Goal: Task Accomplishment & Management: Manage account settings

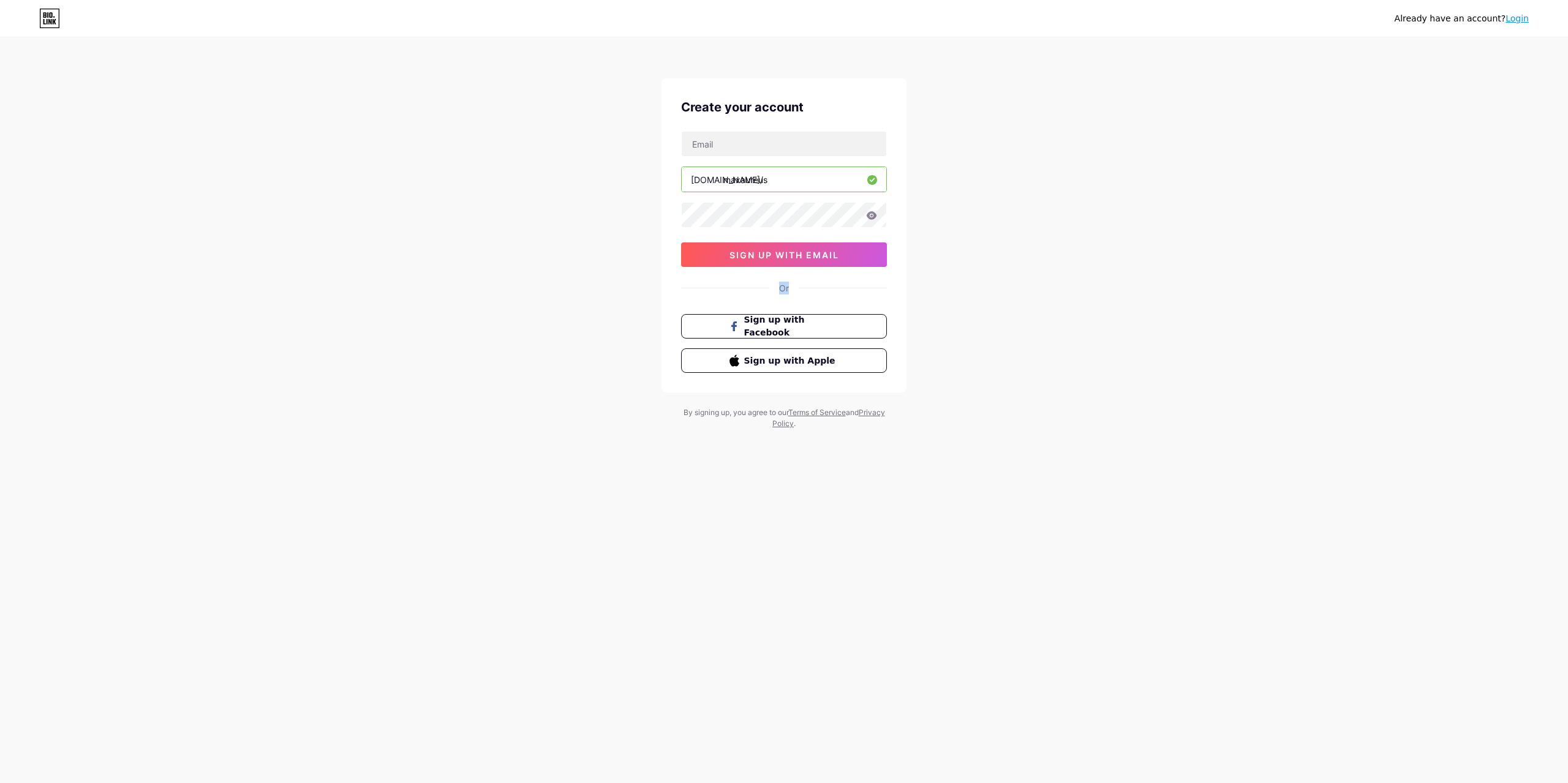
click at [798, 289] on div "Or" at bounding box center [783, 288] width 206 height 13
click at [803, 291] on div "Or" at bounding box center [783, 288] width 206 height 13
click at [795, 143] on input "text" at bounding box center [783, 144] width 204 height 24
click at [786, 259] on span "sign up with email" at bounding box center [784, 255] width 110 height 11
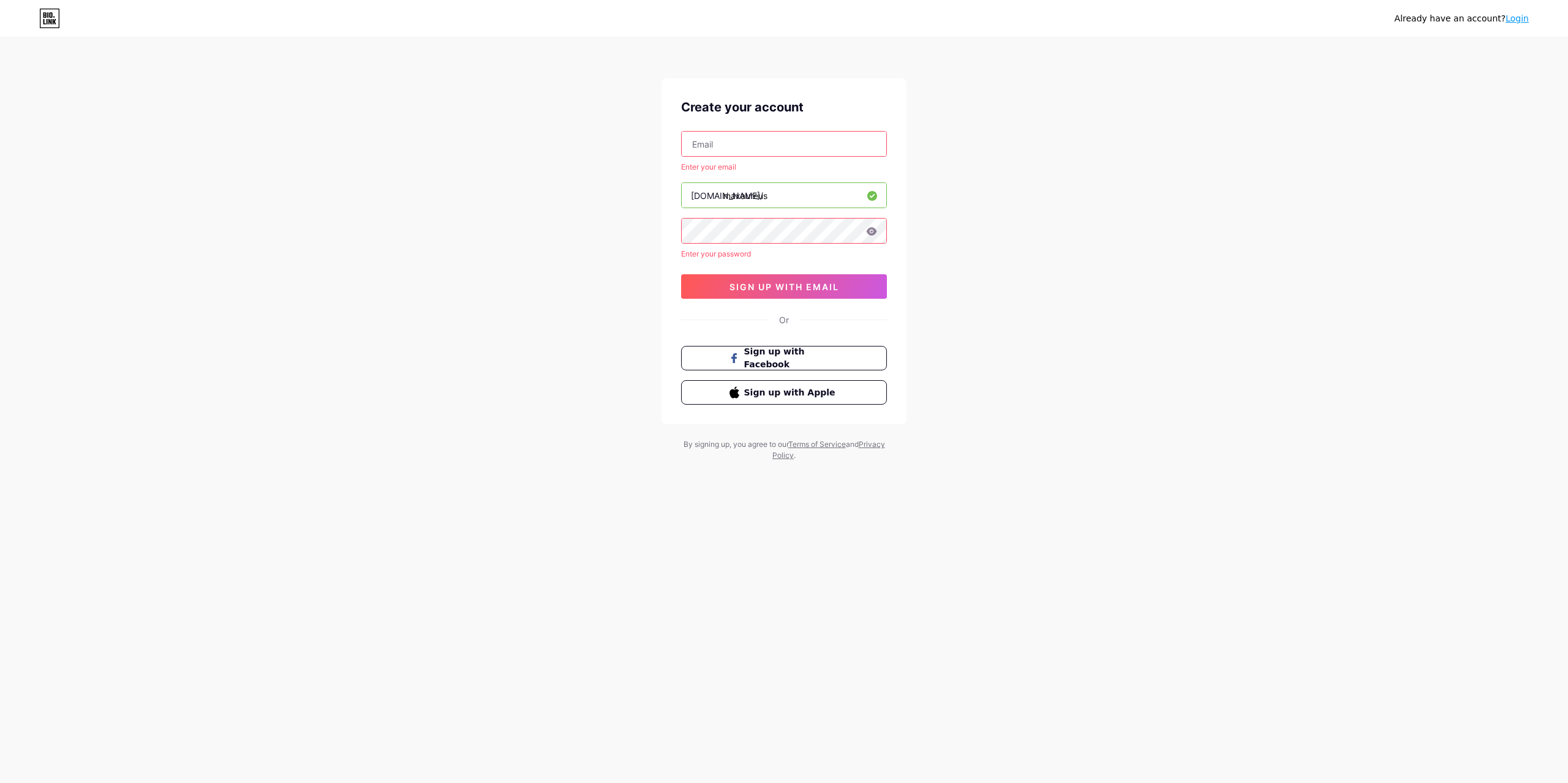
click at [51, 27] on icon at bounding box center [49, 18] width 21 height 19
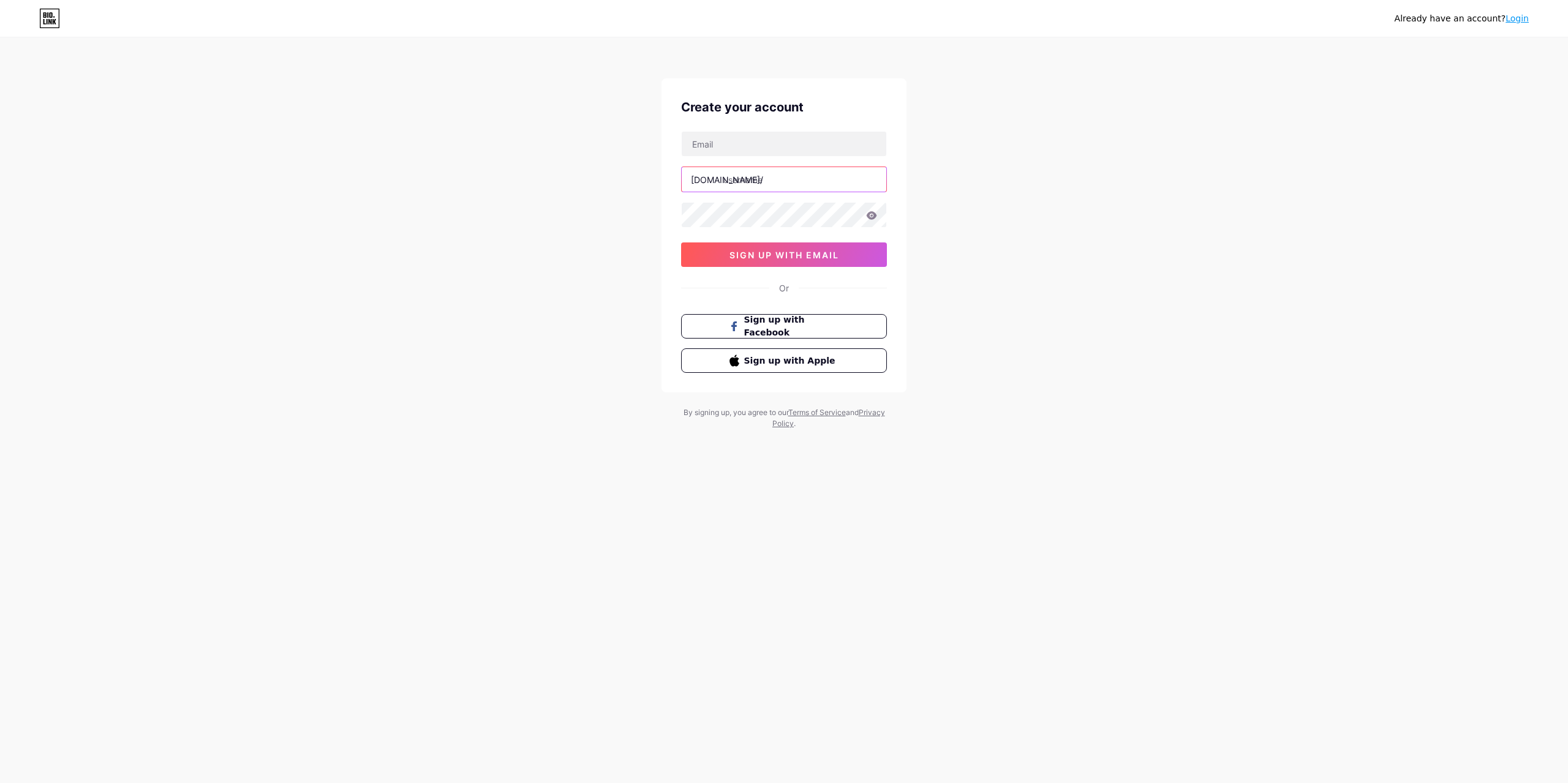
click at [766, 177] on input "text" at bounding box center [783, 179] width 204 height 24
paste input "maxaureus"
type input "maxaureus"
click at [972, 223] on div "Already have an account? Login Create your account bio.link/ maxaureus sign up …" at bounding box center [784, 234] width 1568 height 469
click at [790, 144] on input "text" at bounding box center [783, 144] width 204 height 24
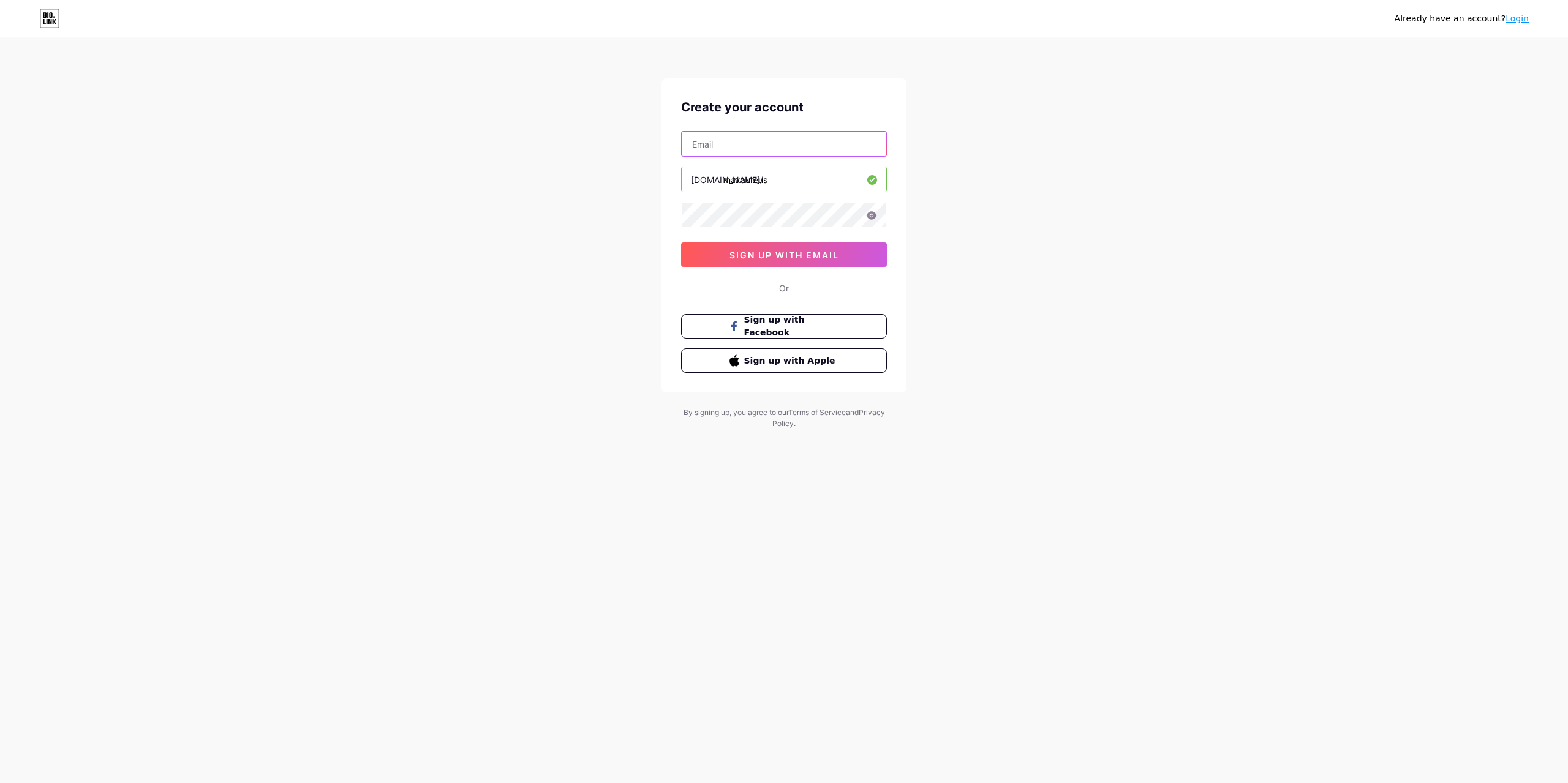
paste input "[EMAIL_ADDRESS][DOMAIN_NAME]"
type input "[EMAIL_ADDRESS][DOMAIN_NAME]"
click at [839, 250] on span "sign up with email" at bounding box center [784, 255] width 110 height 11
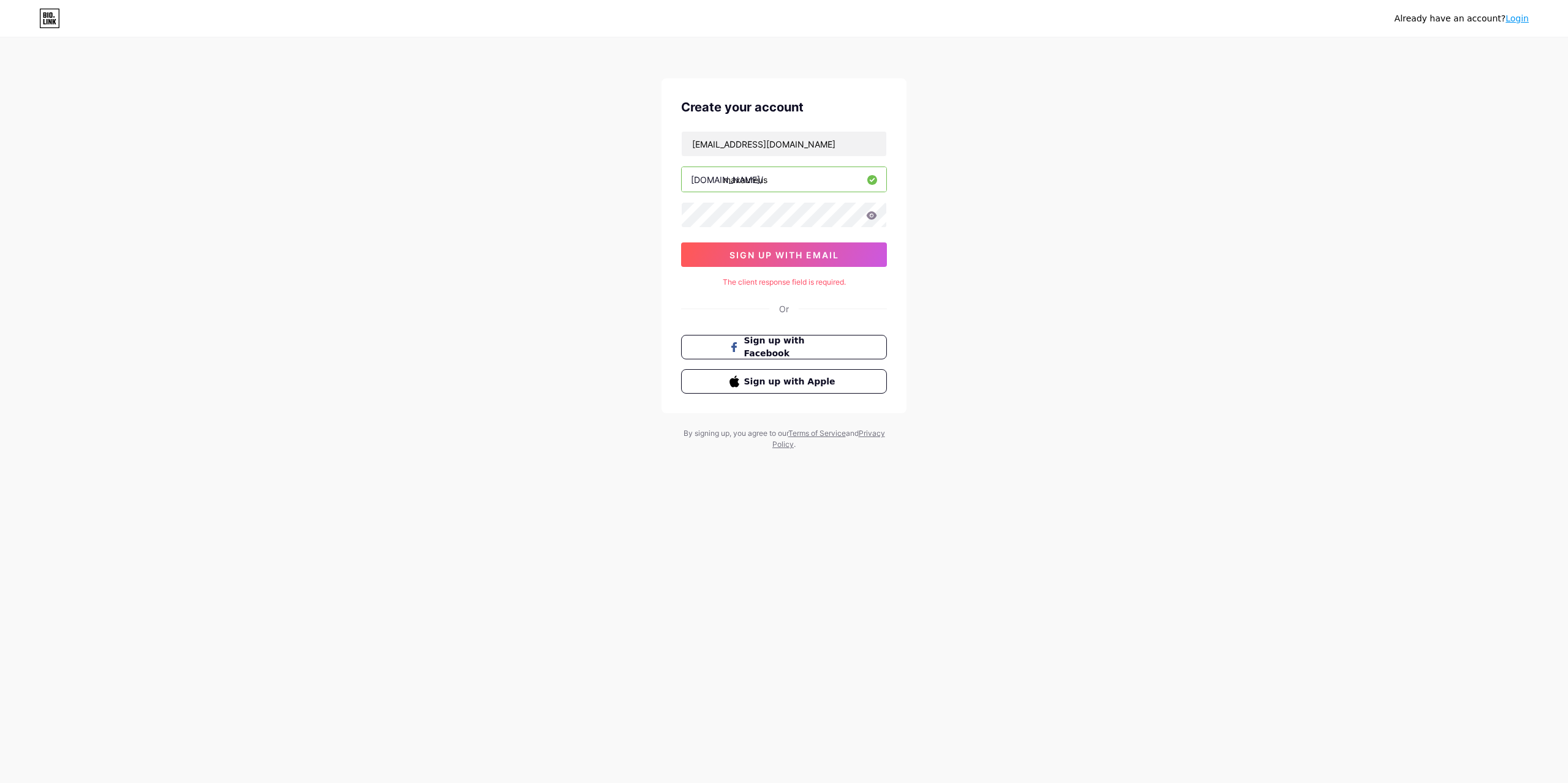
click at [783, 181] on input "maxaureus" at bounding box center [783, 179] width 204 height 24
click at [805, 150] on input "[EMAIL_ADDRESS][DOMAIN_NAME]" at bounding box center [783, 144] width 204 height 24
click at [843, 146] on input "[EMAIL_ADDRESS][DOMAIN_NAME]" at bounding box center [783, 144] width 204 height 24
click at [1114, 213] on div "Already have an account? Login Create your account richpeachtoken@gmail.com bio…" at bounding box center [784, 244] width 1568 height 489
click at [808, 188] on input "maxaureus" at bounding box center [783, 179] width 204 height 24
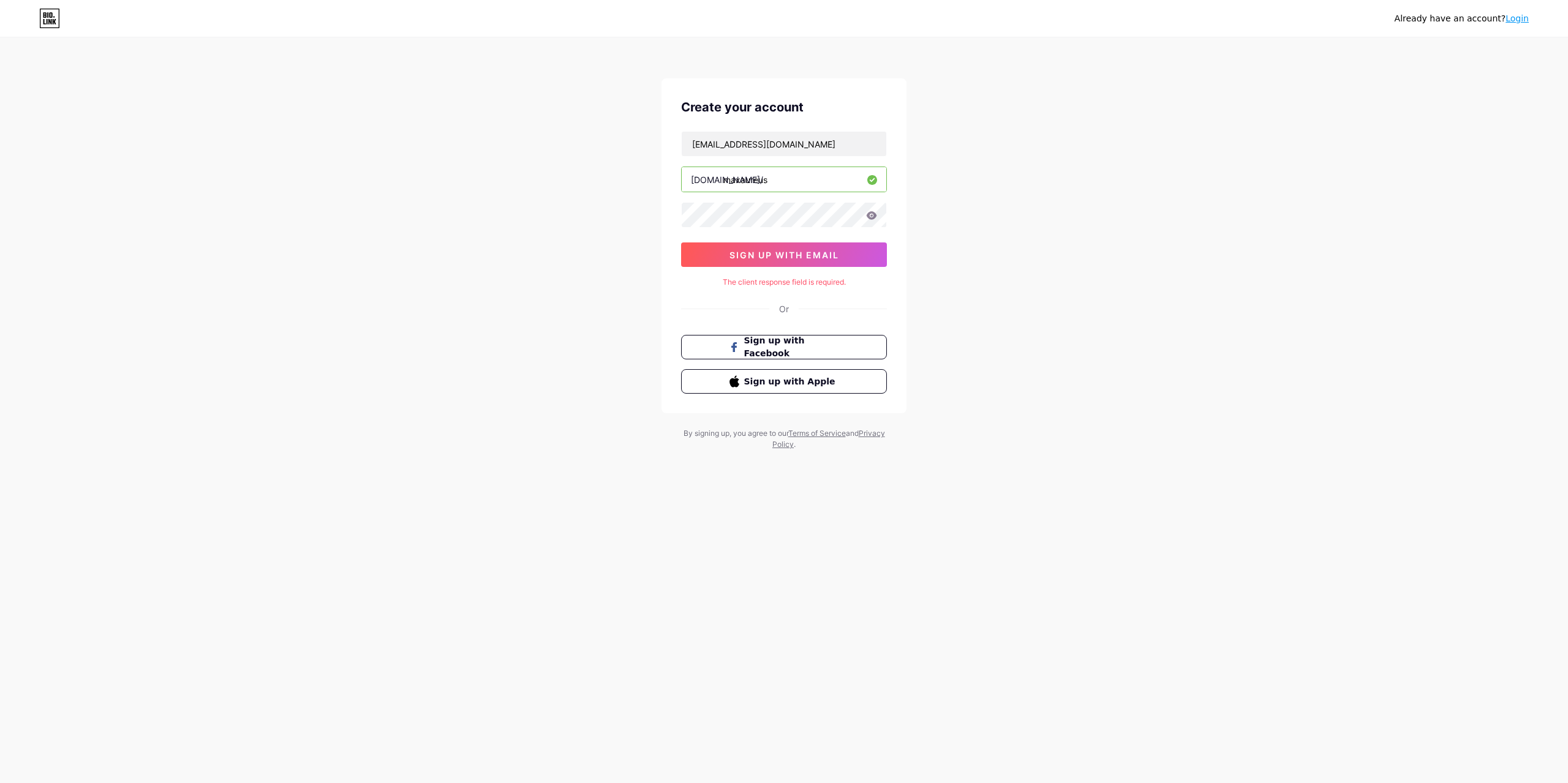
drag, startPoint x: 805, startPoint y: 184, endPoint x: 665, endPoint y: 179, distance: 140.1
click at [665, 179] on div "Create your account richpeachtoken@gmail.com bio.link/ maxaureus sign up with e…" at bounding box center [784, 246] width 245 height 335
click at [695, 176] on div "bio.link/" at bounding box center [727, 180] width 72 height 13
click at [715, 176] on div "bio.link/" at bounding box center [727, 180] width 72 height 13
click at [770, 176] on input "maxaureus" at bounding box center [783, 179] width 204 height 24
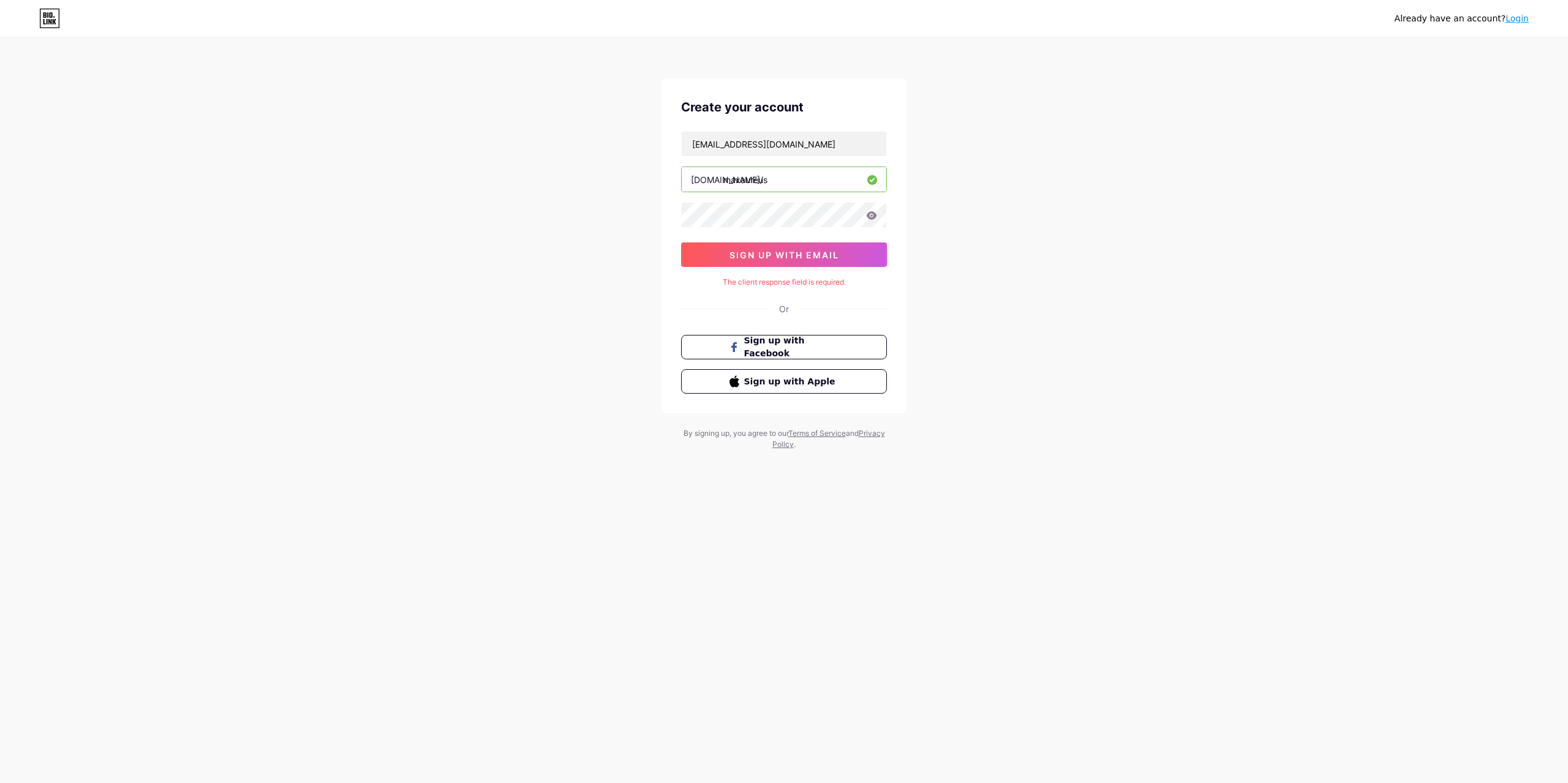
click at [790, 179] on input "maxaureus" at bounding box center [783, 179] width 204 height 24
click at [1010, 211] on div "Already have an account? Login Create your account richpeachtoken@gmail.com bio…" at bounding box center [784, 244] width 1568 height 489
click at [0, 0] on div at bounding box center [0, 0] width 0 height 0
drag, startPoint x: 955, startPoint y: 221, endPoint x: 934, endPoint y: 218, distance: 21.2
click at [955, 221] on div "Already have an account? Login Create your account richpeachtoken@gmail.com bio…" at bounding box center [784, 244] width 1568 height 489
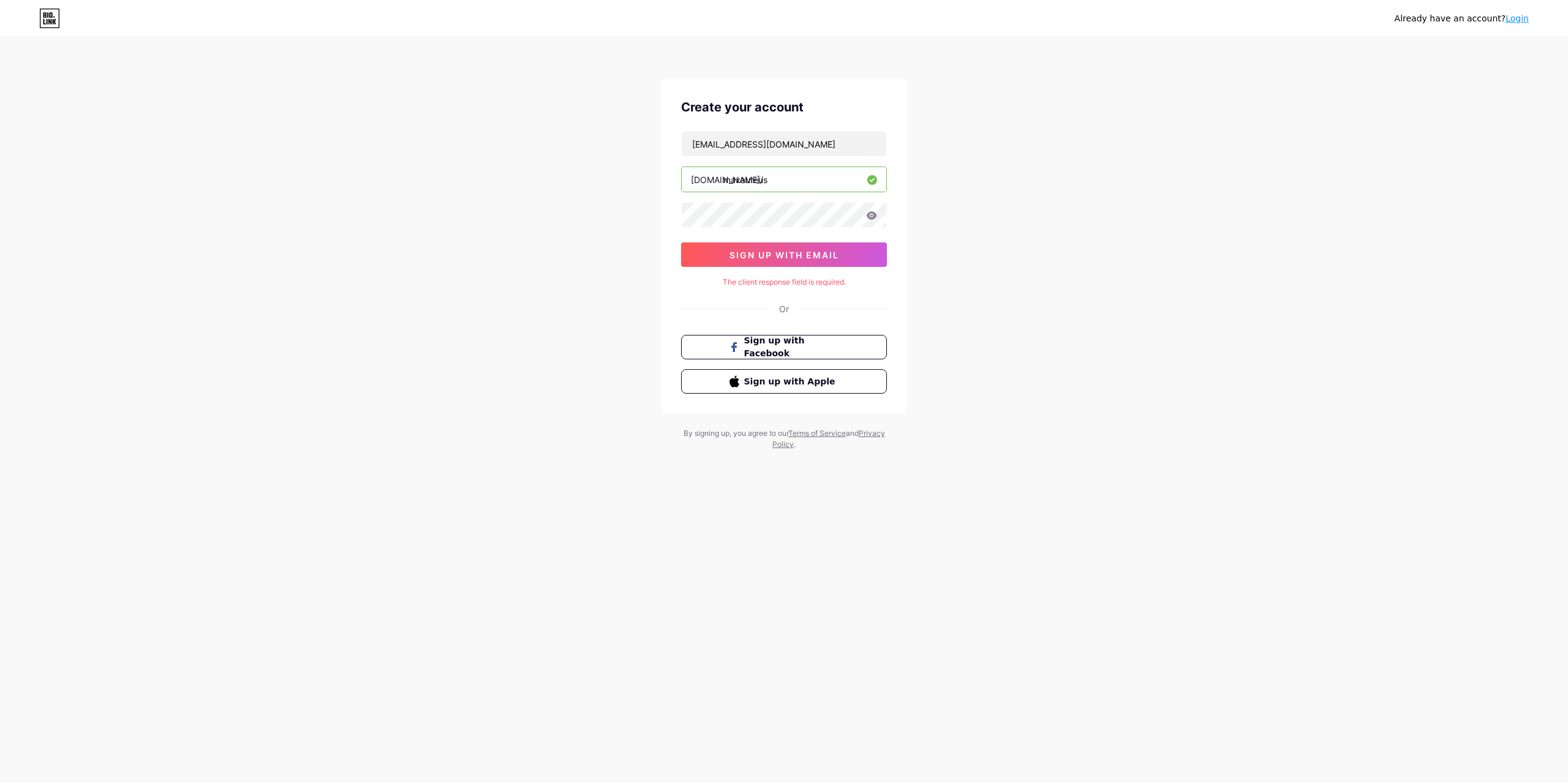
click at [886, 217] on div at bounding box center [783, 215] width 206 height 26
click at [869, 217] on icon at bounding box center [871, 215] width 11 height 8
click at [874, 217] on icon at bounding box center [871, 215] width 11 height 8
click at [867, 214] on icon at bounding box center [871, 215] width 11 height 8
drag, startPoint x: 723, startPoint y: 283, endPoint x: 843, endPoint y: 280, distance: 120.0
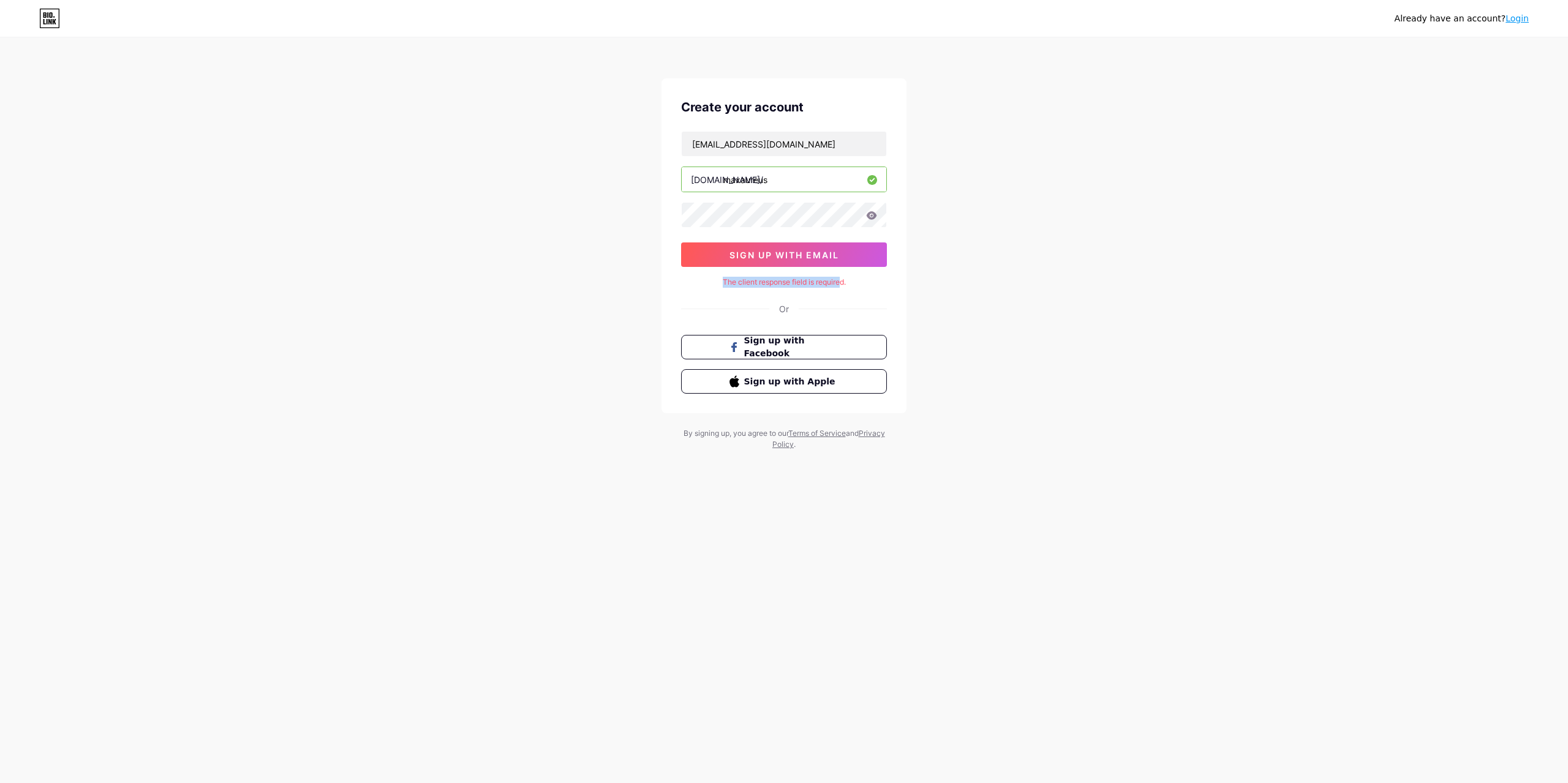
click at [841, 280] on div "The client response field is required." at bounding box center [783, 282] width 206 height 11
click at [846, 281] on div "The client response field is required." at bounding box center [783, 282] width 206 height 11
click at [803, 153] on input "[EMAIL_ADDRESS][DOMAIN_NAME]" at bounding box center [783, 144] width 204 height 24
click at [809, 148] on input "[EMAIL_ADDRESS][DOMAIN_NAME]" at bounding box center [783, 144] width 204 height 24
click at [947, 246] on div "Already have an account? Login Create your account richpeachtoken@gmail.com bio…" at bounding box center [784, 234] width 1568 height 469
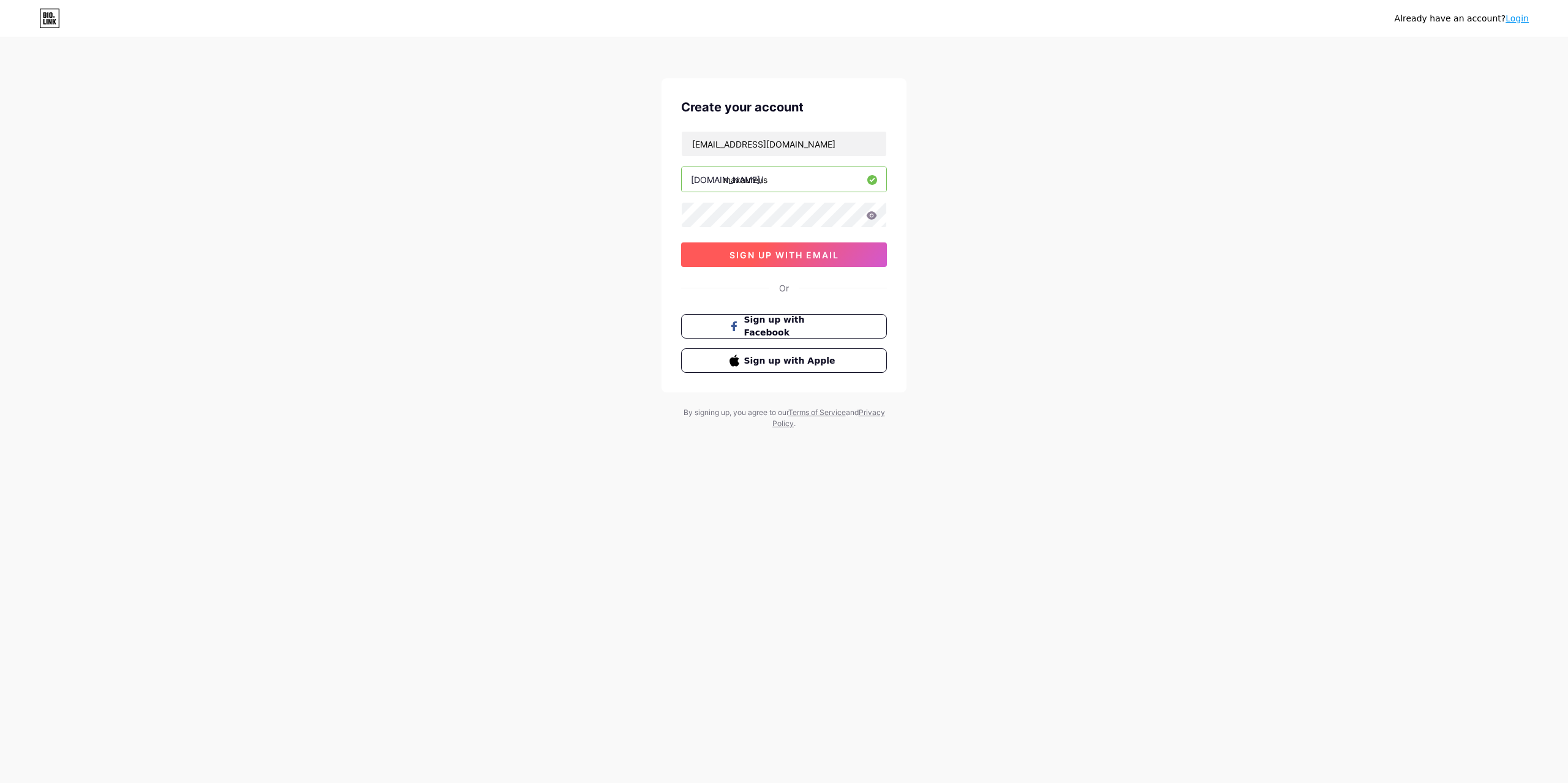
click at [807, 250] on span "sign up with email" at bounding box center [784, 255] width 110 height 11
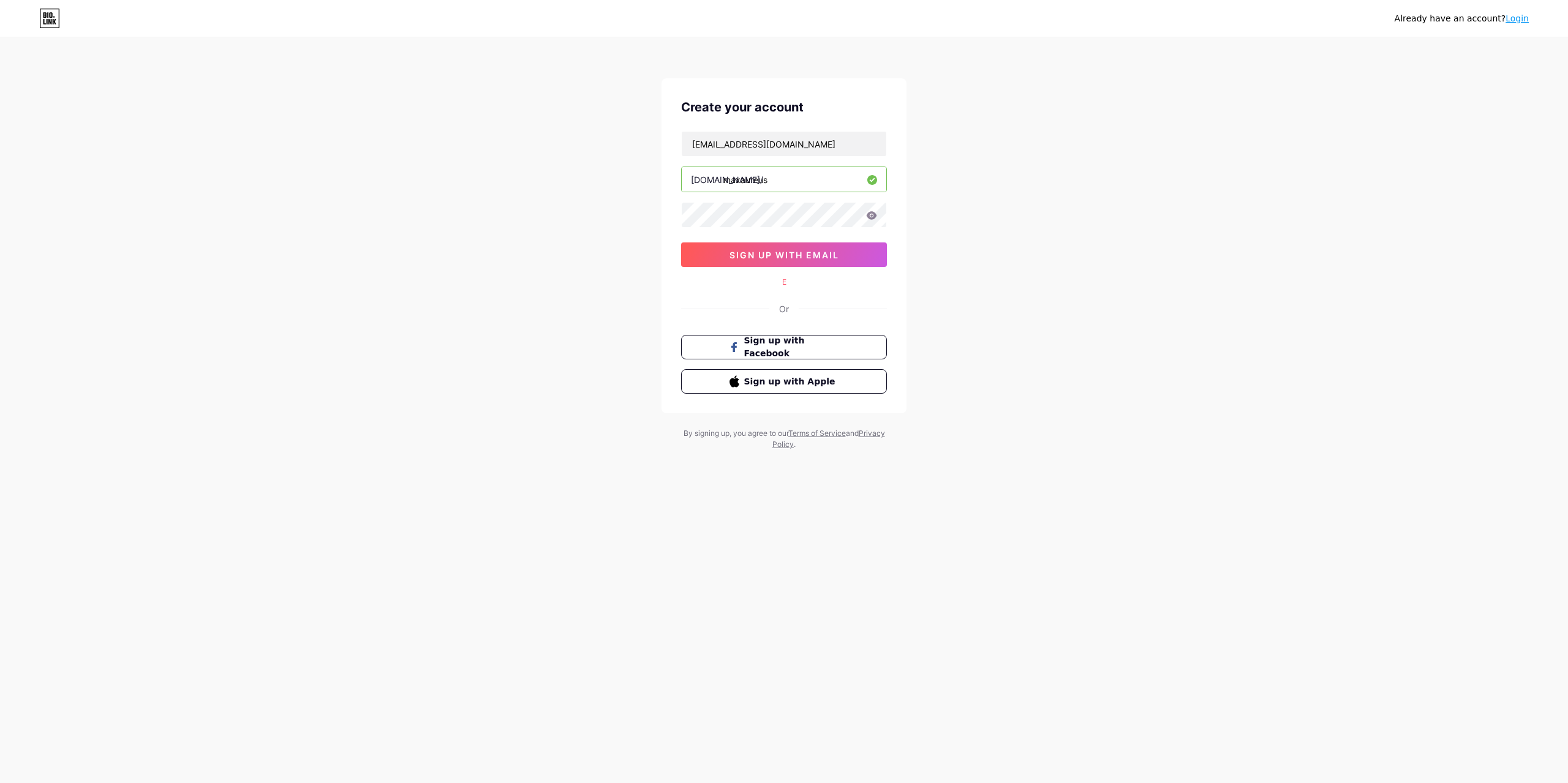
drag, startPoint x: 876, startPoint y: 179, endPoint x: 964, endPoint y: 176, distance: 88.1
click at [997, 158] on div "Already have an account? Login Create your account richpeachtoken@gmail.com bio…" at bounding box center [784, 244] width 1568 height 489
click at [783, 183] on input "maxaureus" at bounding box center [783, 179] width 204 height 24
drag, startPoint x: 783, startPoint y: 183, endPoint x: 679, endPoint y: 170, distance: 104.8
click at [679, 170] on div "Create your account richpeachtoken@gmail.com bio.link/ maxaureus sign up with e…" at bounding box center [784, 246] width 245 height 335
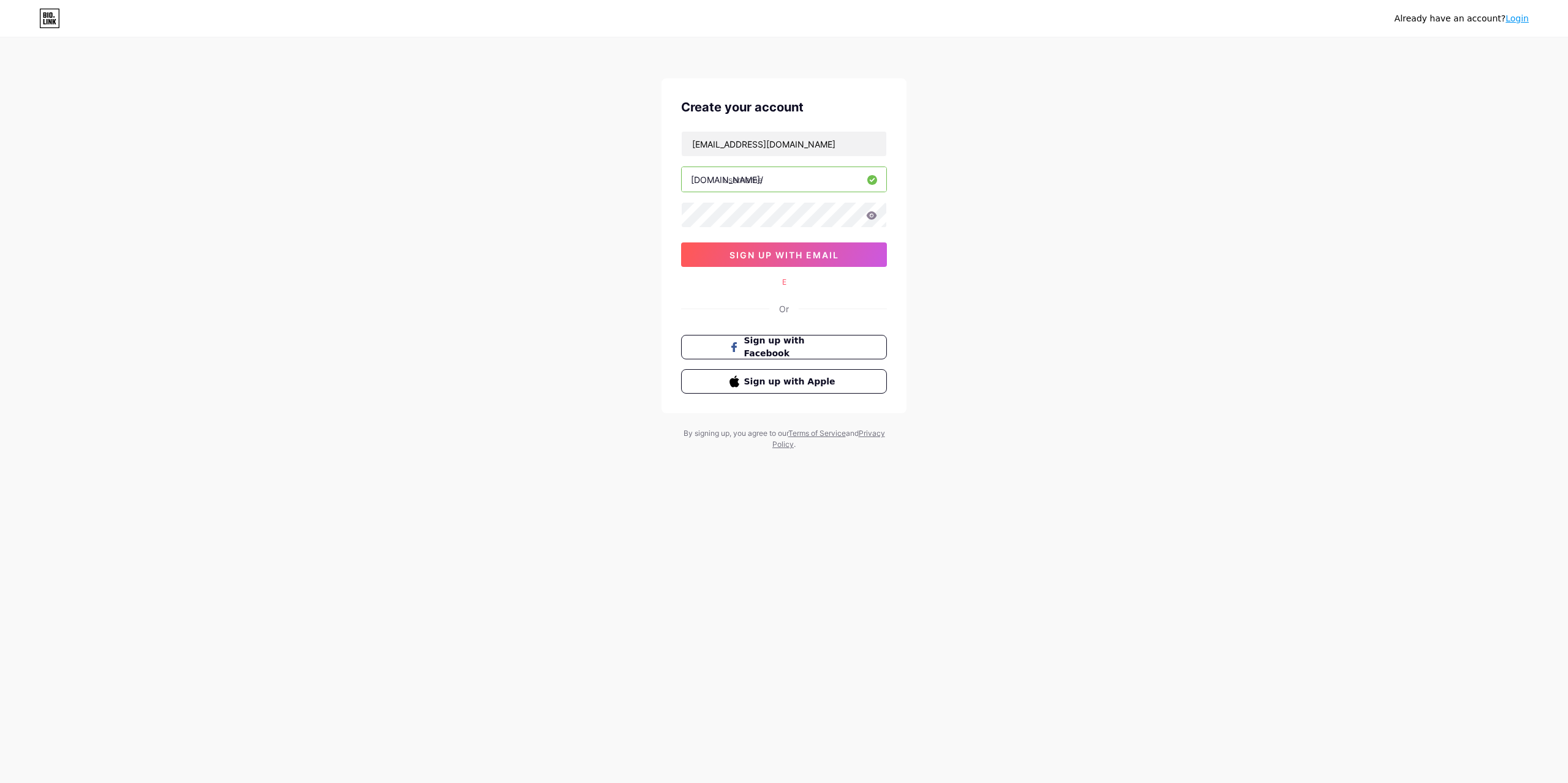
drag, startPoint x: 1074, startPoint y: 272, endPoint x: 1057, endPoint y: 272, distance: 17.0
click at [1073, 272] on div "Already have an account? Login Create your account richpeachtoken@gmail.com bio…" at bounding box center [784, 244] width 1568 height 489
click at [817, 186] on input "text" at bounding box center [783, 179] width 204 height 24
click at [796, 176] on input "text" at bounding box center [783, 179] width 204 height 24
click at [771, 185] on input "text" at bounding box center [783, 179] width 204 height 24
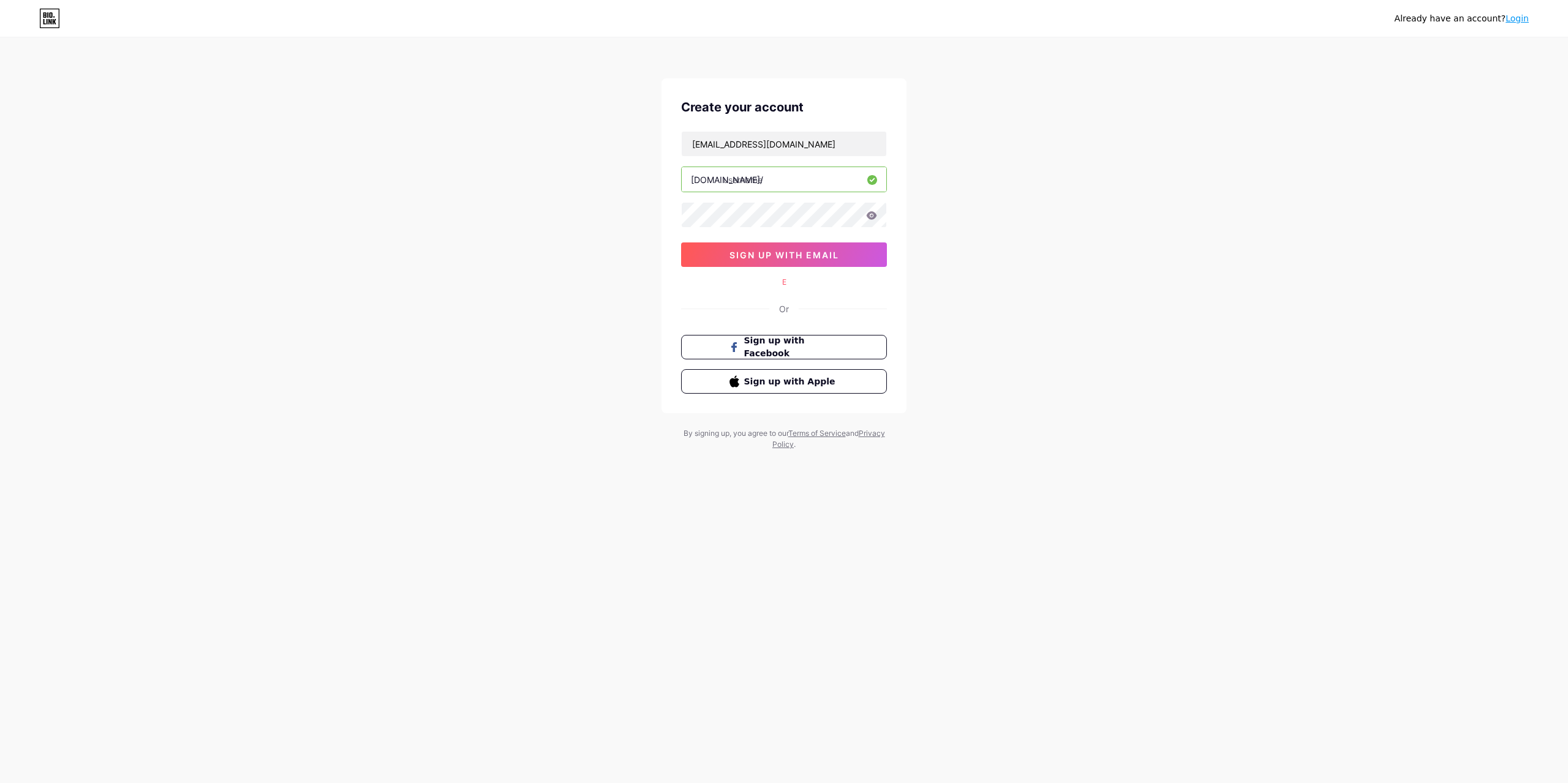
paste input "maxaureus"
drag, startPoint x: 1063, startPoint y: 283, endPoint x: 881, endPoint y: 196, distance: 201.7
click at [1054, 277] on div "Already have an account? Login Create your account richpeachtoken@gmail.com bio…" at bounding box center [784, 244] width 1568 height 489
click at [834, 188] on input "maxaureus" at bounding box center [783, 179] width 204 height 24
paste input "text"
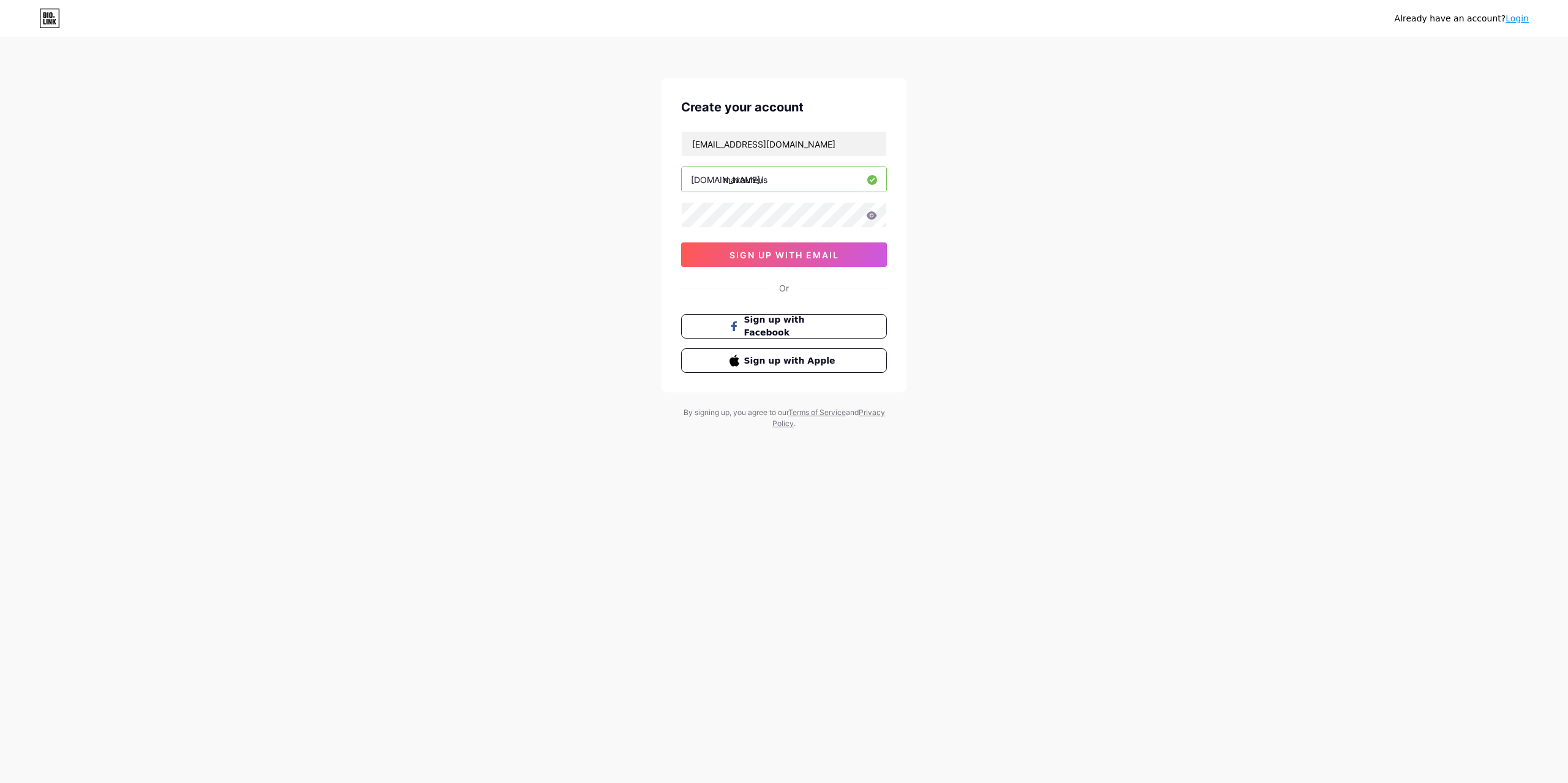
type input "maxaureus"
click at [1018, 234] on div "Already have an account? Login Create your account richpeachtoken@gmail.com bio…" at bounding box center [784, 234] width 1568 height 469
click at [823, 236] on div "richpeachtoken@gmail.com bio.link/ maxaureus sign up with email" at bounding box center [783, 199] width 206 height 136
click at [826, 245] on button "sign up with email" at bounding box center [783, 254] width 206 height 24
click at [824, 173] on input "maxaureus" at bounding box center [783, 179] width 204 height 24
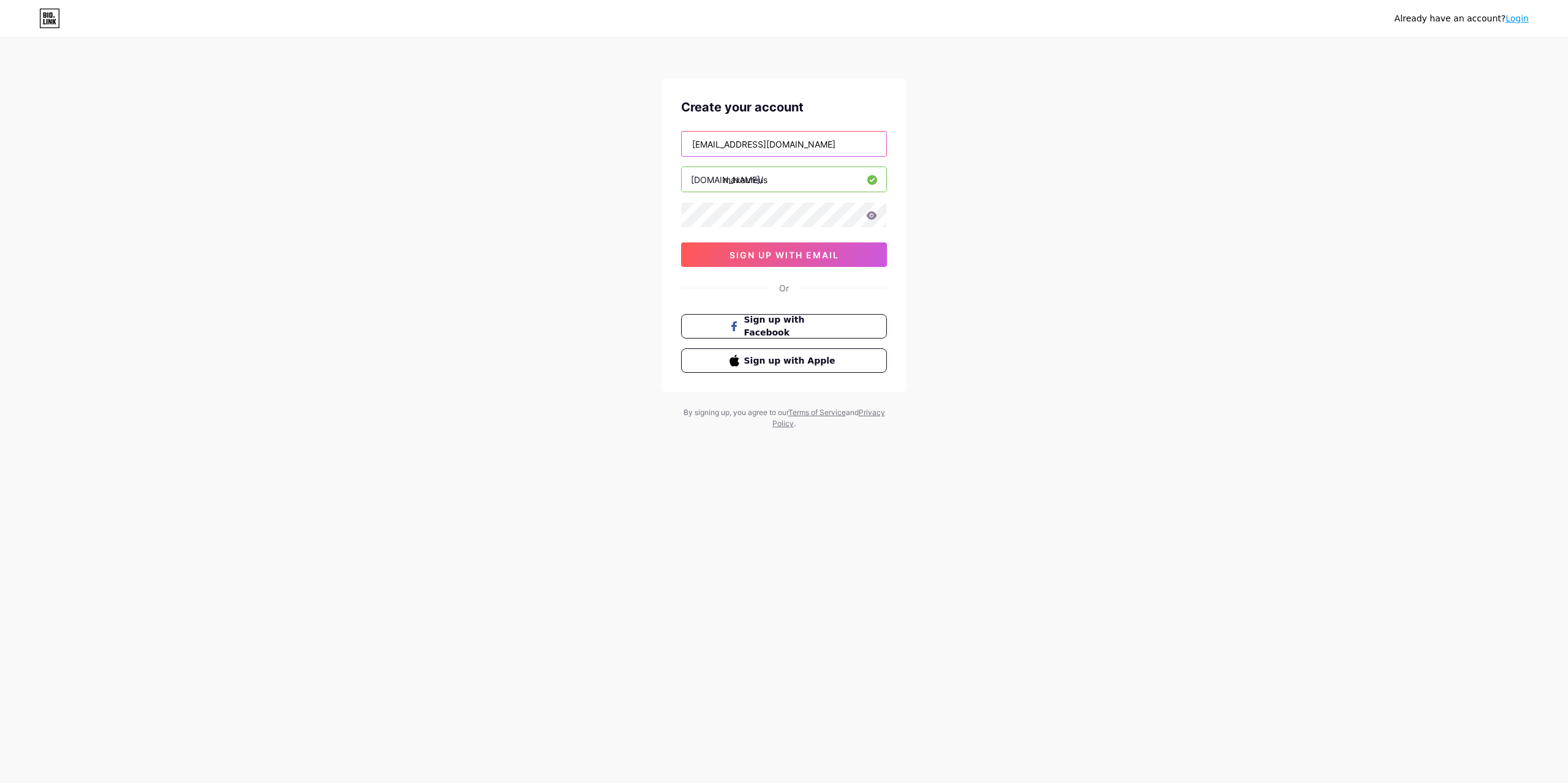
click at [817, 144] on input "[EMAIL_ADDRESS][DOMAIN_NAME]" at bounding box center [783, 144] width 204 height 24
click at [800, 176] on input "maxaureus" at bounding box center [783, 179] width 204 height 24
click at [803, 148] on input "[EMAIL_ADDRESS][DOMAIN_NAME]" at bounding box center [783, 144] width 204 height 24
click at [821, 145] on input "[EMAIL_ADDRESS][DOMAIN_NAME]" at bounding box center [783, 144] width 204 height 24
click at [859, 229] on div "richpeachtoken@gmail.com bio.link/ maxaureus sign up with email" at bounding box center [783, 199] width 206 height 136
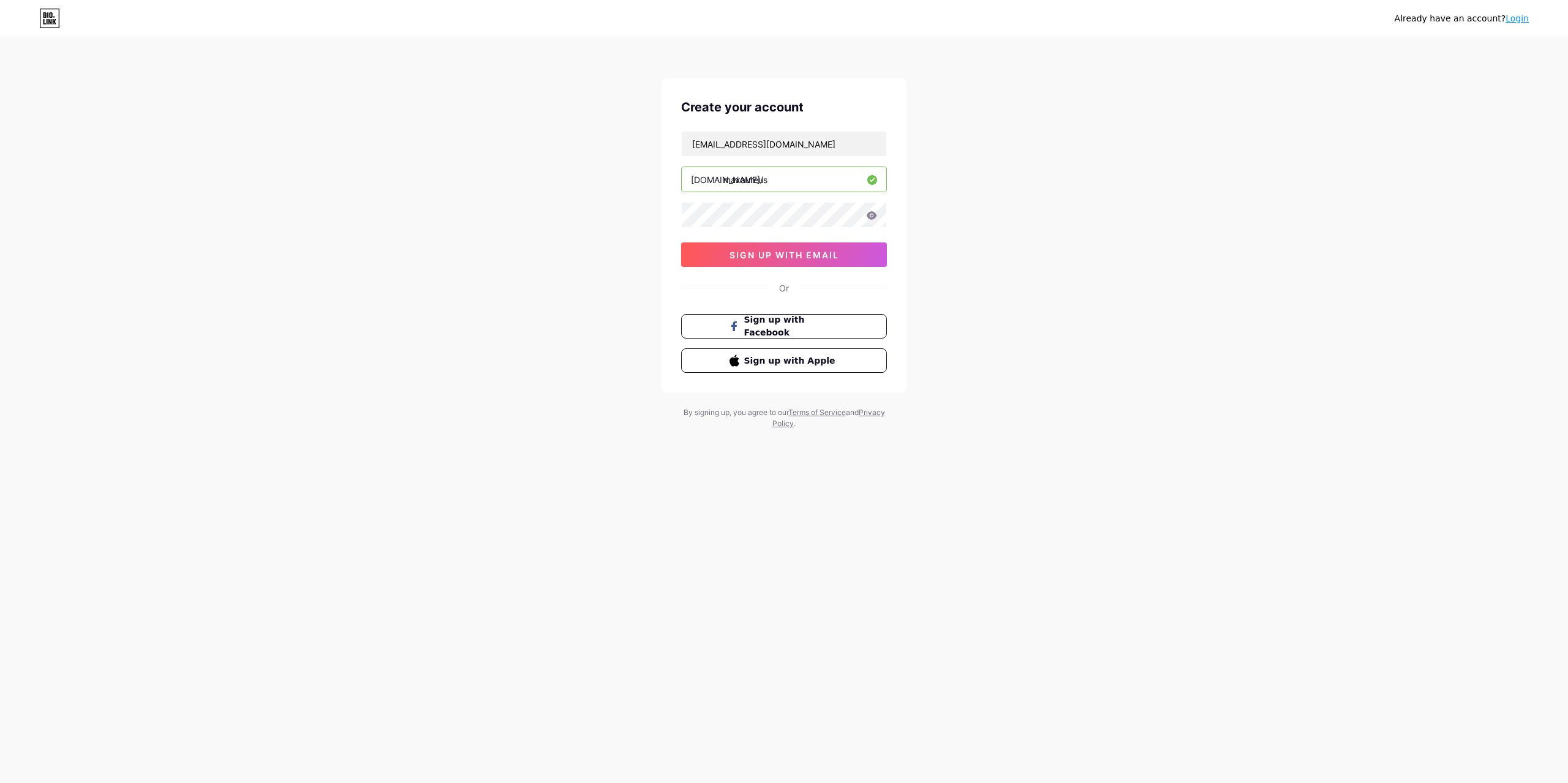
click at [870, 213] on icon at bounding box center [871, 215] width 11 height 8
click at [875, 218] on icon at bounding box center [871, 215] width 11 height 8
click at [866, 213] on icon at bounding box center [871, 216] width 11 height 9
click at [924, 236] on div "Already have an account? Login Create your account richpeachtoken@gmail.com bio…" at bounding box center [784, 234] width 1568 height 469
click at [818, 254] on span "sign up with email" at bounding box center [784, 255] width 110 height 11
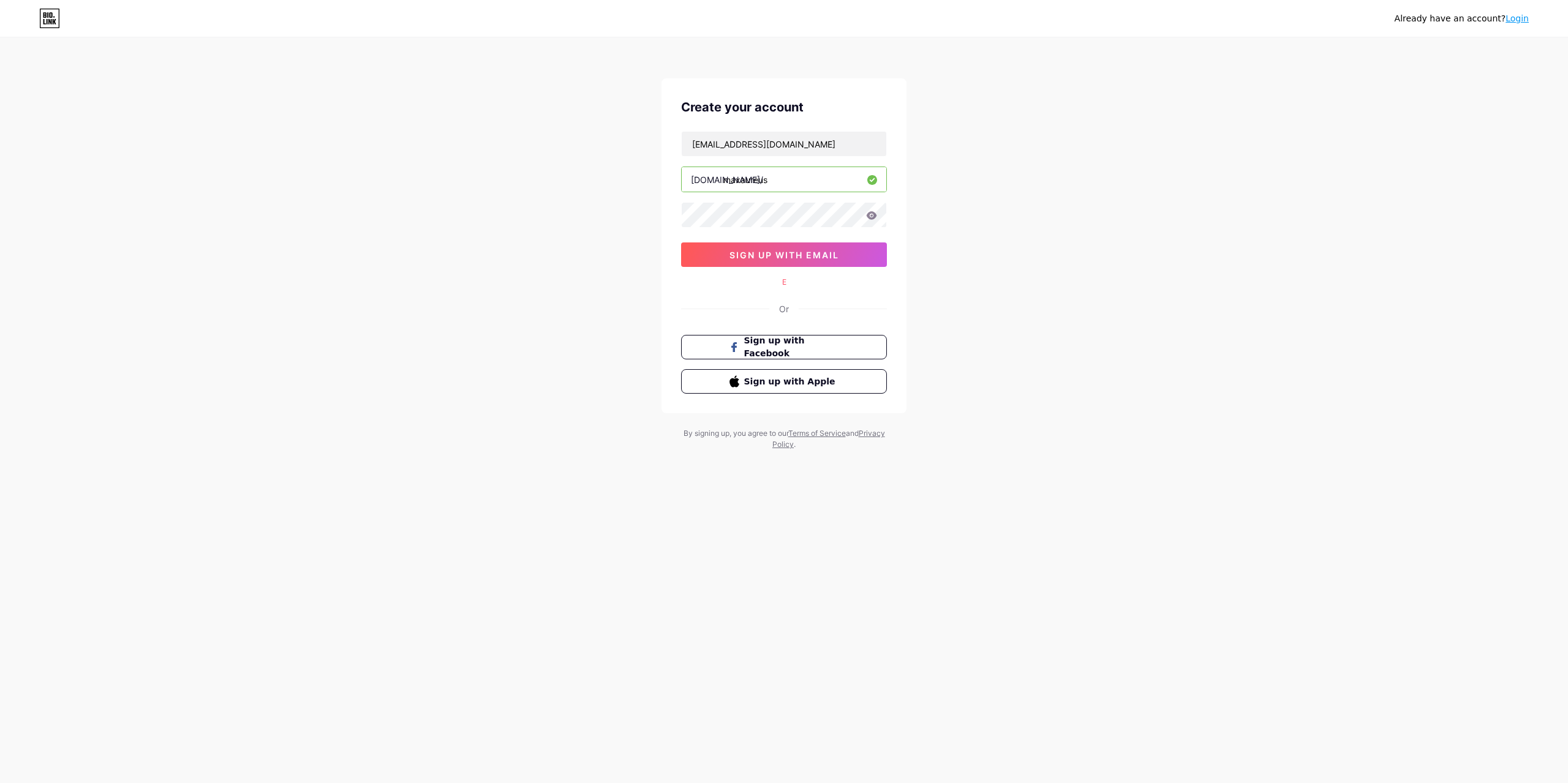
click at [781, 279] on div "E" at bounding box center [783, 282] width 206 height 11
click at [783, 281] on div "E" at bounding box center [783, 282] width 206 height 11
click at [785, 287] on div "E" at bounding box center [783, 282] width 206 height 11
click at [784, 299] on div "Create your account richpeachtoken@gmail.com bio.link/ maxaureus sign up with e…" at bounding box center [784, 246] width 245 height 335
click at [784, 304] on div "Create your account richpeachtoken@gmail.com bio.link/ maxaureus sign up with e…" at bounding box center [784, 246] width 245 height 335
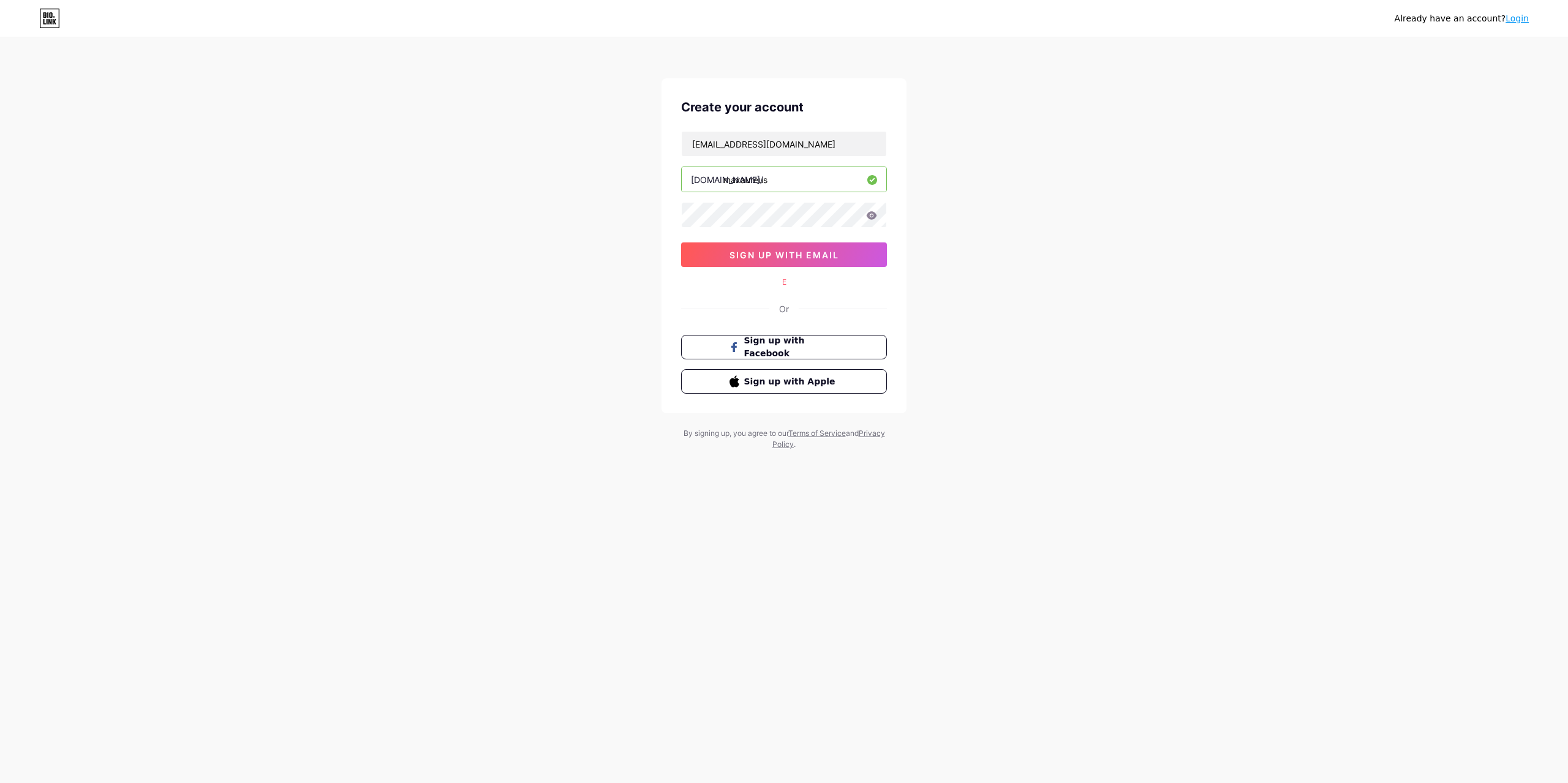
click at [784, 307] on div "Or" at bounding box center [784, 309] width 10 height 13
click at [1145, 168] on div "Already have an account? Login Create your account richpeachtoken@gmail.com bio…" at bounding box center [784, 244] width 1568 height 489
click at [813, 143] on input "[EMAIL_ADDRESS][DOMAIN_NAME]" at bounding box center [783, 144] width 204 height 24
drag, startPoint x: 844, startPoint y: 143, endPoint x: 581, endPoint y: 138, distance: 263.0
click at [568, 140] on div "Already have an account? Login Create your account richpeachtoken@gmail.com bio…" at bounding box center [784, 244] width 1568 height 489
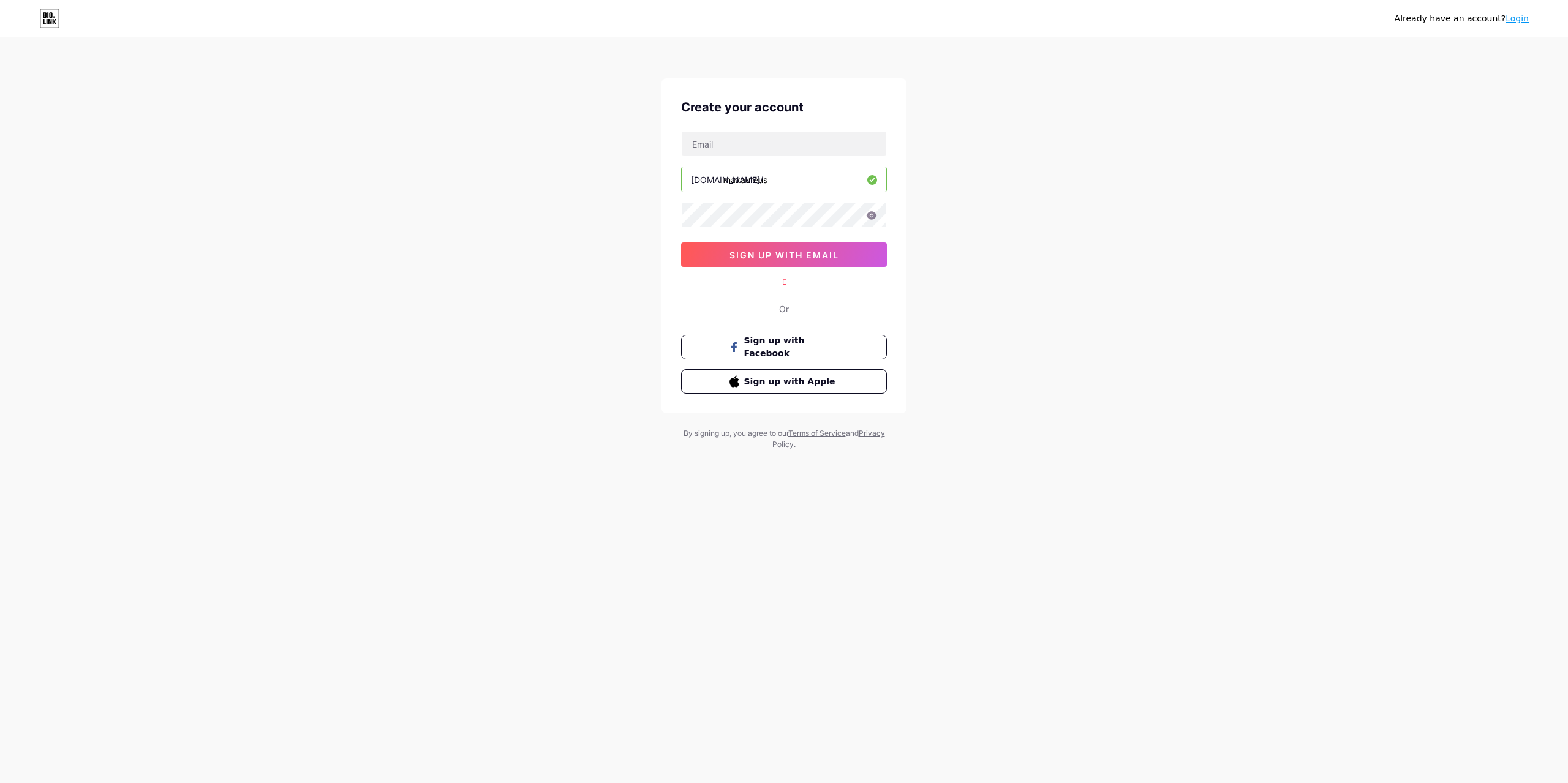
drag, startPoint x: 791, startPoint y: 179, endPoint x: 669, endPoint y: 185, distance: 122.1
click at [669, 185] on div "Create your account bio.link/ maxaureus sign up with email E Or Sign up with Fa…" at bounding box center [784, 246] width 245 height 335
click at [1063, 254] on div "Already have an account? Login Create your account bio.link/ sign up with email…" at bounding box center [784, 244] width 1568 height 489
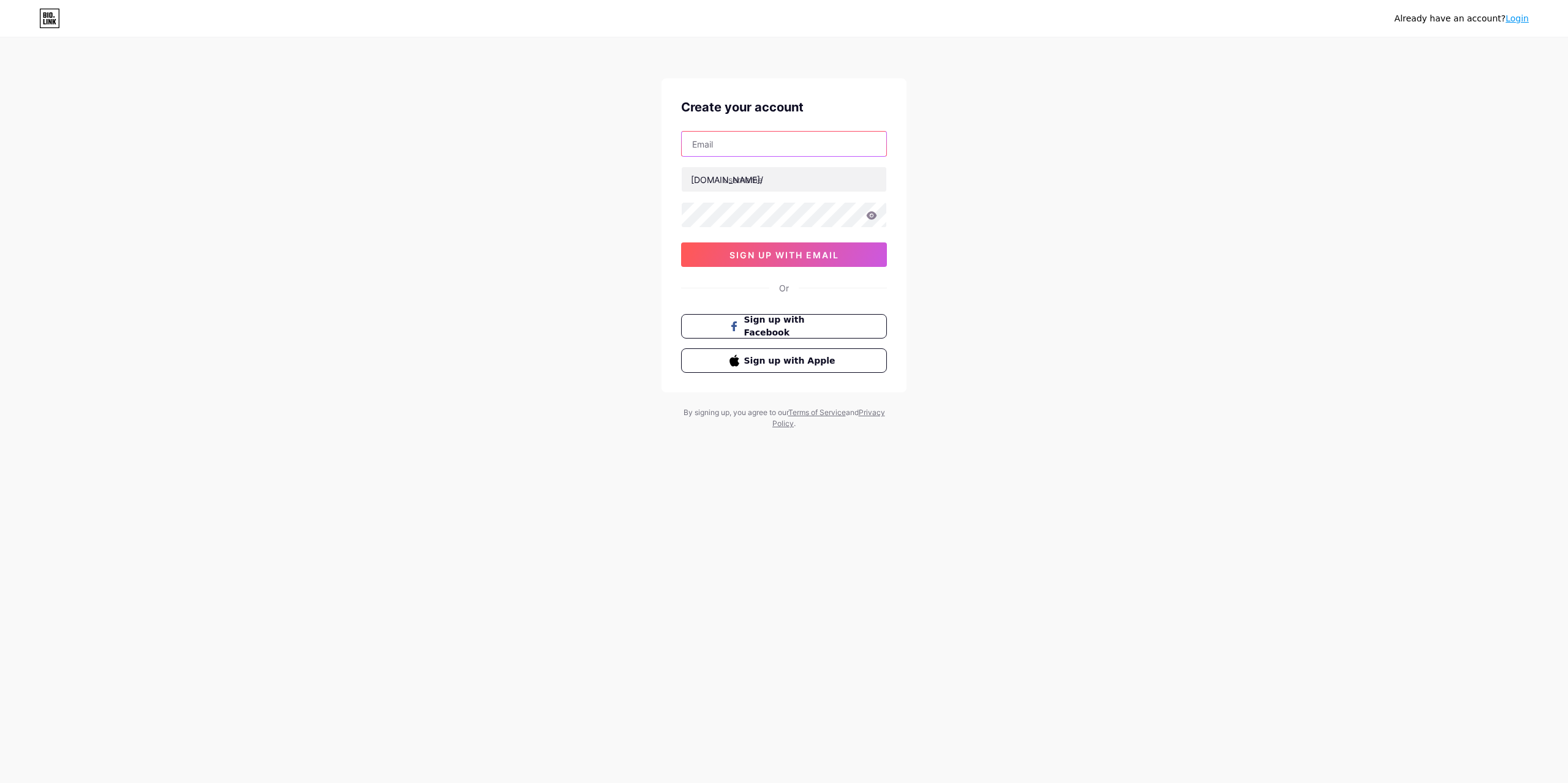
click at [795, 150] on input "text" at bounding box center [783, 144] width 204 height 24
click at [980, 145] on div "Already have an account? Login Create your account bio.link/ sign up with email…" at bounding box center [784, 234] width 1568 height 469
click at [795, 146] on input "text" at bounding box center [783, 144] width 204 height 24
paste input "[EMAIL_ADDRESS][DOMAIN_NAME]"
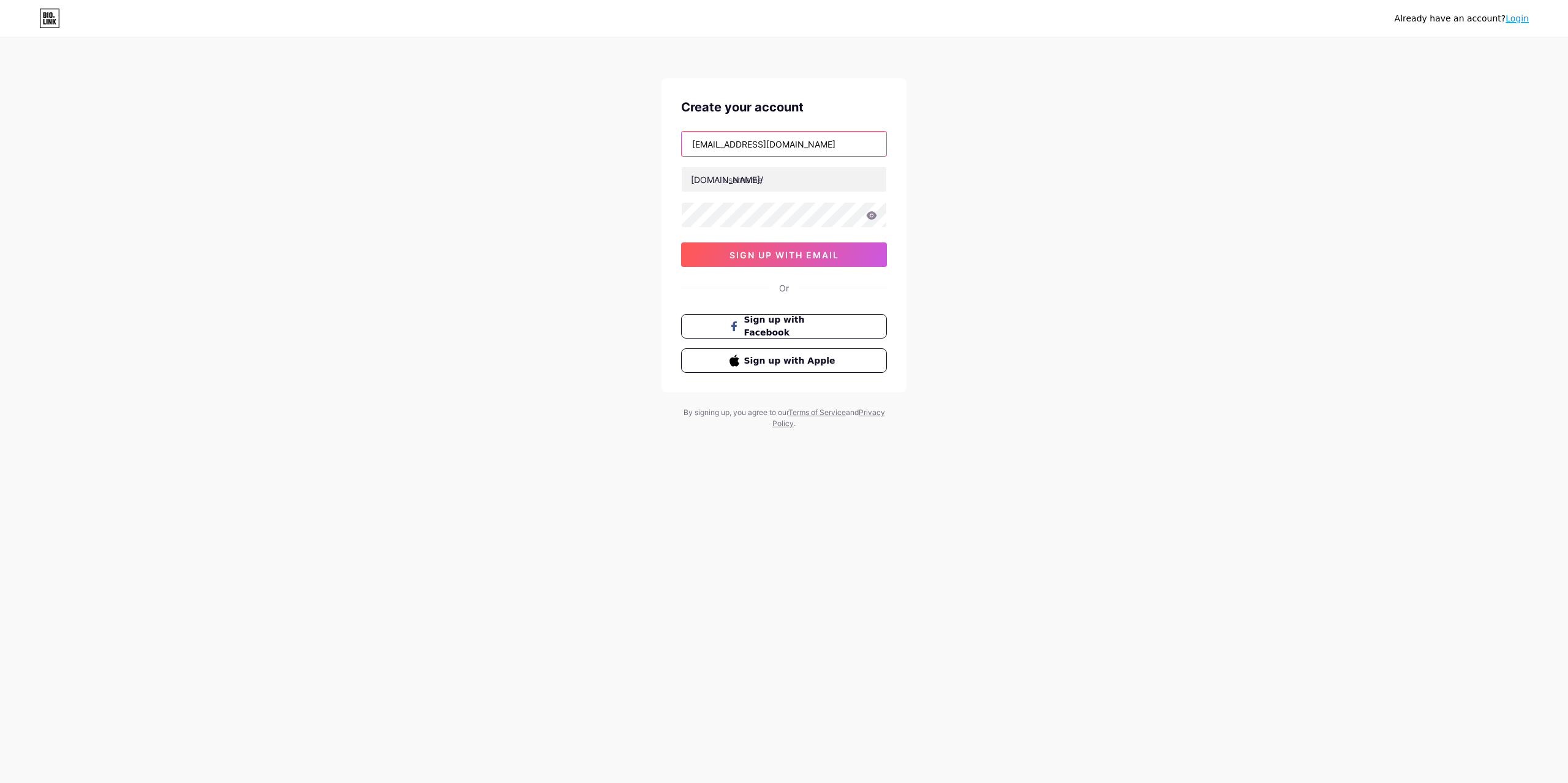
type input "[EMAIL_ADDRESS][DOMAIN_NAME]"
click at [1027, 186] on div "Already have an account? Login Create your account richpeachtoken@gmail.com bio…" at bounding box center [784, 234] width 1568 height 469
click at [776, 183] on input "text" at bounding box center [783, 179] width 204 height 24
paste input "maxaureus"
type input "maxaureus"
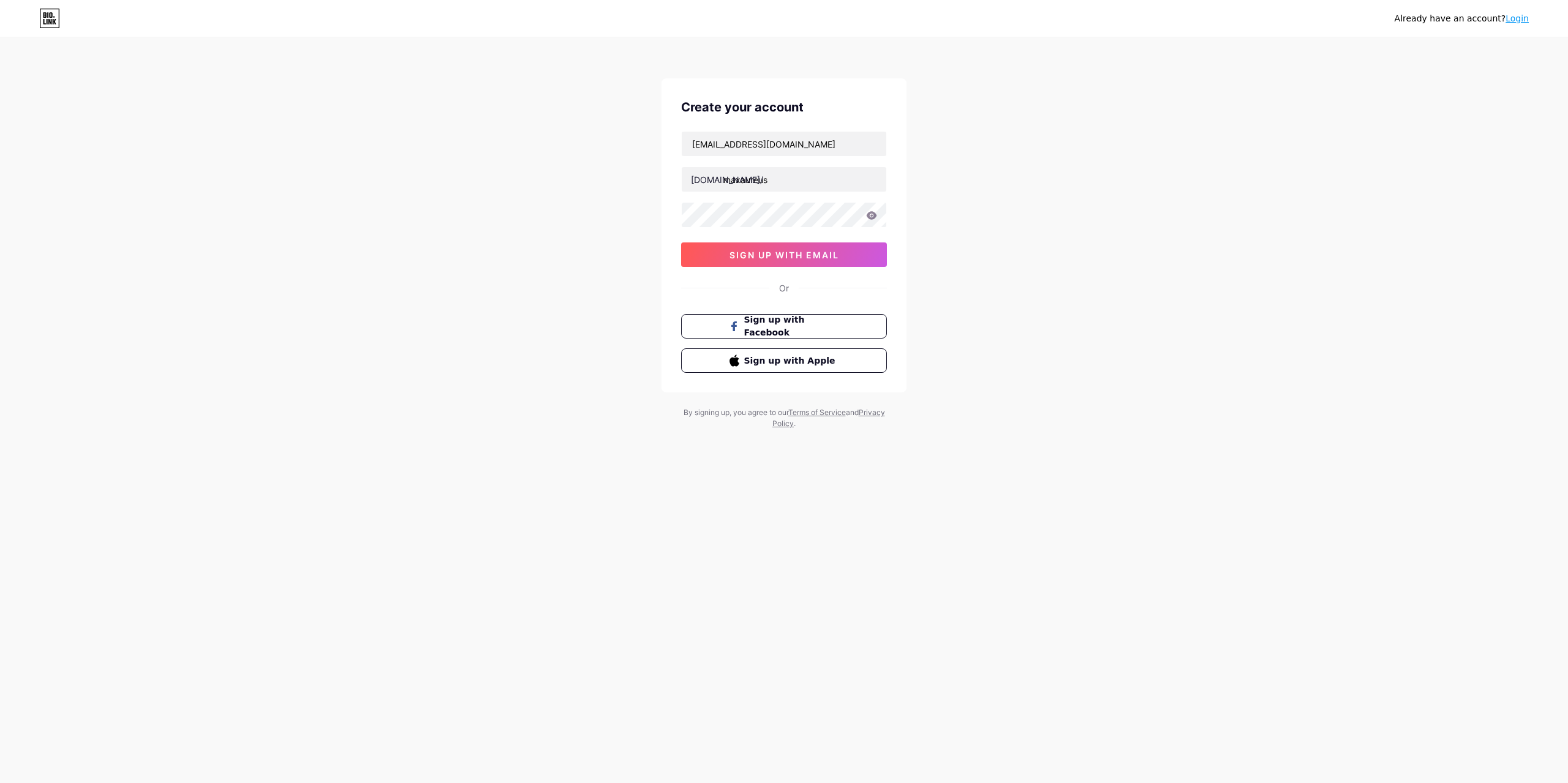
click at [990, 226] on div "Already have an account? Login Create your account richpeachtoken@gmail.com bio…" at bounding box center [784, 234] width 1568 height 469
click at [842, 257] on button "sign up with email" at bounding box center [783, 254] width 206 height 24
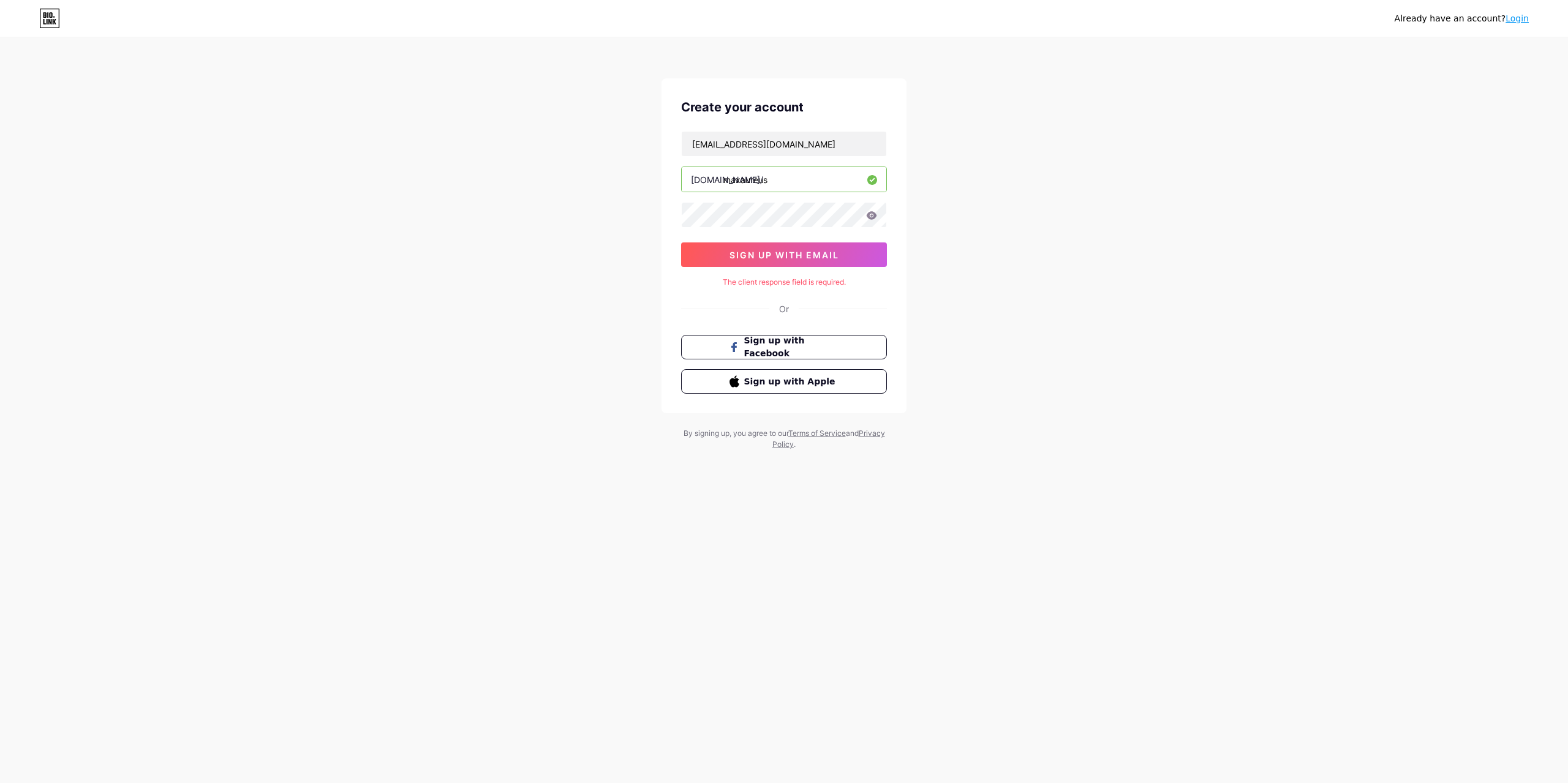
click at [841, 177] on input "maxaureus" at bounding box center [783, 179] width 204 height 24
drag, startPoint x: 872, startPoint y: 181, endPoint x: 1158, endPoint y: 138, distance: 289.2
click at [1127, 150] on div "Already have an account? Login Create your account richpeachtoken@gmail.com bio…" at bounding box center [784, 244] width 1568 height 489
drag, startPoint x: 1422, startPoint y: 0, endPoint x: 1037, endPoint y: 206, distance: 436.6
click at [1037, 206] on div "Already have an account? Login Create your account richpeachtoken@gmail.com bio…" at bounding box center [784, 244] width 1568 height 489
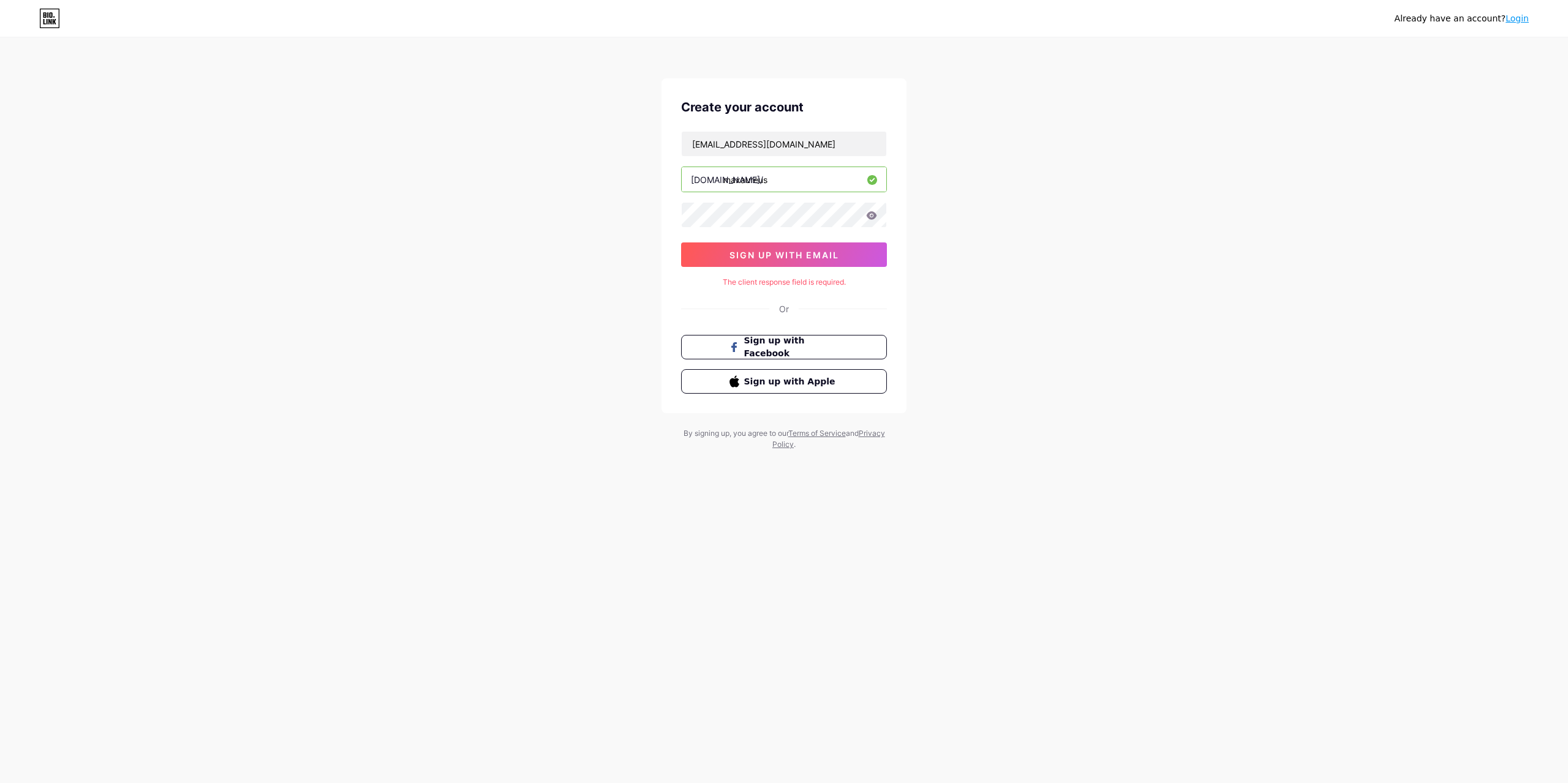
click at [800, 183] on input "maxaureus" at bounding box center [783, 179] width 204 height 24
click at [791, 199] on div "richpeachtoken@gmail.com bio.link/ maxaureus sign up with email" at bounding box center [783, 199] width 206 height 136
click at [800, 184] on input "maxaureus" at bounding box center [783, 179] width 204 height 24
click at [805, 150] on input "[EMAIL_ADDRESS][DOMAIN_NAME]" at bounding box center [783, 144] width 204 height 24
click at [756, 187] on input "maxaureus" at bounding box center [783, 179] width 204 height 24
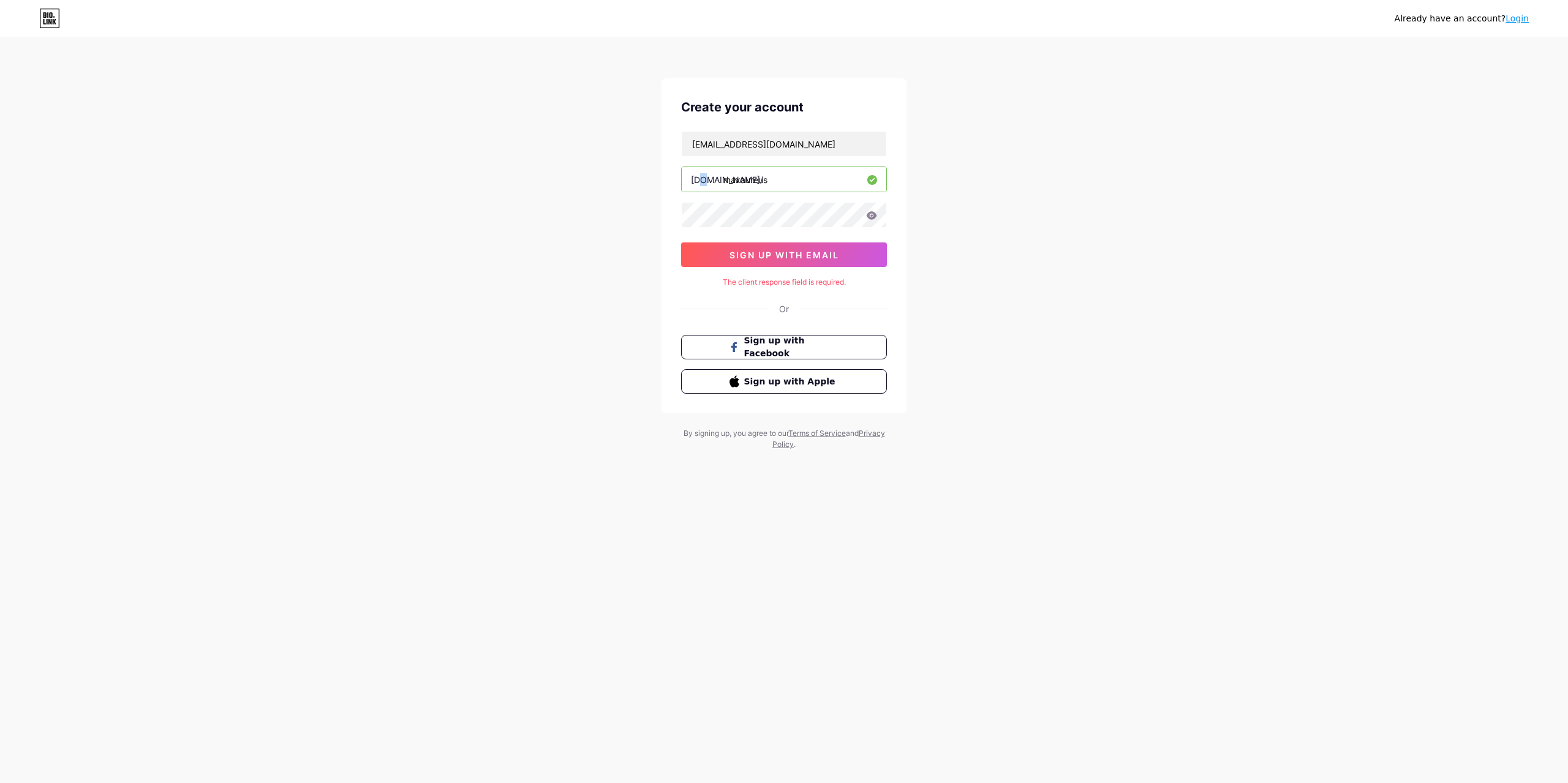
click at [698, 182] on div "bio.link/" at bounding box center [727, 180] width 72 height 13
drag, startPoint x: 712, startPoint y: 183, endPoint x: 727, endPoint y: 186, distance: 15.3
click at [727, 186] on div "bio.link/ maxaureus" at bounding box center [783, 179] width 206 height 26
click at [727, 186] on input "maxaureus" at bounding box center [783, 179] width 204 height 24
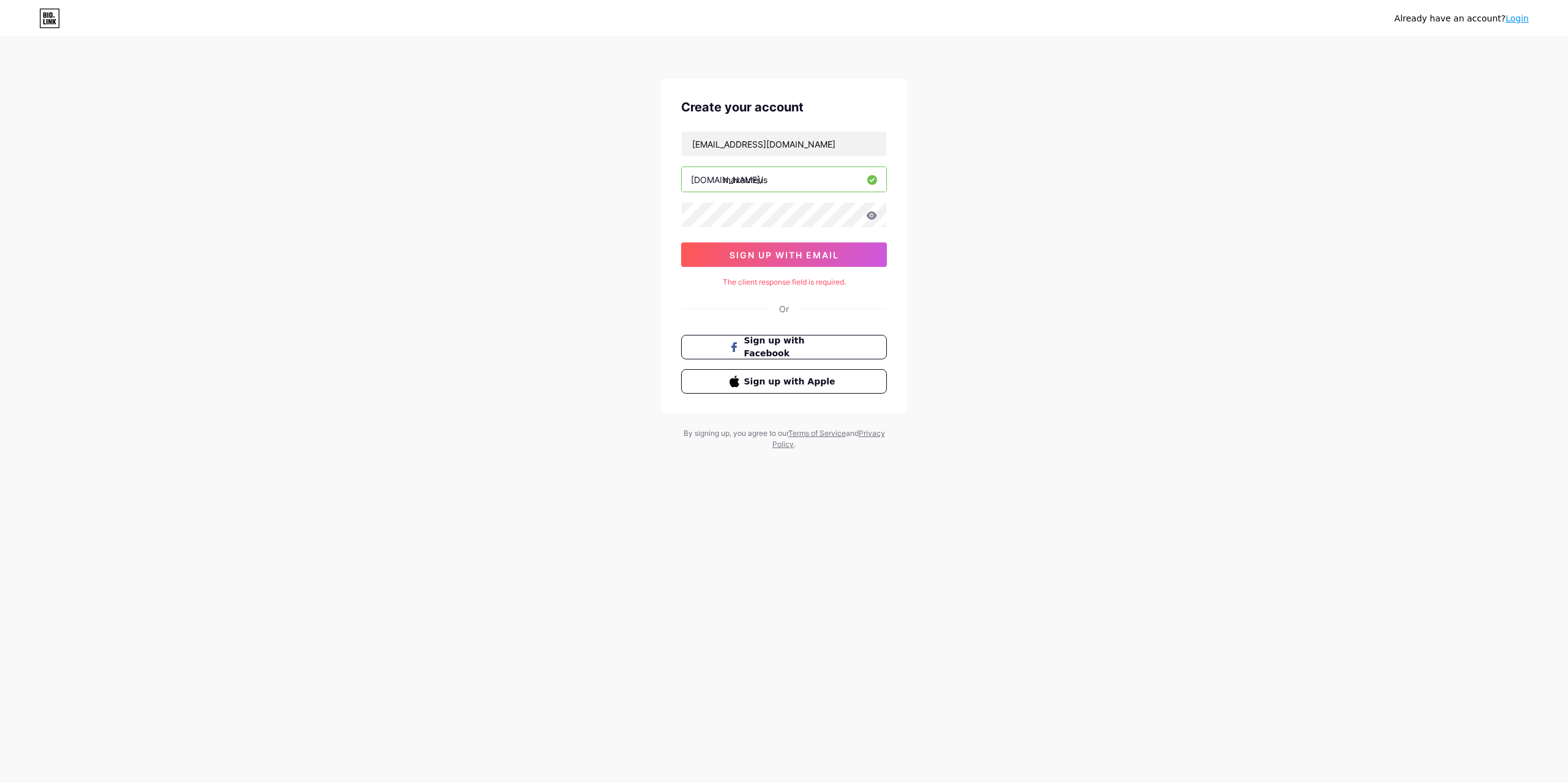
click at [785, 236] on div "richpeachtoken@gmail.com bio.link/ maxaureus sign up with email" at bounding box center [783, 199] width 206 height 136
click at [798, 251] on span "sign up with email" at bounding box center [784, 255] width 110 height 11
click at [53, 19] on icon at bounding box center [49, 18] width 21 height 19
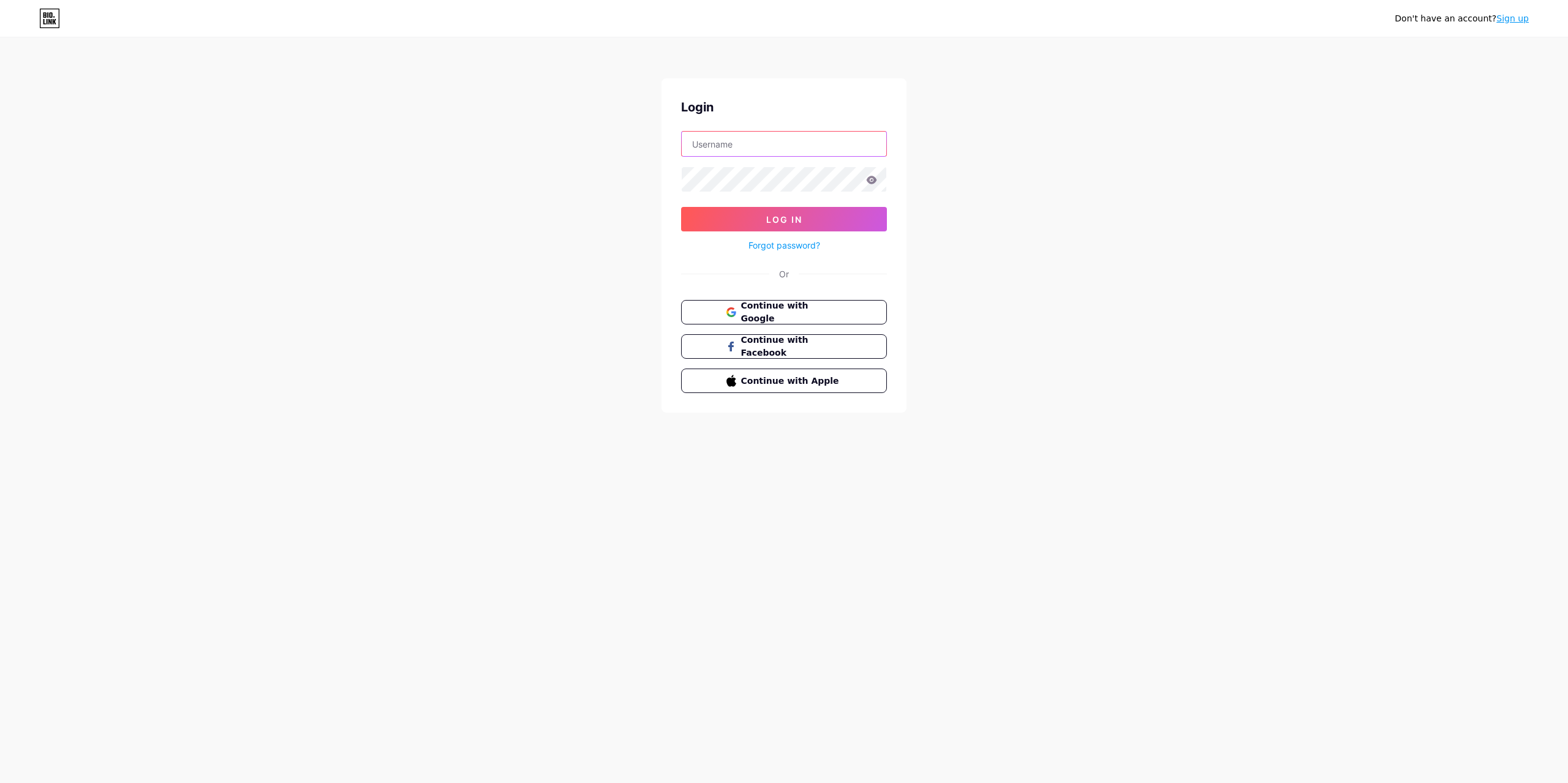
click at [774, 149] on input "text" at bounding box center [783, 144] width 204 height 24
click at [773, 150] on input "text" at bounding box center [783, 144] width 204 height 24
paste input "1artNotporn!"
type input "1artNotporn!"
drag, startPoint x: 792, startPoint y: 153, endPoint x: 619, endPoint y: 140, distance: 173.5
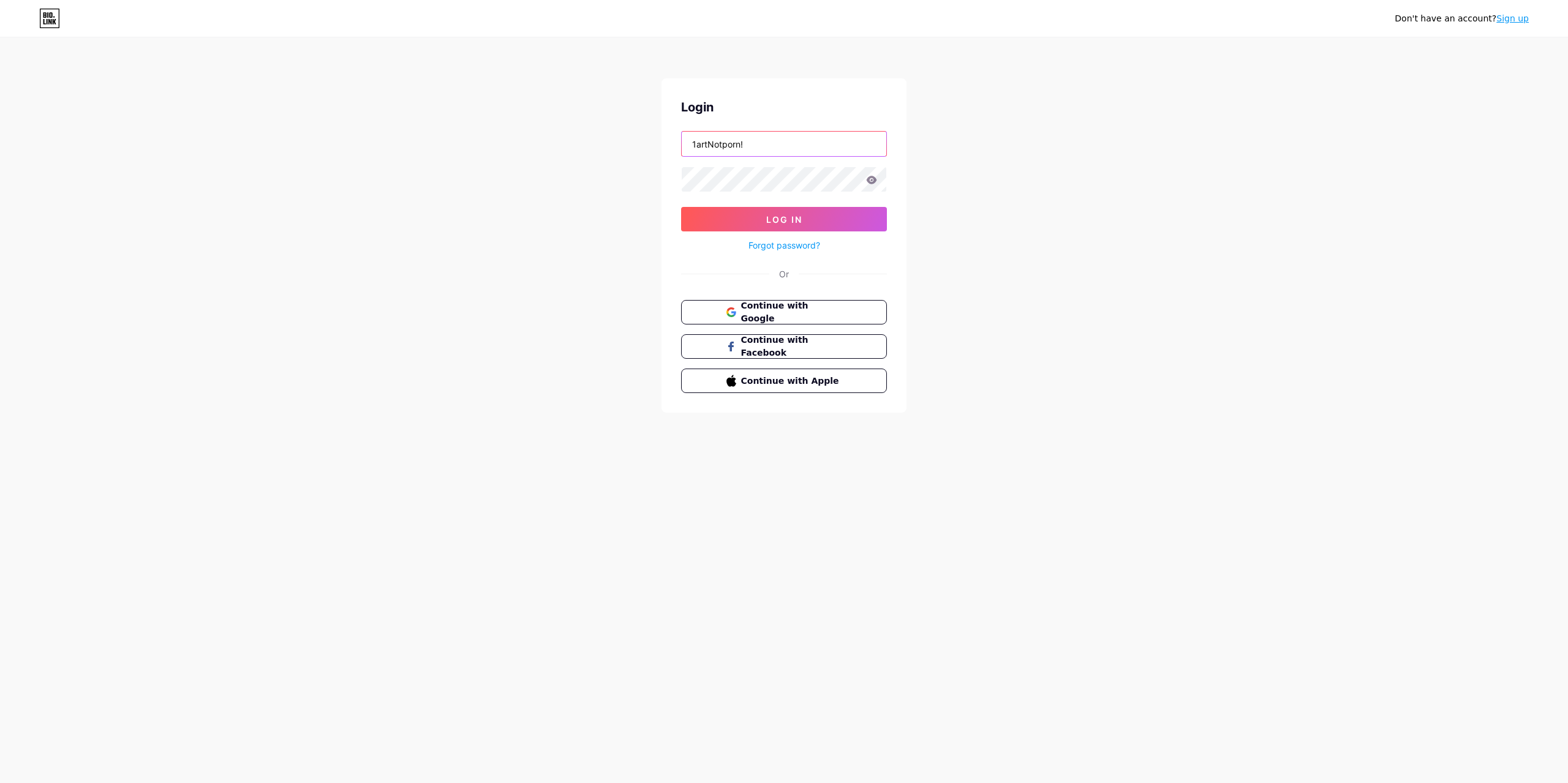
click at [619, 140] on div "Don't have an account? Sign up Login 1artNotporn! Log In Forgot password? Or Co…" at bounding box center [784, 226] width 1568 height 452
click at [761, 147] on input "text" at bounding box center [783, 144] width 204 height 24
paste input "[EMAIL_ADDRESS][DOMAIN_NAME]"
type input "[EMAIL_ADDRESS][DOMAIN_NAME]"
click at [763, 224] on button "Log In" at bounding box center [783, 219] width 206 height 24
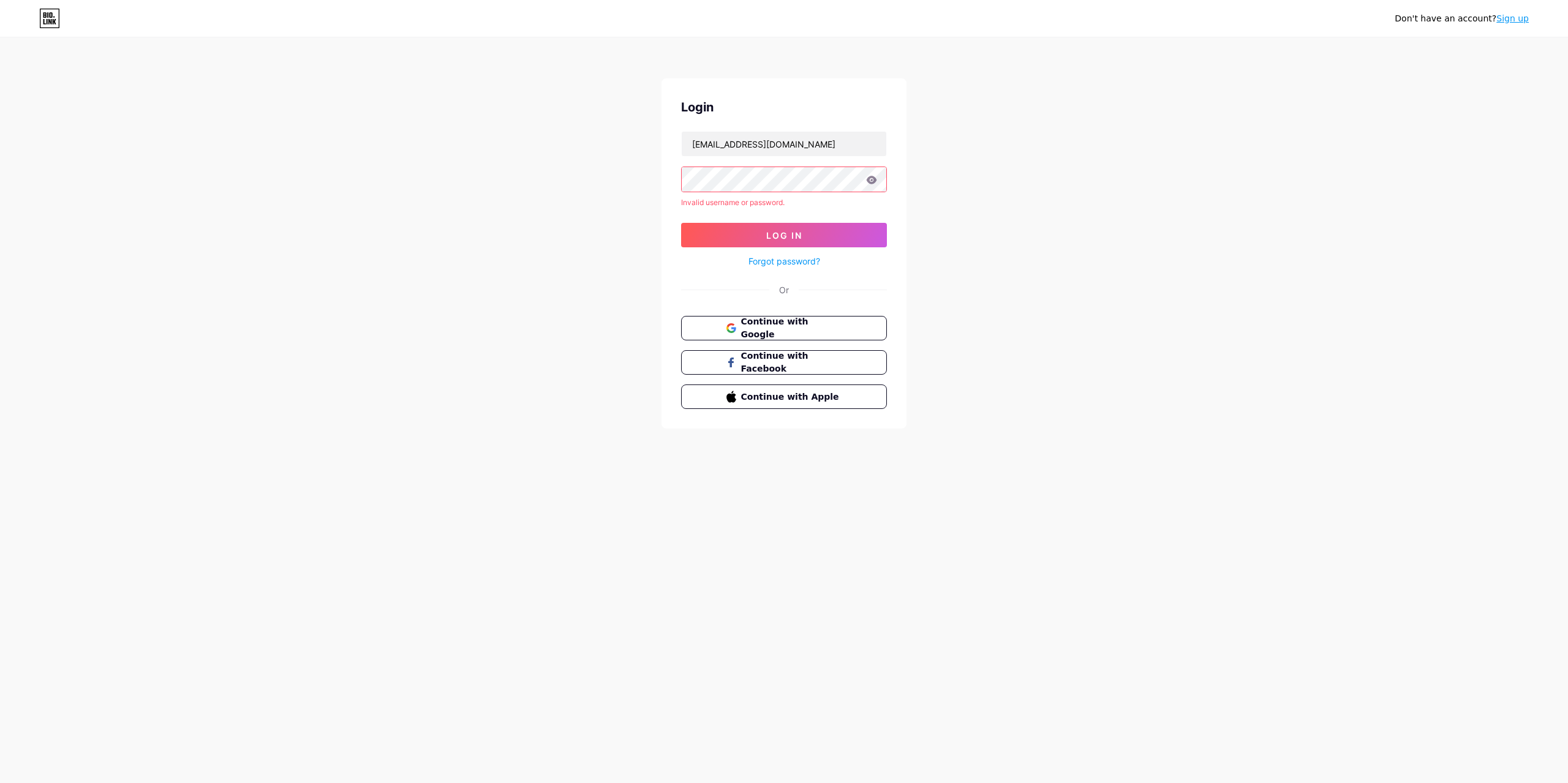
click at [789, 261] on link "Forgot password?" at bounding box center [785, 261] width 72 height 13
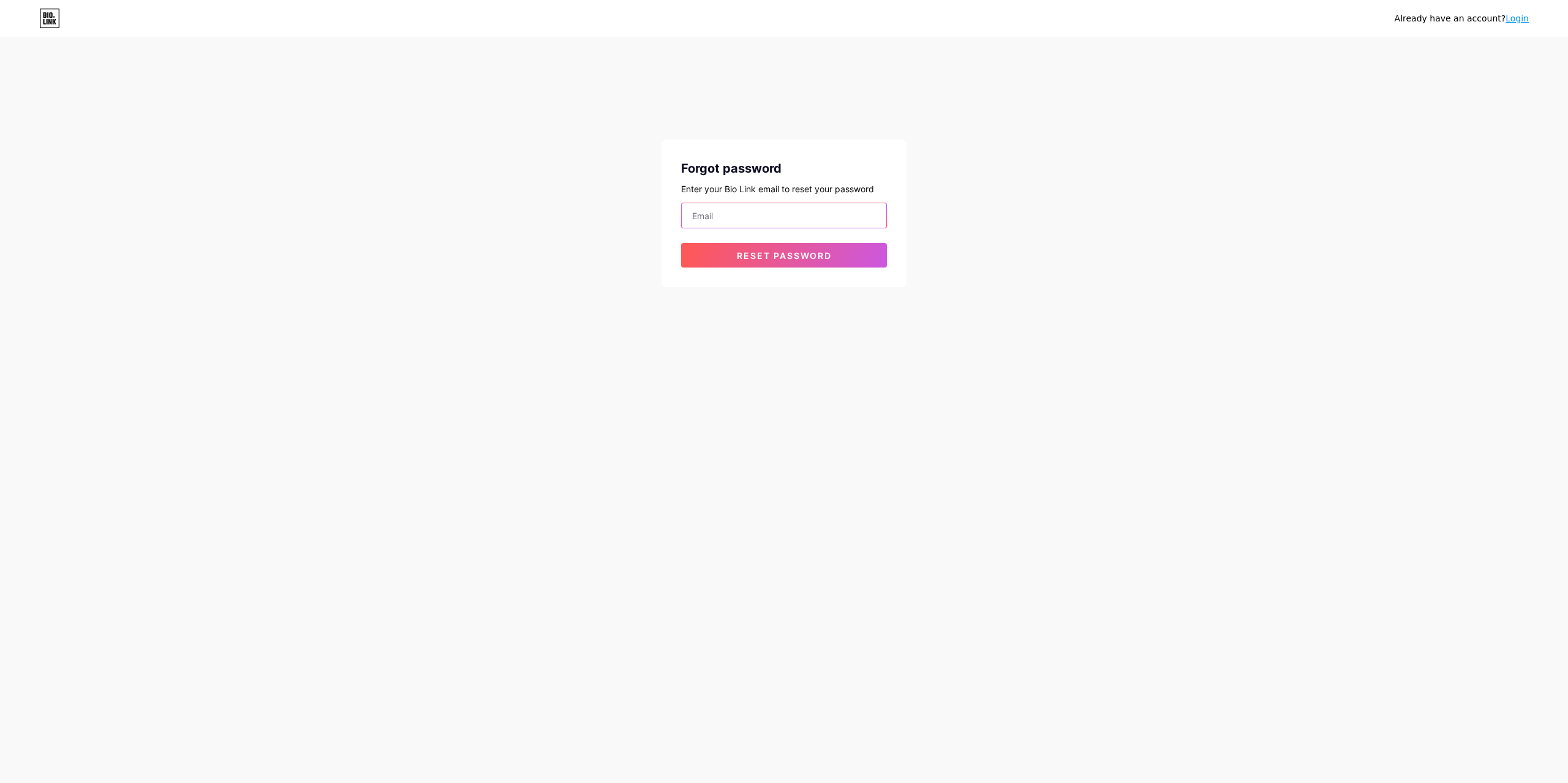
click at [759, 213] on input "email" at bounding box center [783, 216] width 204 height 24
type input "[EMAIL_ADDRESS][DOMAIN_NAME]"
click at [769, 261] on button "Reset password" at bounding box center [783, 255] width 206 height 24
click at [1519, 18] on link "Login" at bounding box center [1517, 19] width 23 height 10
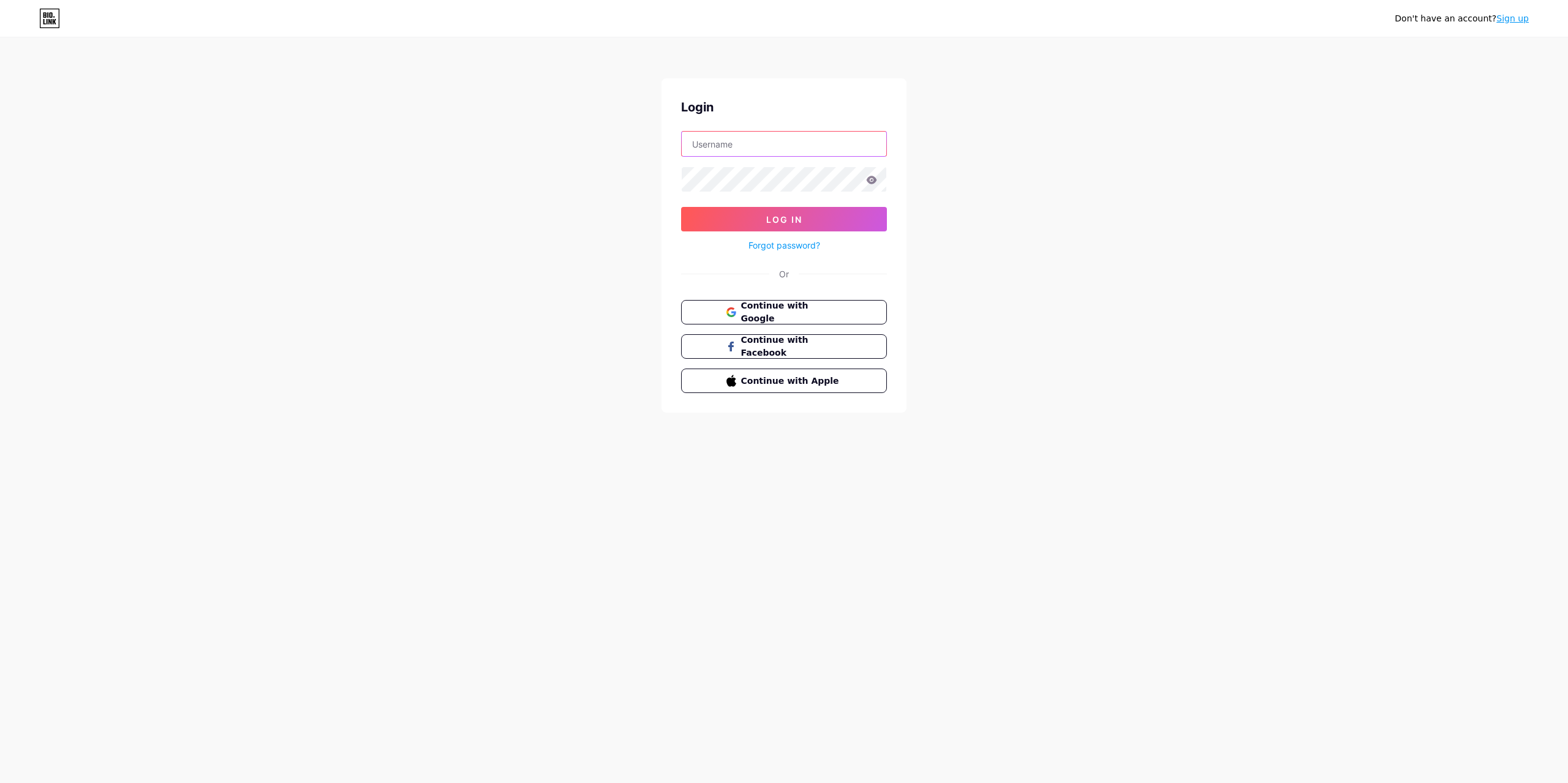
type input "[EMAIL_ADDRESS][DOMAIN_NAME]"
click at [802, 311] on span "Continue with Google" at bounding box center [791, 312] width 102 height 27
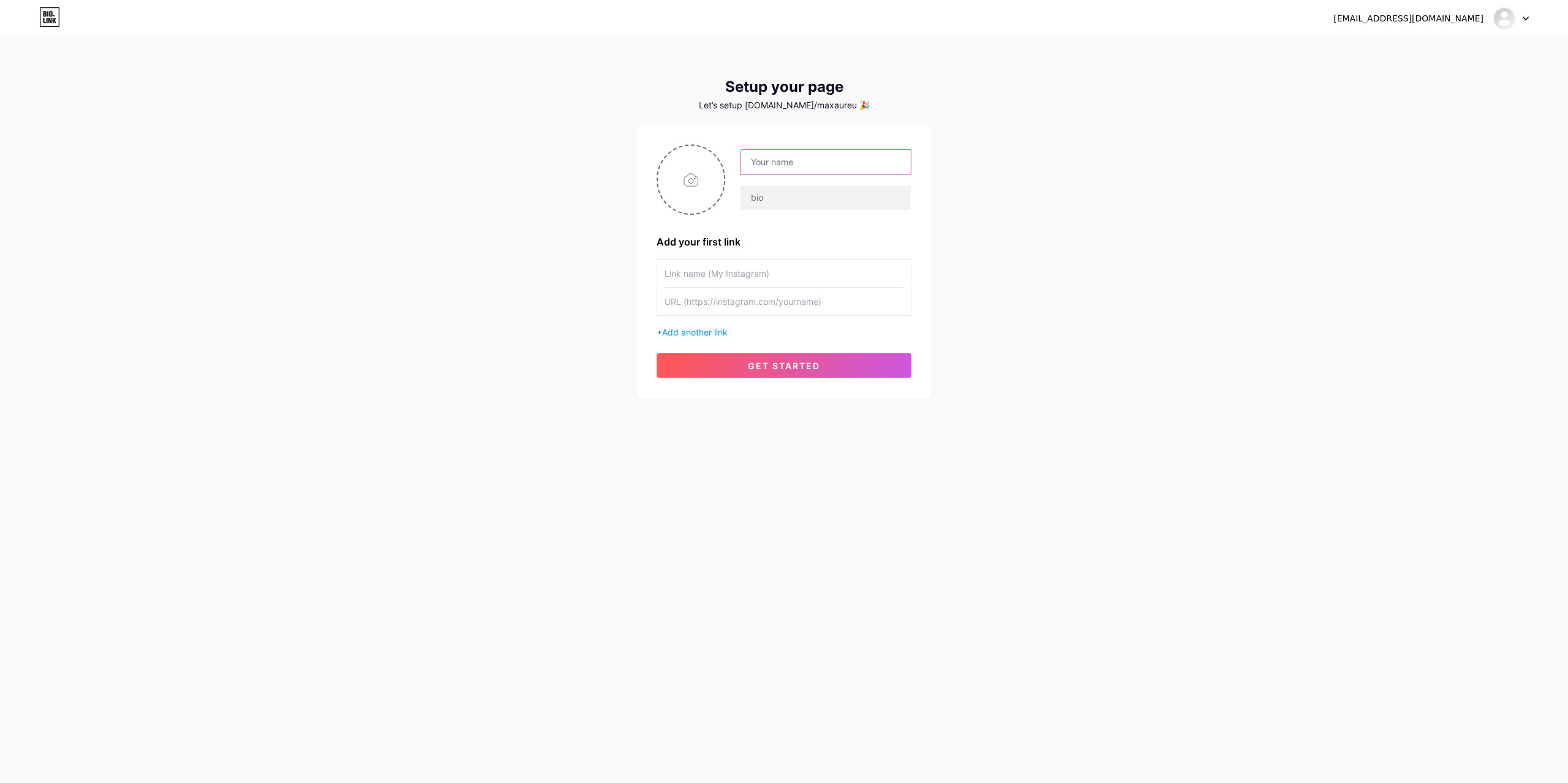
click at [785, 158] on input "text" at bounding box center [826, 162] width 171 height 24
click at [811, 167] on input "text" at bounding box center [826, 162] width 171 height 24
paste input "MaxAureus"
type input "MaxAureus"
click at [835, 198] on input "text" at bounding box center [826, 198] width 171 height 24
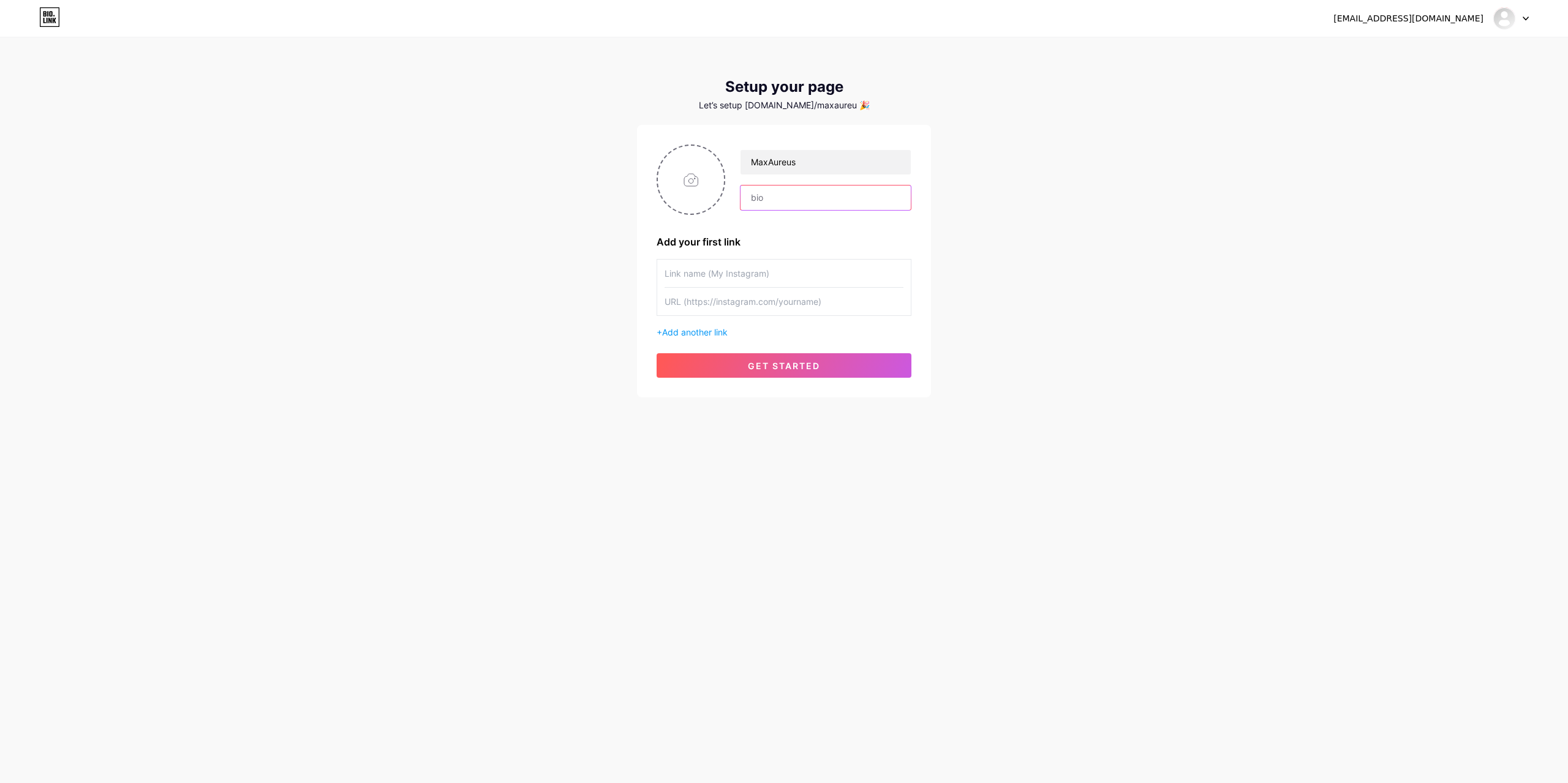
paste input "I’m photographer and videographer"
drag, startPoint x: 768, startPoint y: 196, endPoint x: 646, endPoint y: 201, distance: 122.1
click at [650, 203] on div "MaxAureus I’m photographer and videographer Add your first link + Add another l…" at bounding box center [784, 261] width 294 height 272
type input "Photographer and videographer"
click at [725, 272] on input "text" at bounding box center [783, 273] width 239 height 27
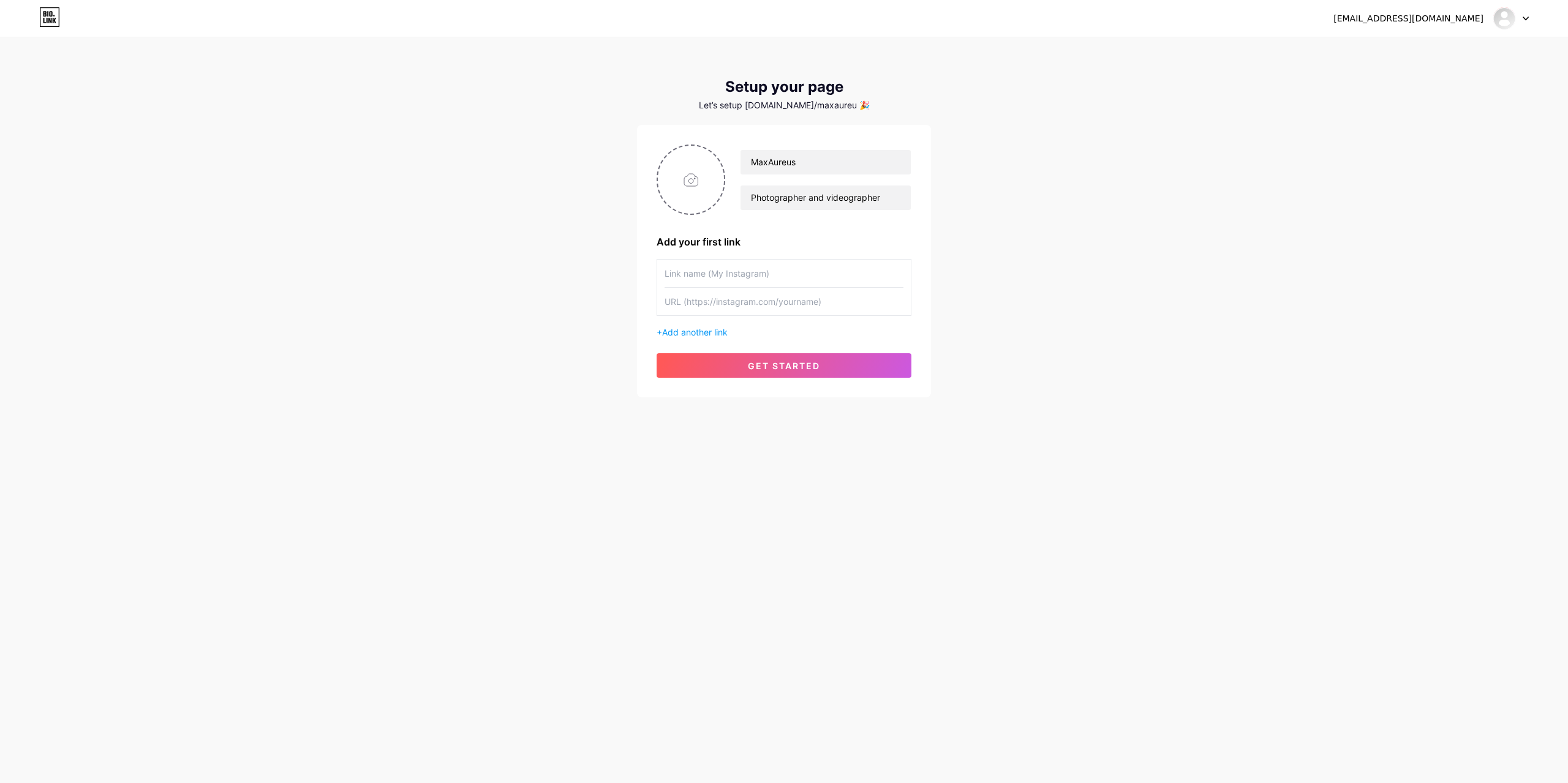
type input "m"
type input "MaxModels"
click at [737, 302] on input "text" at bounding box center [783, 302] width 239 height 27
paste input "[URL][DOMAIN_NAME]"
type input "[URL][DOMAIN_NAME]"
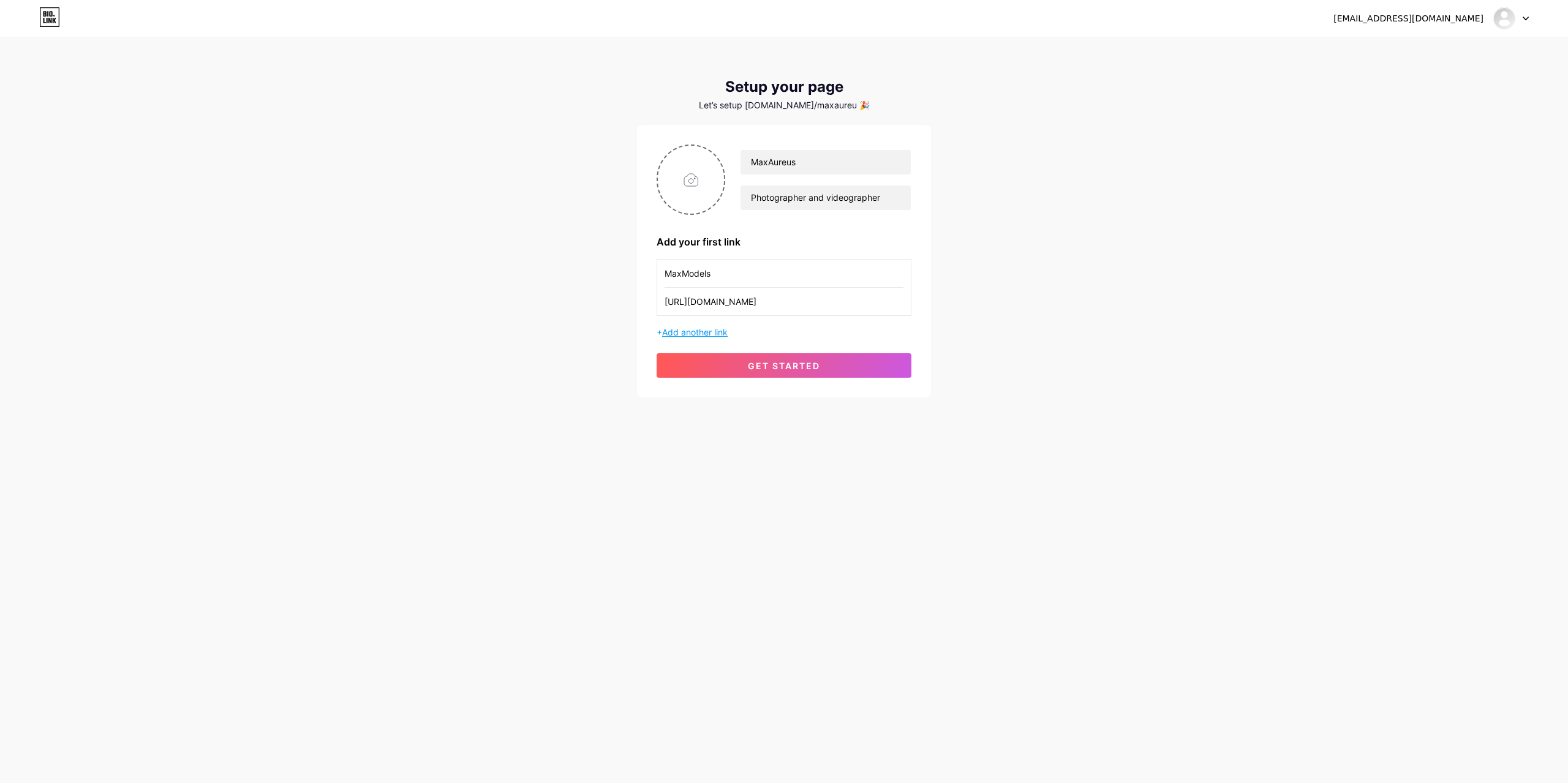
click at [694, 332] on span "Add another link" at bounding box center [694, 332] width 65 height 11
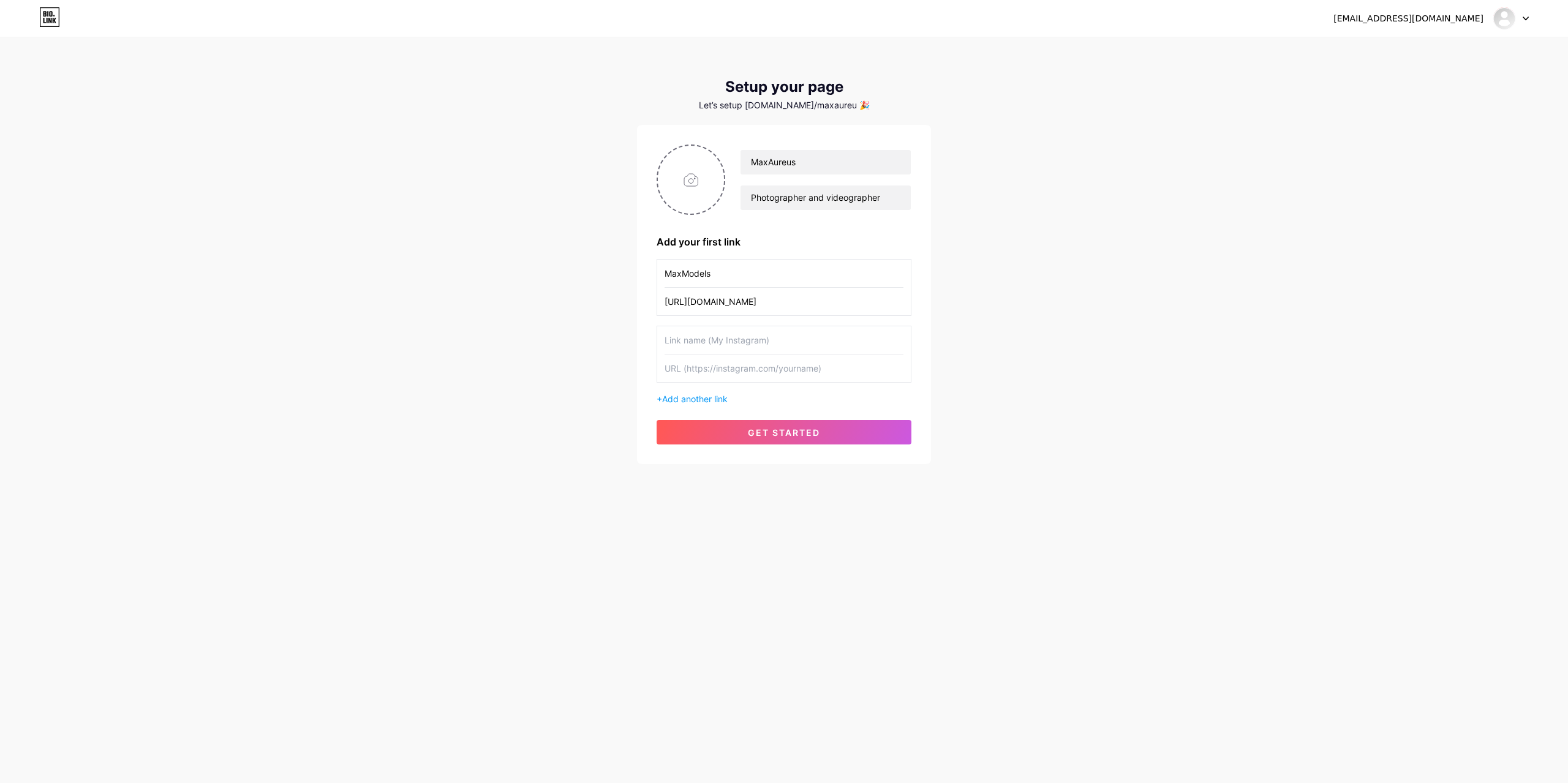
click at [720, 344] on input "text" at bounding box center [783, 340] width 239 height 27
click at [728, 372] on input "text" at bounding box center [783, 368] width 239 height 27
paste input "[URL][DOMAIN_NAME]"
type input "[URL][DOMAIN_NAME]"
click at [783, 345] on input "text" at bounding box center [783, 340] width 239 height 27
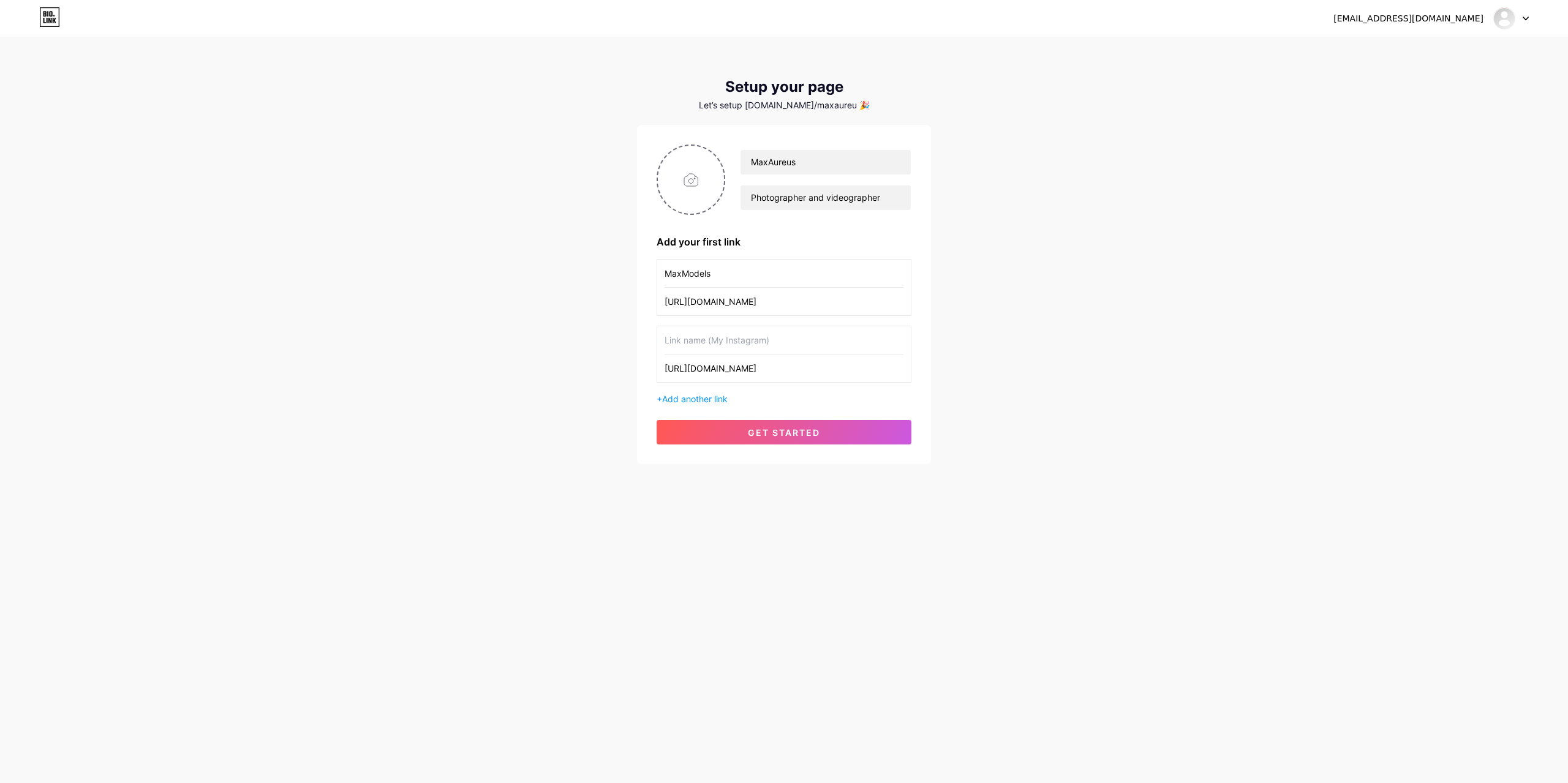
click at [751, 373] on input "[URL][DOMAIN_NAME]" at bounding box center [783, 368] width 239 height 27
click at [732, 342] on input "text" at bounding box center [783, 340] width 239 height 27
paste input "adultfolio"
drag, startPoint x: 669, startPoint y: 340, endPoint x: 613, endPoint y: 345, distance: 56.2
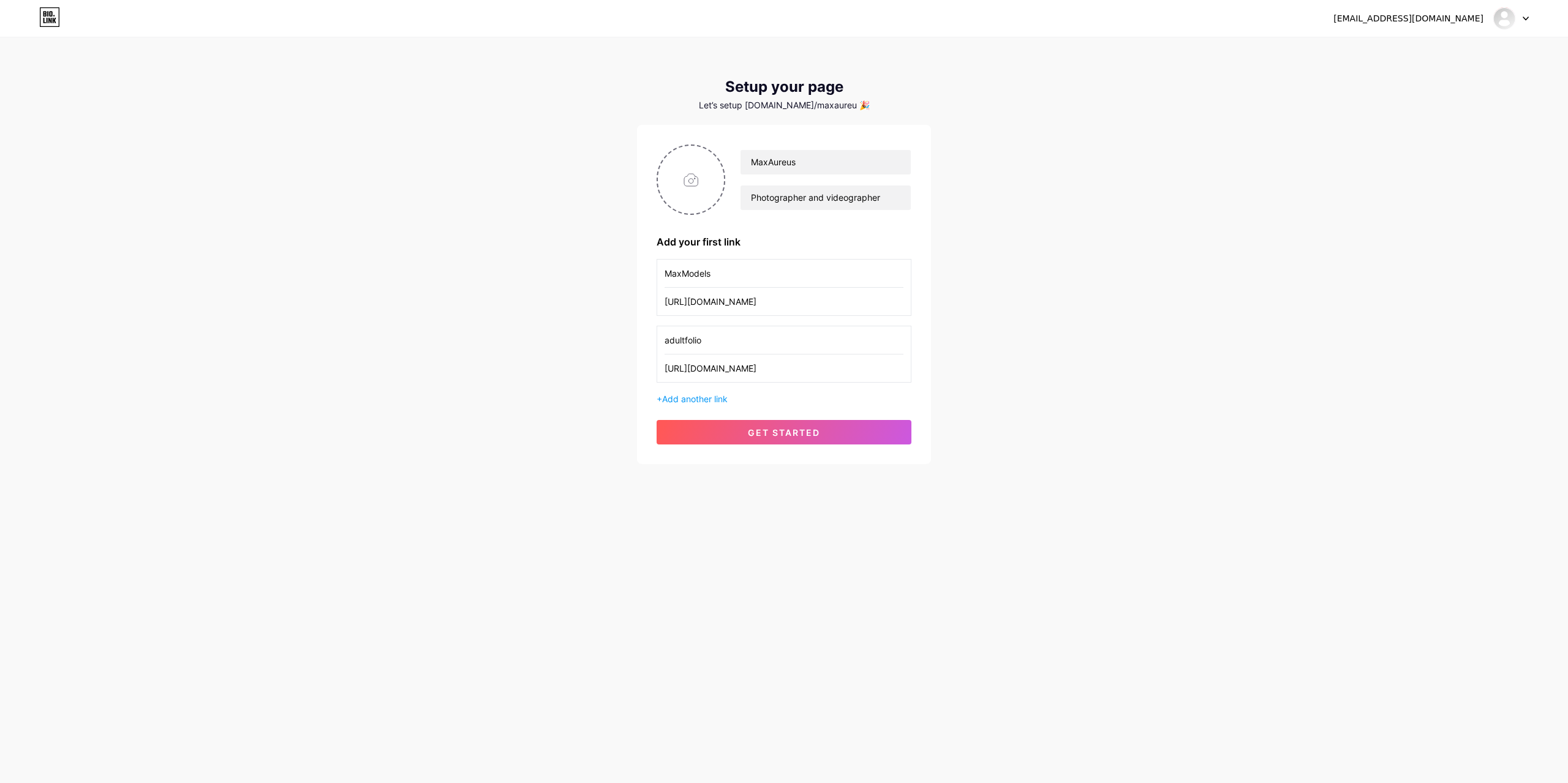
click at [617, 342] on div "[EMAIL_ADDRESS][DOMAIN_NAME] Dashboard Logout Setup your page Let’s setup [DOMA…" at bounding box center [784, 251] width 1568 height 504
type input "Adultfolio"
click at [712, 398] on span "Add another link" at bounding box center [694, 399] width 65 height 11
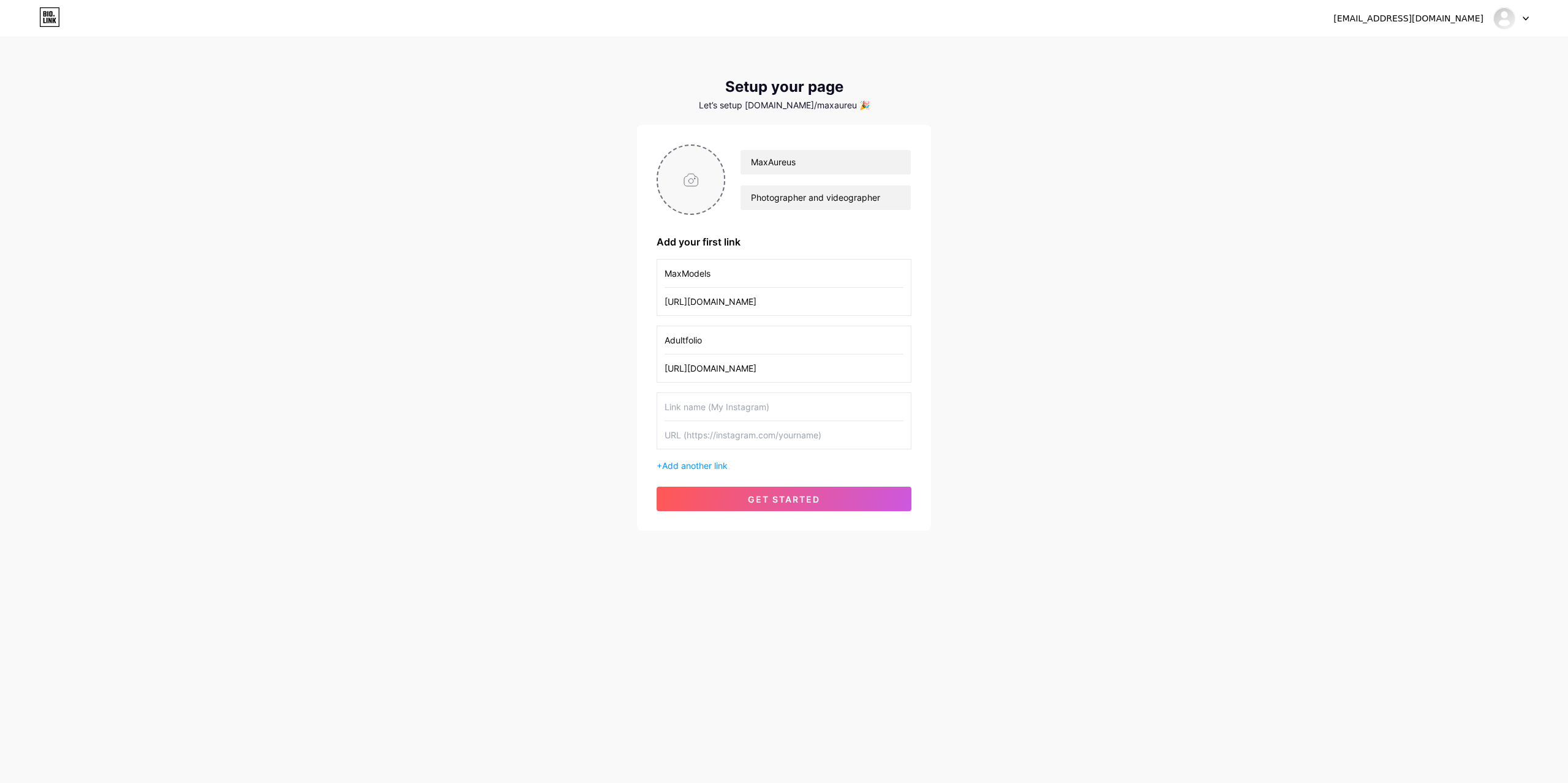
click at [688, 181] on input "file" at bounding box center [691, 179] width 66 height 68
type input "C:\fakepath\04827ff94dce9fae169a439bfe7d36f4_crb2tqle878c739qf3c0_image (1).png"
click at [1132, 390] on div "[EMAIL_ADDRESS][DOMAIN_NAME] Dashboard Logout Setup your page Let’s setup [DOMA…" at bounding box center [784, 285] width 1568 height 570
click at [684, 179] on img at bounding box center [691, 180] width 69 height 70
click at [743, 413] on input "text" at bounding box center [783, 407] width 239 height 27
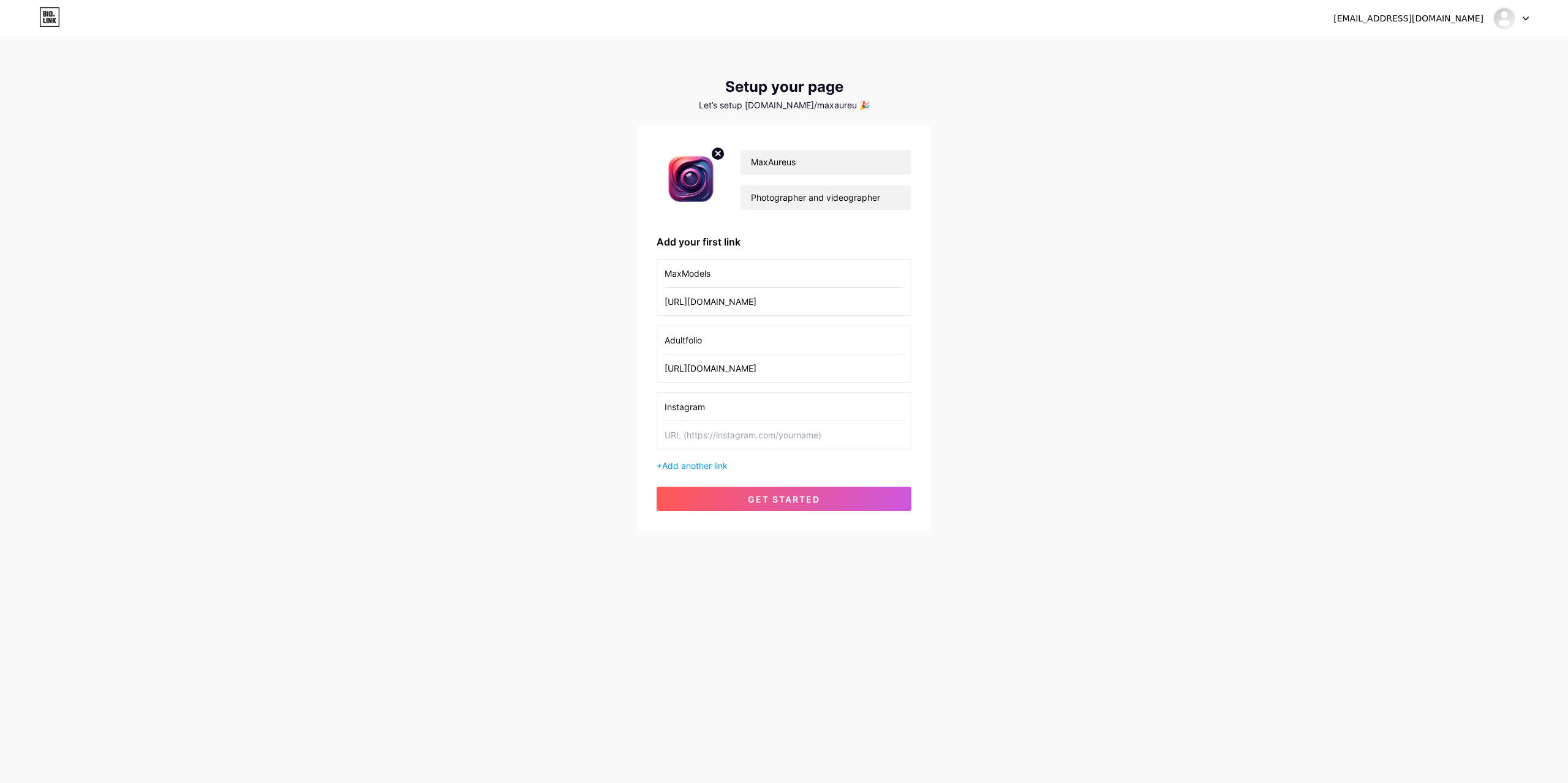
type input "Instagram"
click at [887, 428] on input "text" at bounding box center [783, 435] width 239 height 27
paste input "[URL][DOMAIN_NAME]"
type input "[URL][DOMAIN_NAME]"
click at [935, 447] on div "[EMAIL_ADDRESS][DOMAIN_NAME] Dashboard Logout Setup your page Let’s setup [DOMA…" at bounding box center [784, 285] width 1568 height 570
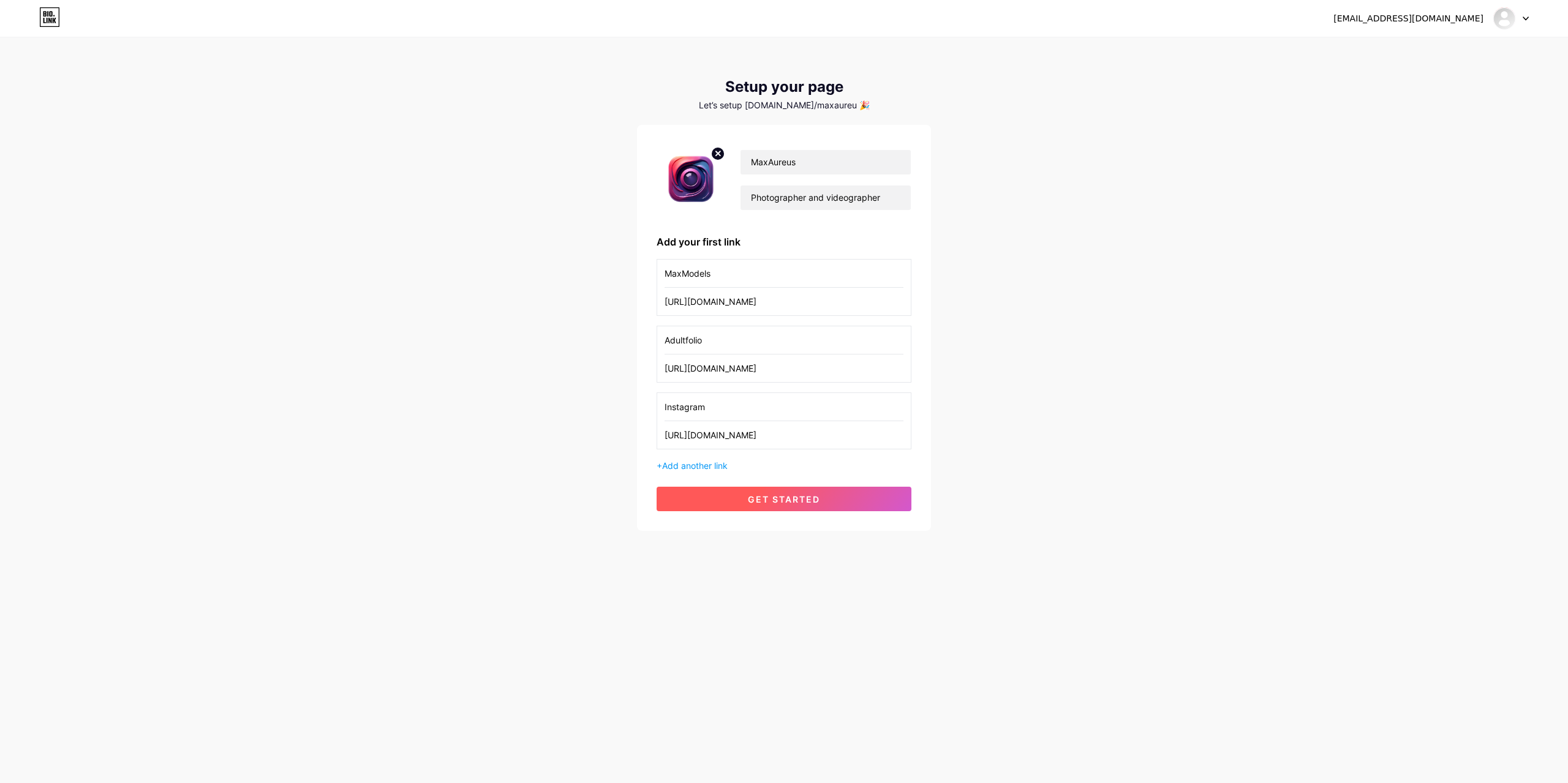
click at [803, 494] on span "get started" at bounding box center [784, 499] width 72 height 11
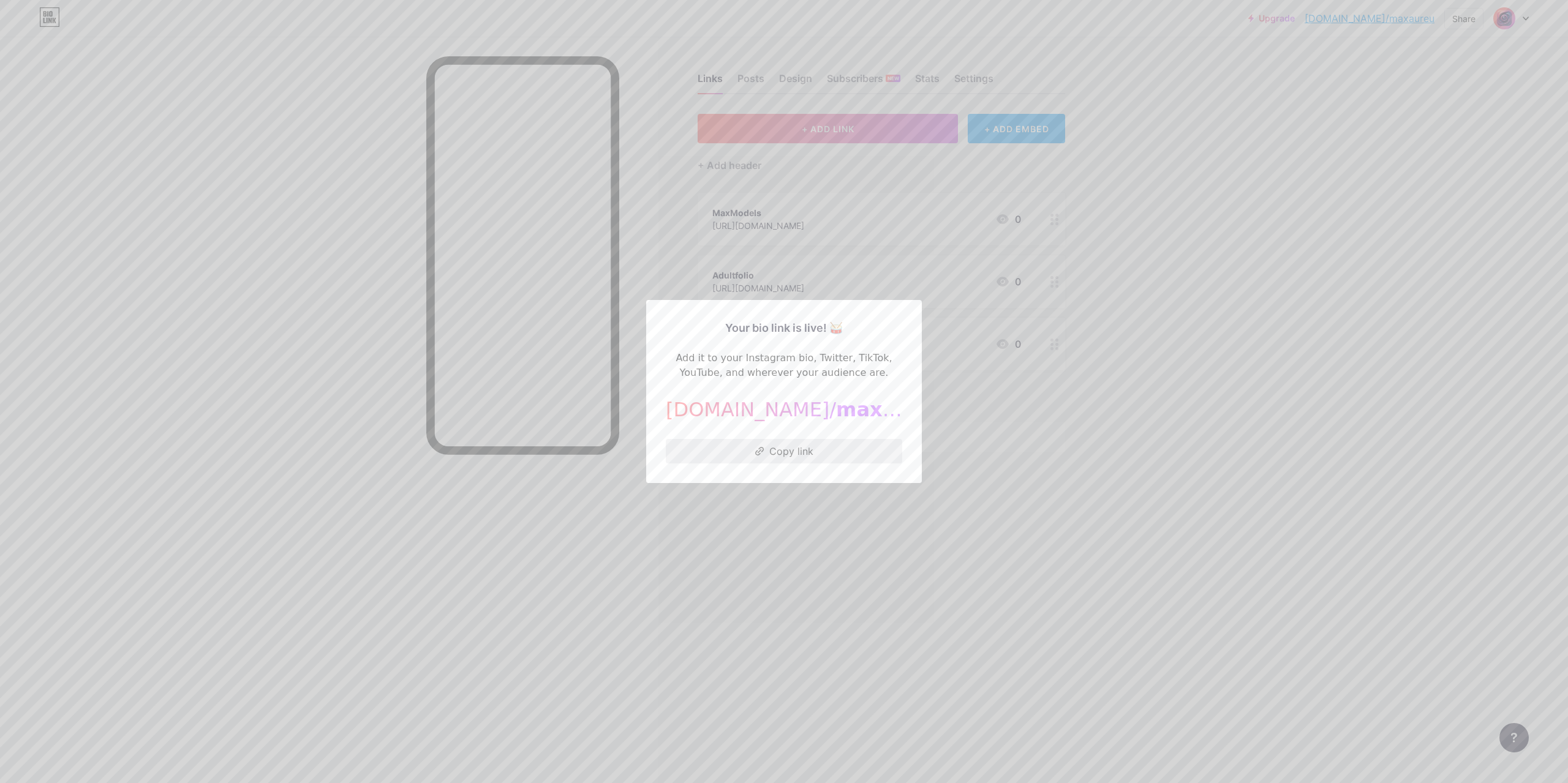
click at [776, 448] on button "Copy link" at bounding box center [784, 451] width 236 height 24
click at [859, 416] on span "maxaureu" at bounding box center [891, 410] width 110 height 23
click at [851, 413] on span "maxaureu" at bounding box center [891, 410] width 110 height 23
click at [856, 415] on span "maxaureu" at bounding box center [891, 410] width 110 height 23
click at [1052, 403] on div at bounding box center [784, 391] width 1568 height 783
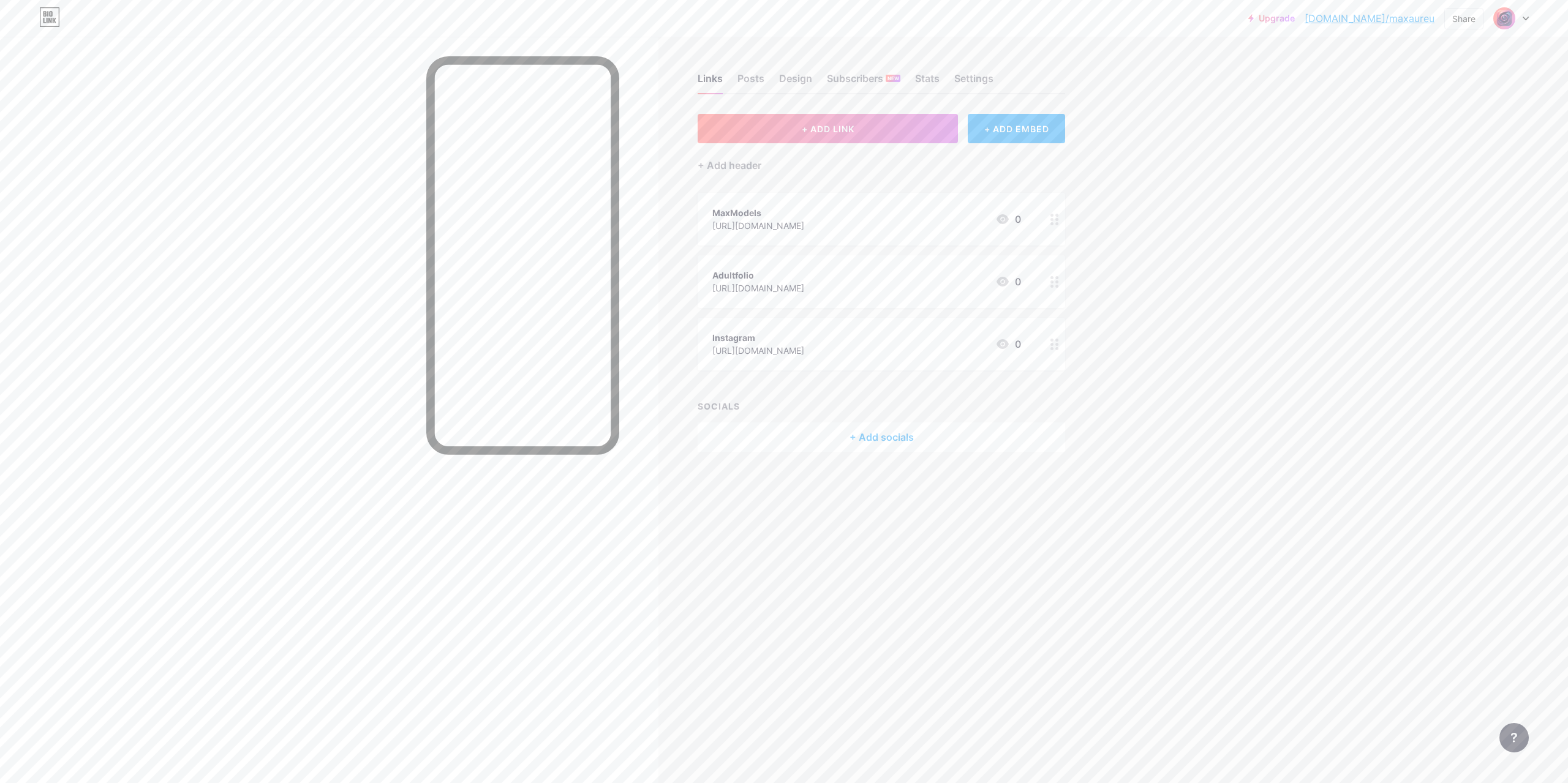
click at [1519, 19] on div at bounding box center [1511, 18] width 36 height 22
click at [1431, 141] on link "Account settings" at bounding box center [1453, 139] width 152 height 33
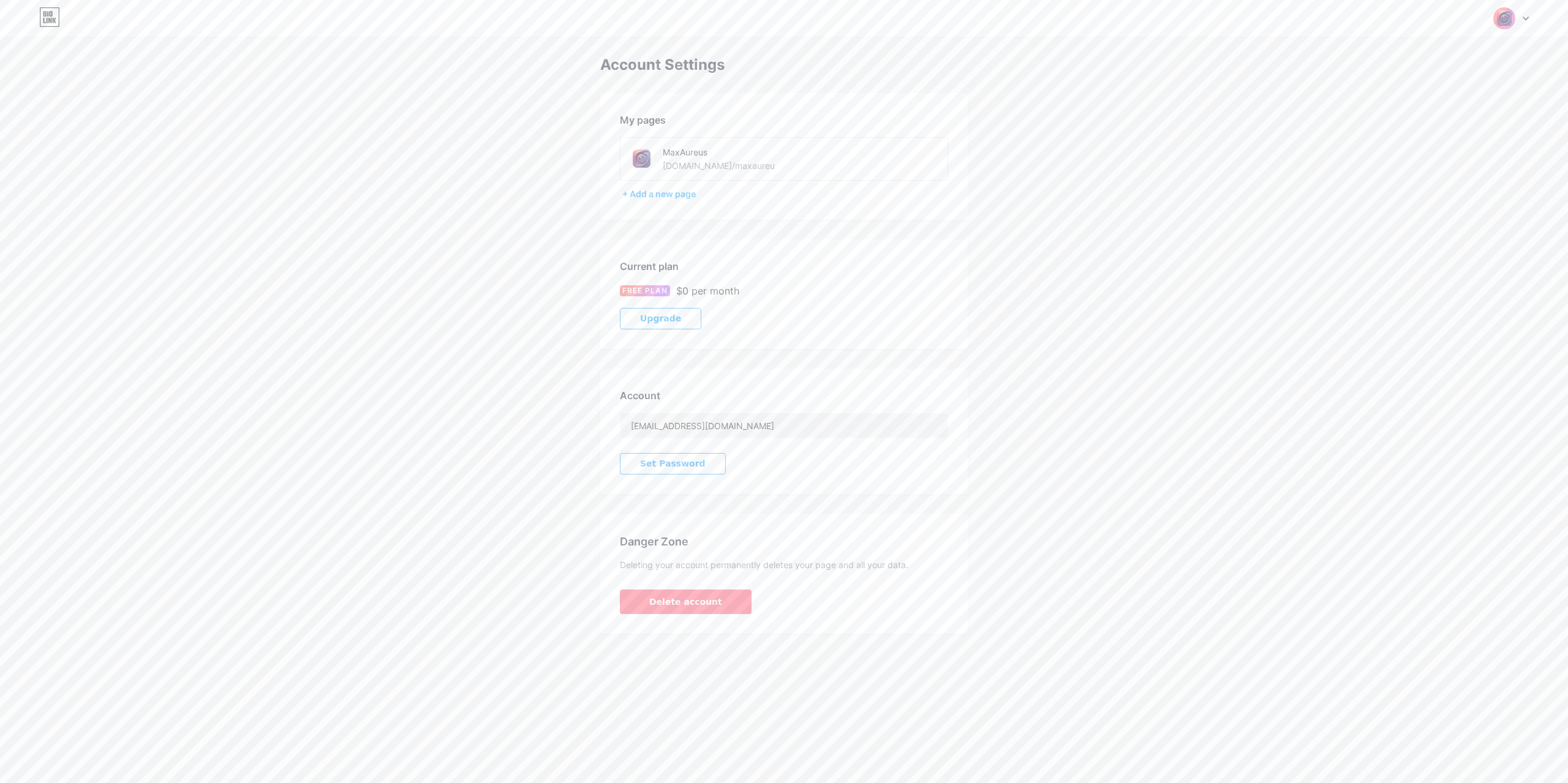
click at [717, 163] on div "[DOMAIN_NAME]/maxaureu" at bounding box center [719, 165] width 112 height 13
click at [737, 168] on div "MaxAureus bio.link/maxaureu" at bounding box center [741, 159] width 157 height 27
click at [732, 166] on div "[DOMAIN_NAME]/maxaureu" at bounding box center [719, 165] width 112 height 13
click at [1524, 16] on icon at bounding box center [1526, 19] width 6 height 4
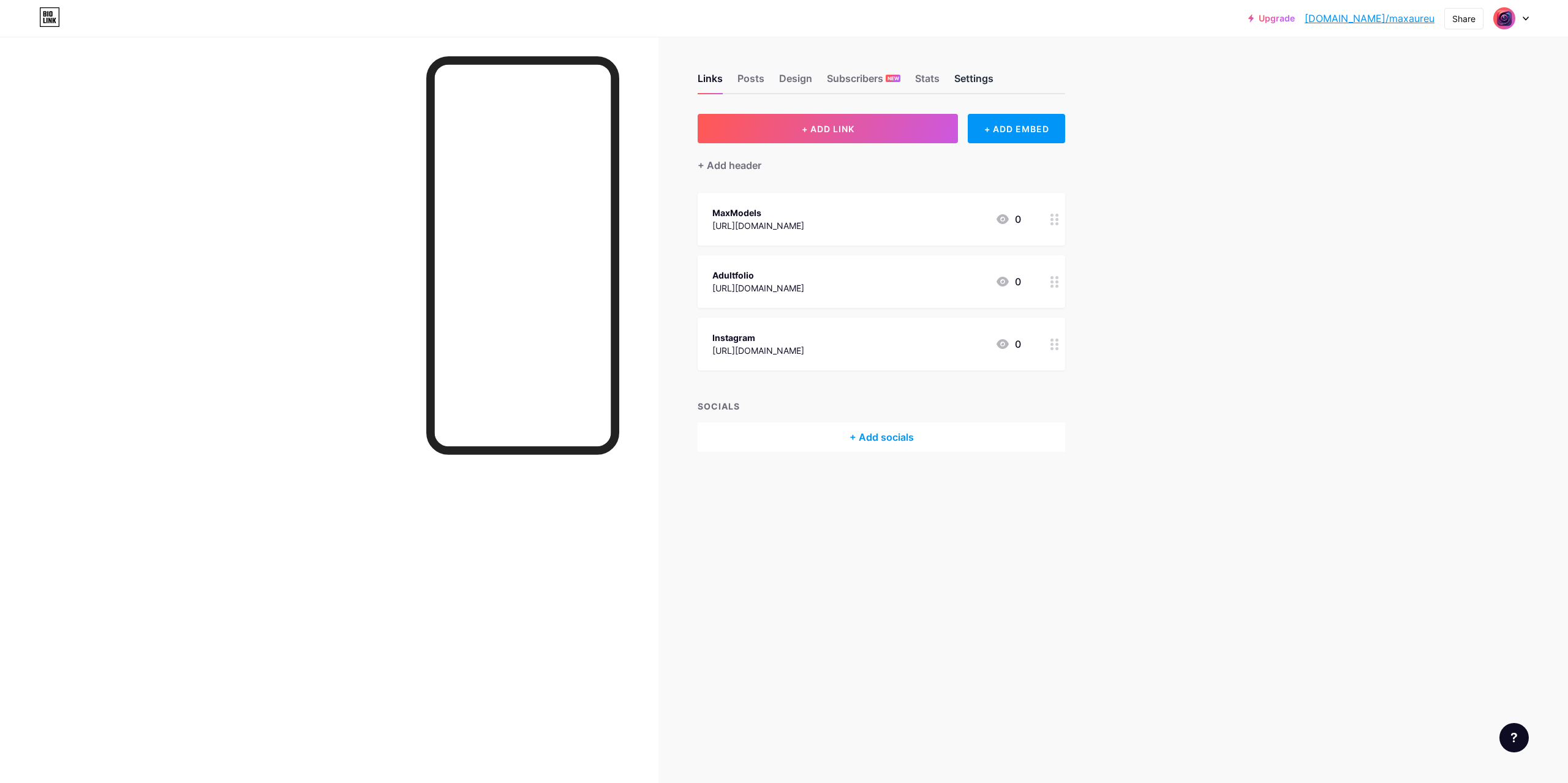
click at [977, 77] on div "Settings" at bounding box center [974, 82] width 39 height 22
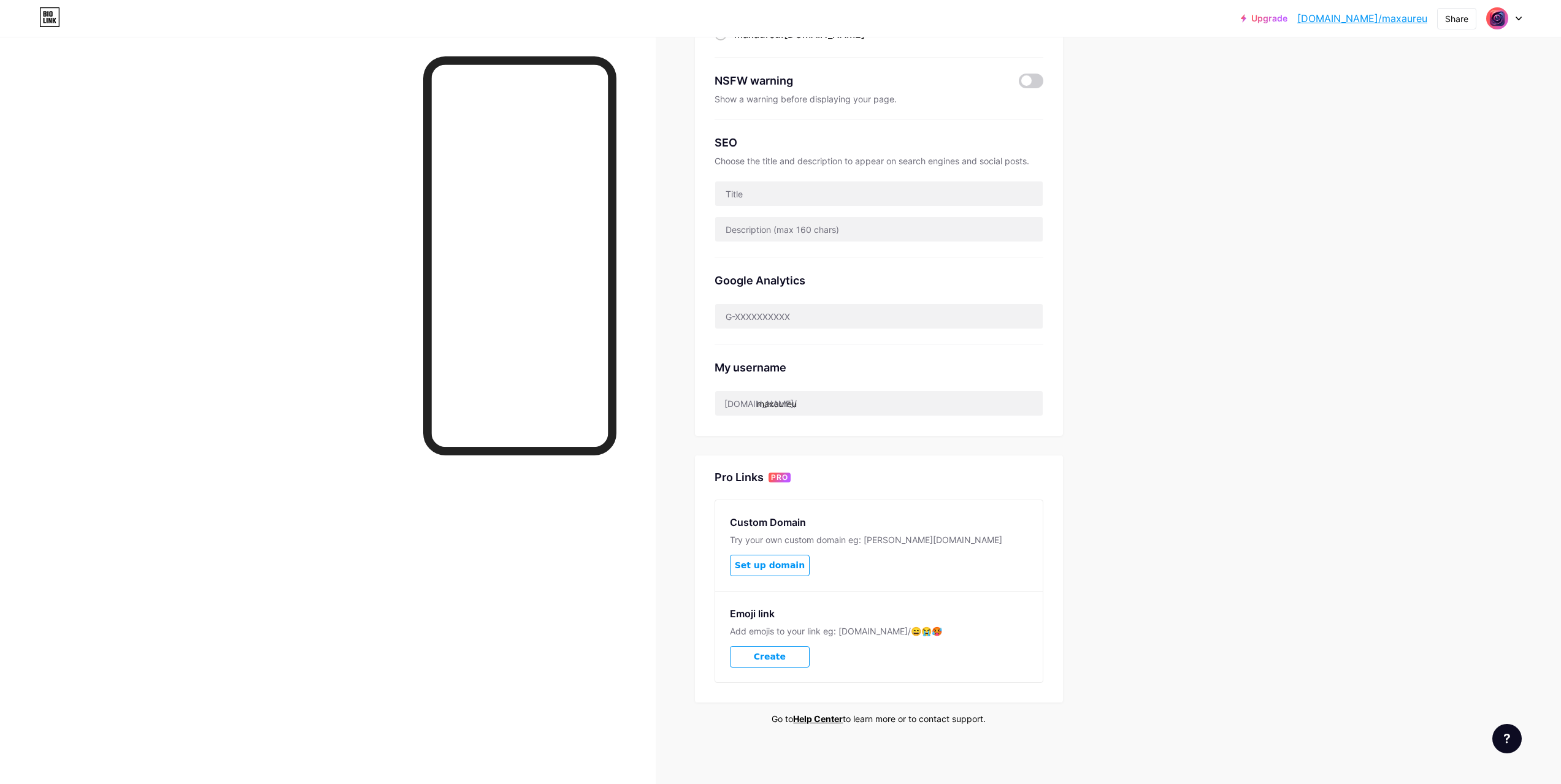
scroll to position [175, 0]
click at [820, 392] on input "maxaureu" at bounding box center [879, 402] width 327 height 24
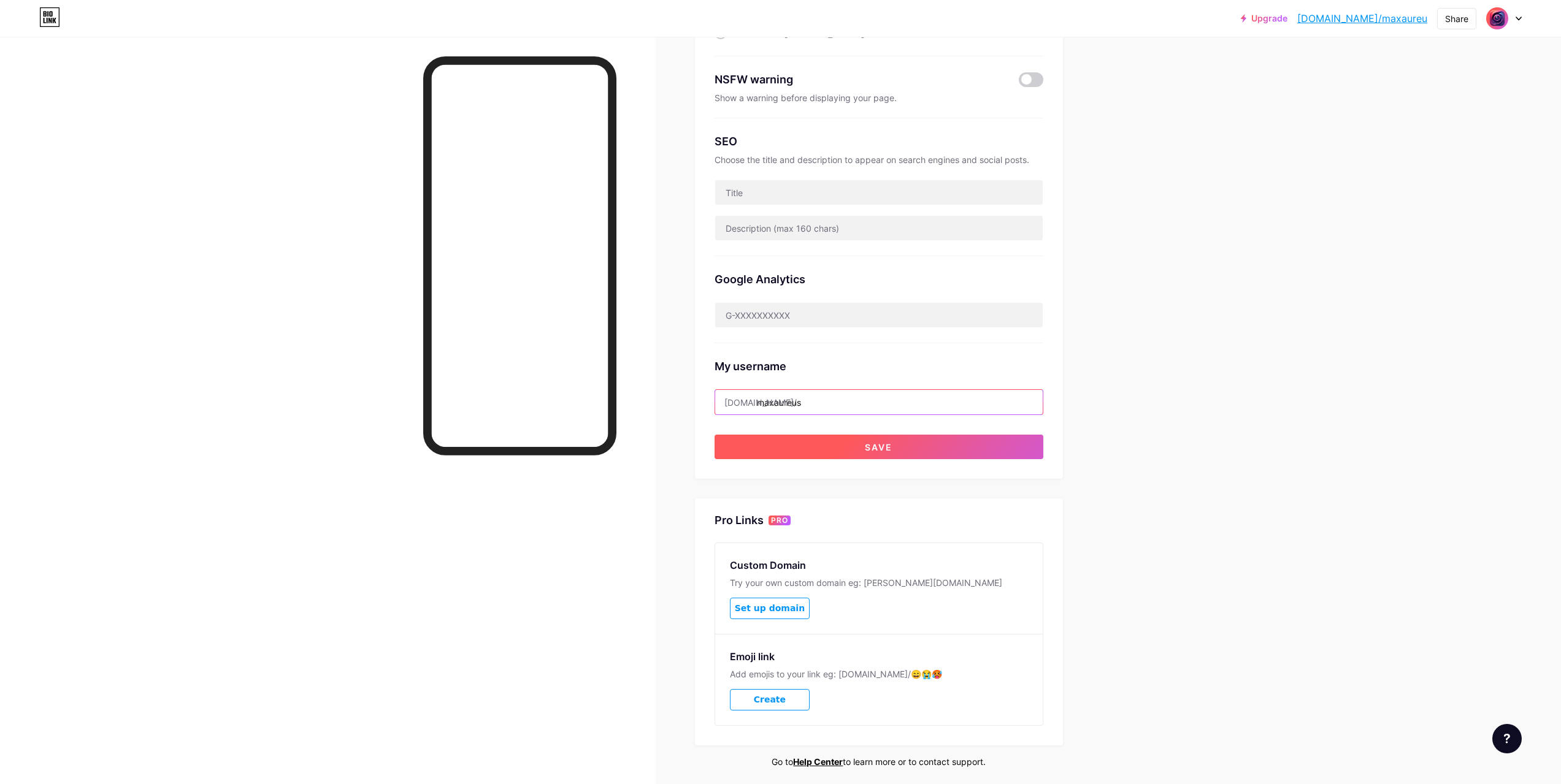
type input "maxaureus"
click at [891, 452] on button "Save" at bounding box center [879, 447] width 329 height 24
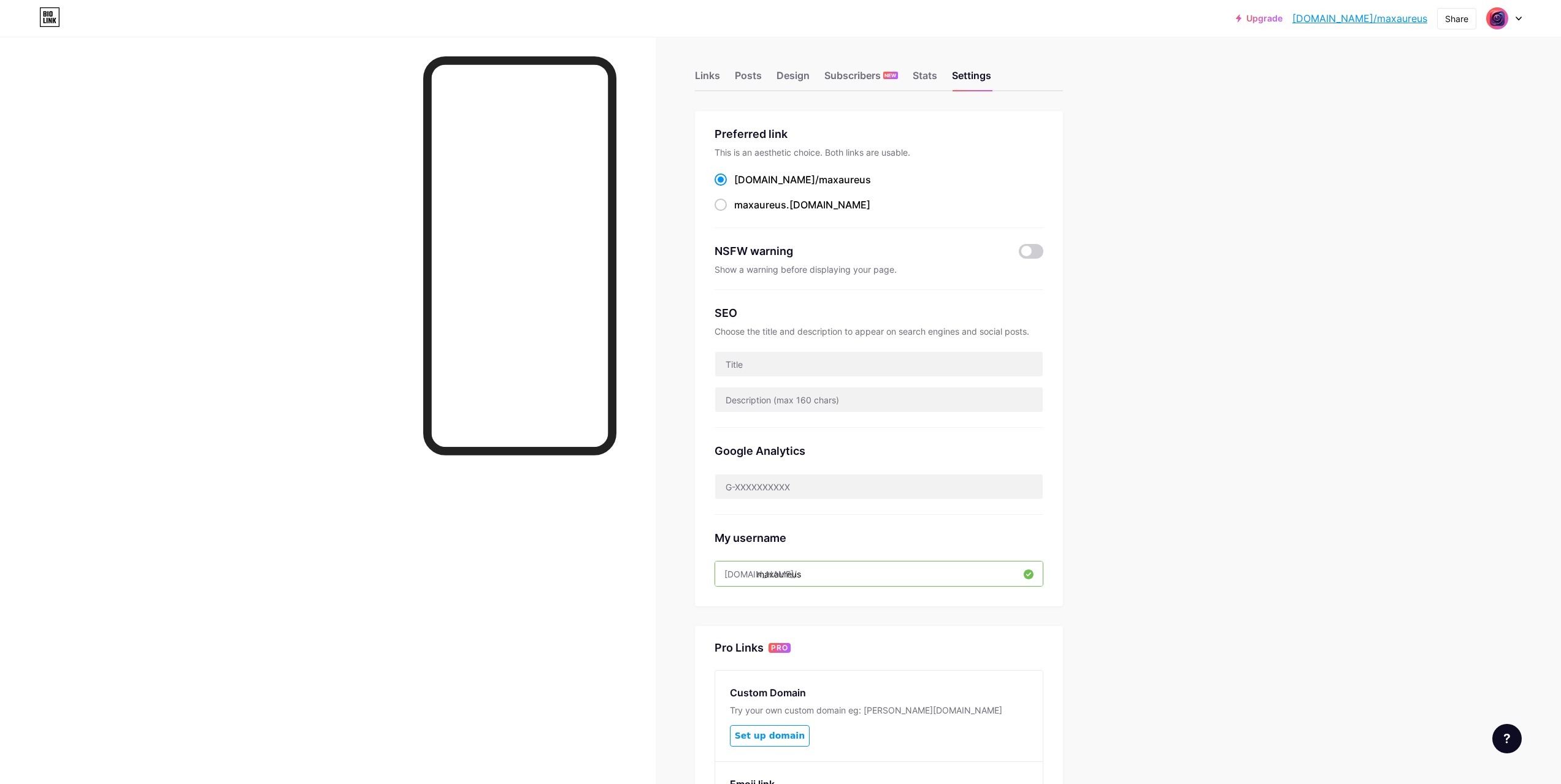
scroll to position [0, 0]
click at [712, 78] on div "Links" at bounding box center [707, 82] width 25 height 22
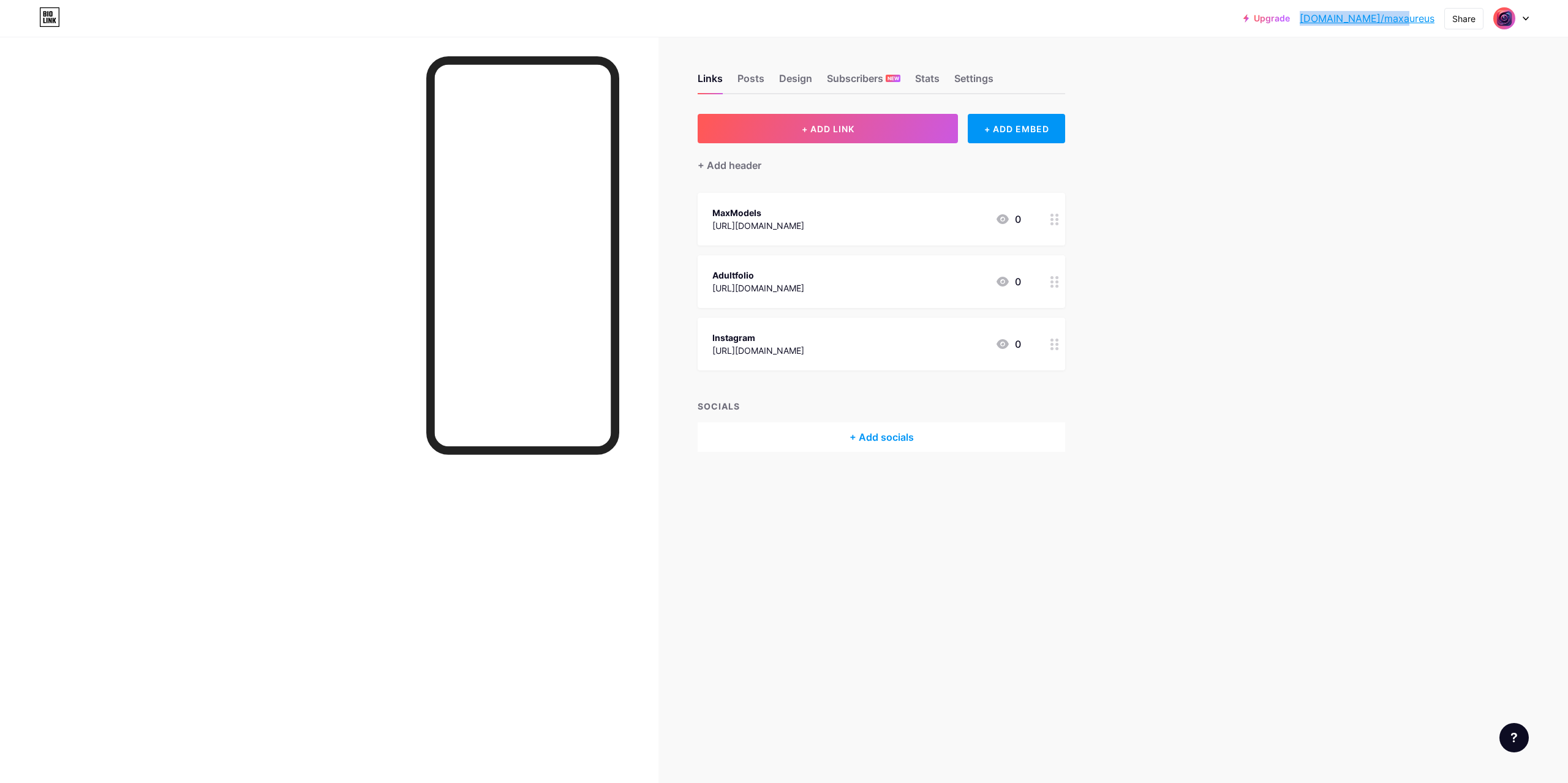
drag, startPoint x: 1439, startPoint y: 19, endPoint x: 1346, endPoint y: 23, distance: 93.1
click at [1346, 23] on div "Upgrade [DOMAIN_NAME]/maxaur... [DOMAIN_NAME]/maxaureus Share Switch accounts M…" at bounding box center [1386, 18] width 285 height 22
copy link "[DOMAIN_NAME]/maxaureus"
click at [1293, 373] on div "Upgrade [DOMAIN_NAME]/maxaur... [DOMAIN_NAME]/maxaureus Share Switch accounts M…" at bounding box center [784, 391] width 1568 height 783
click at [1196, 360] on div "Upgrade [DOMAIN_NAME]/maxaur... [DOMAIN_NAME]/maxaureus Share Switch accounts M…" at bounding box center [784, 391] width 1568 height 783
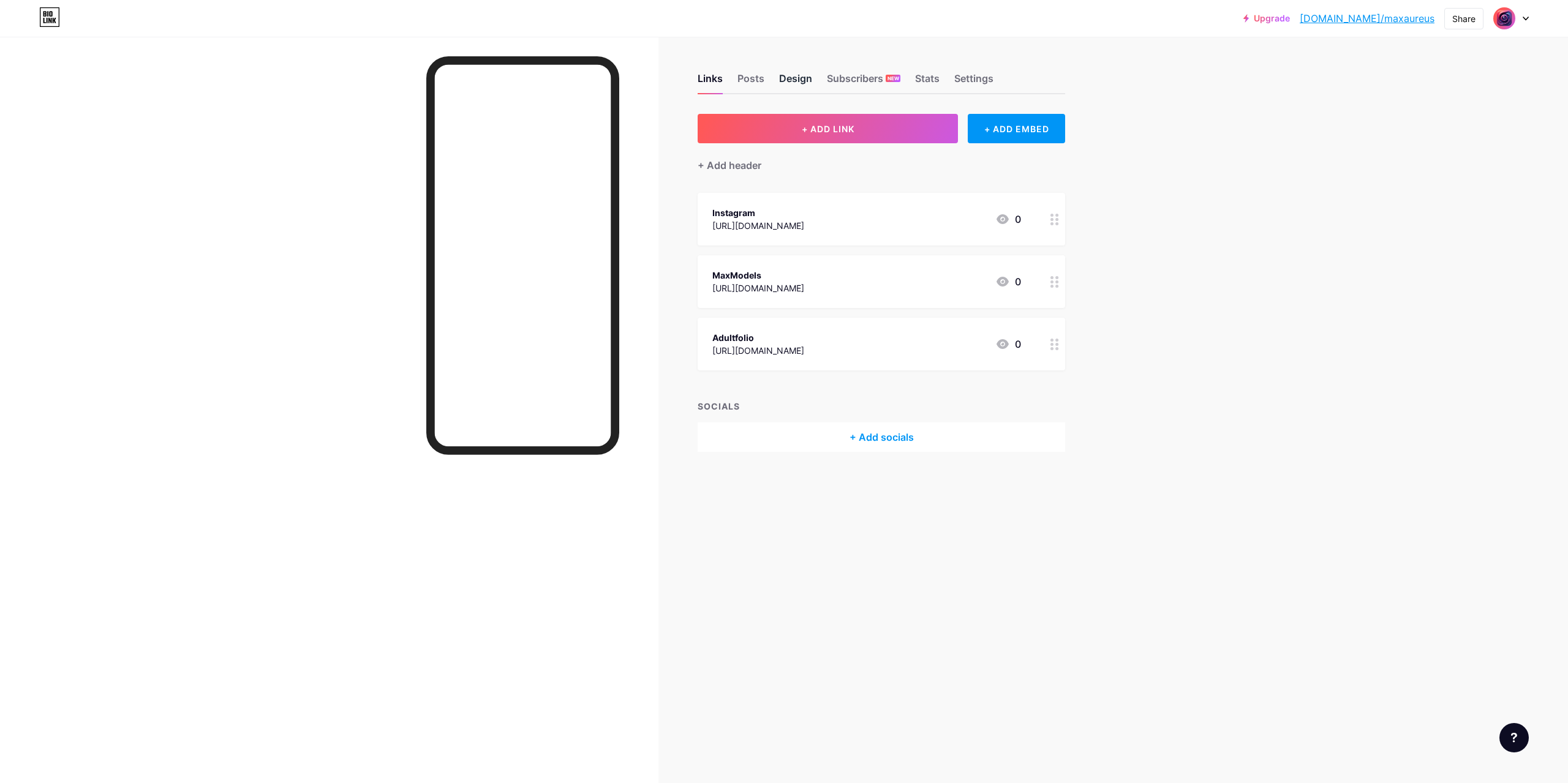
click at [788, 75] on div "Design" at bounding box center [795, 82] width 33 height 22
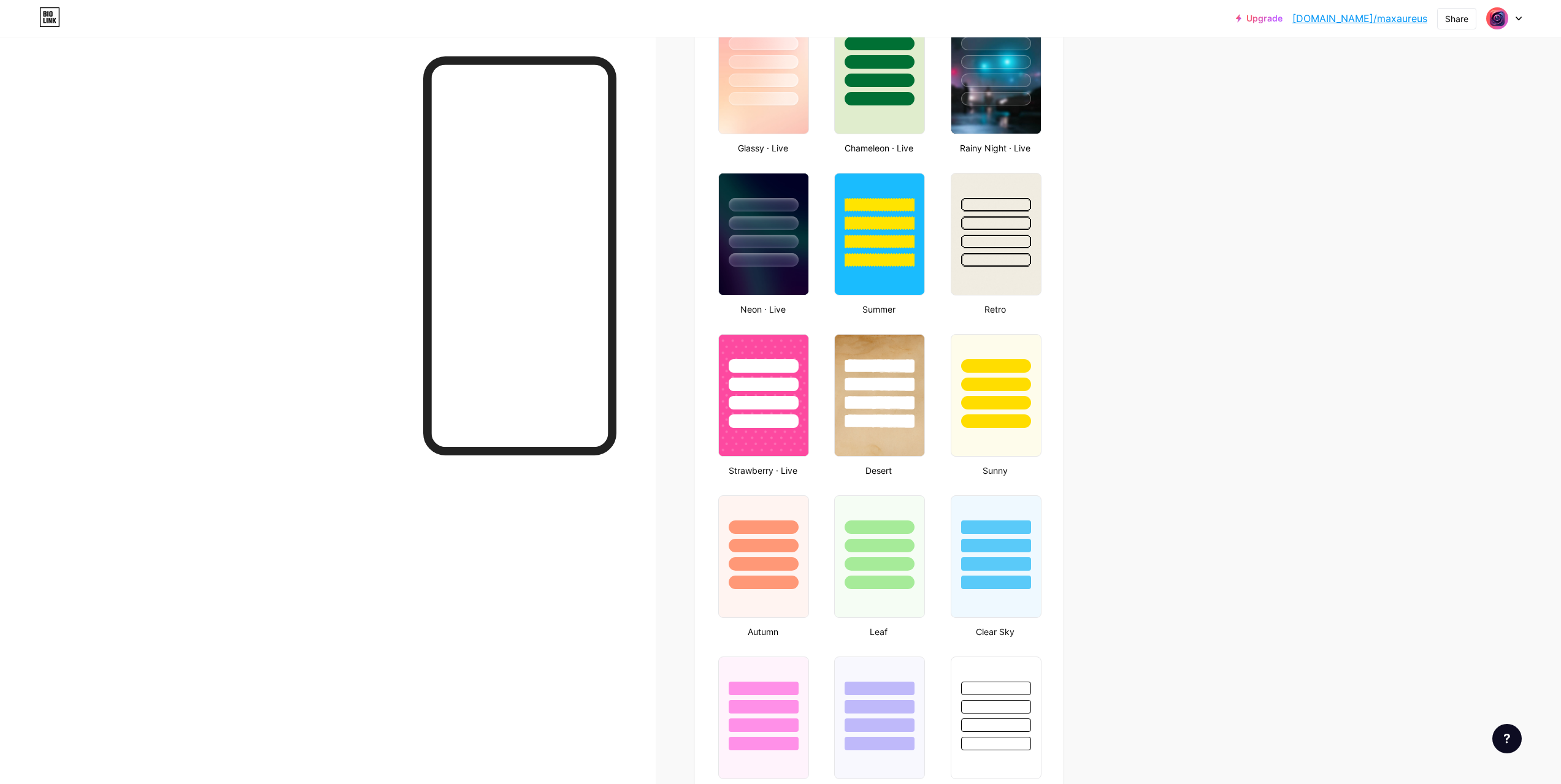
scroll to position [1104, 0]
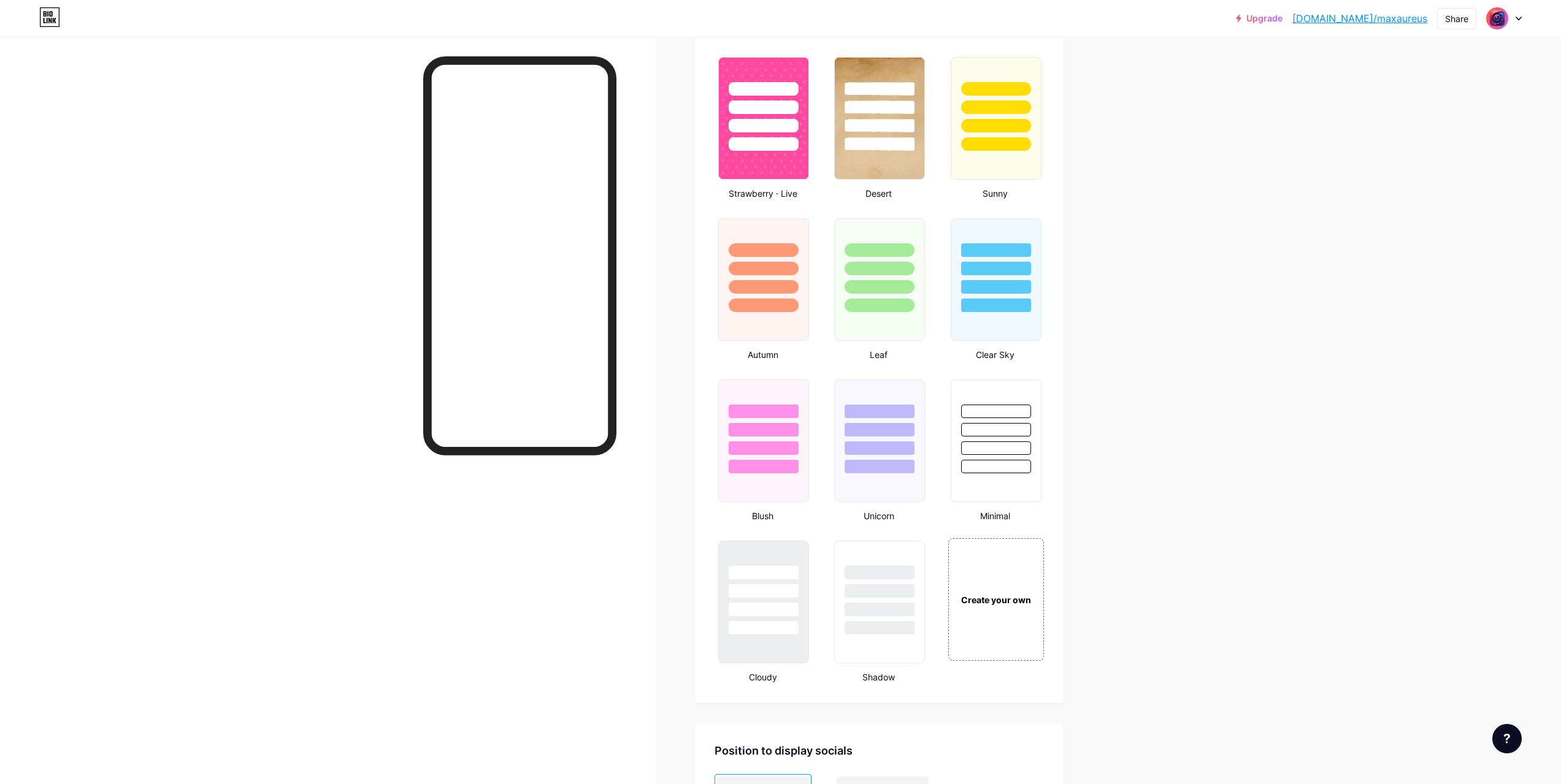
scroll to position [920, 0]
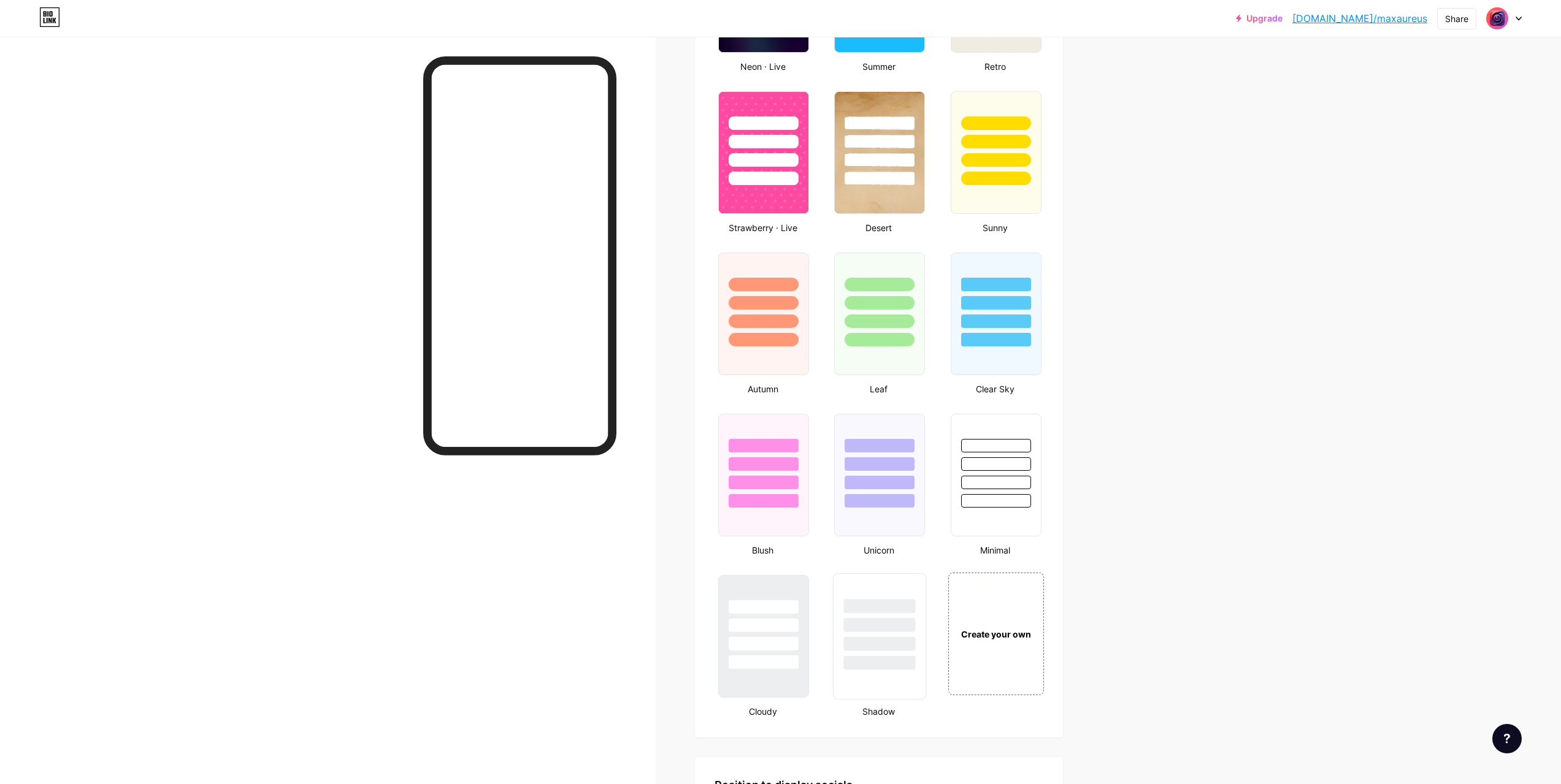
click at [872, 628] on div at bounding box center [880, 625] width 72 height 14
click at [771, 609] on div at bounding box center [764, 606] width 72 height 14
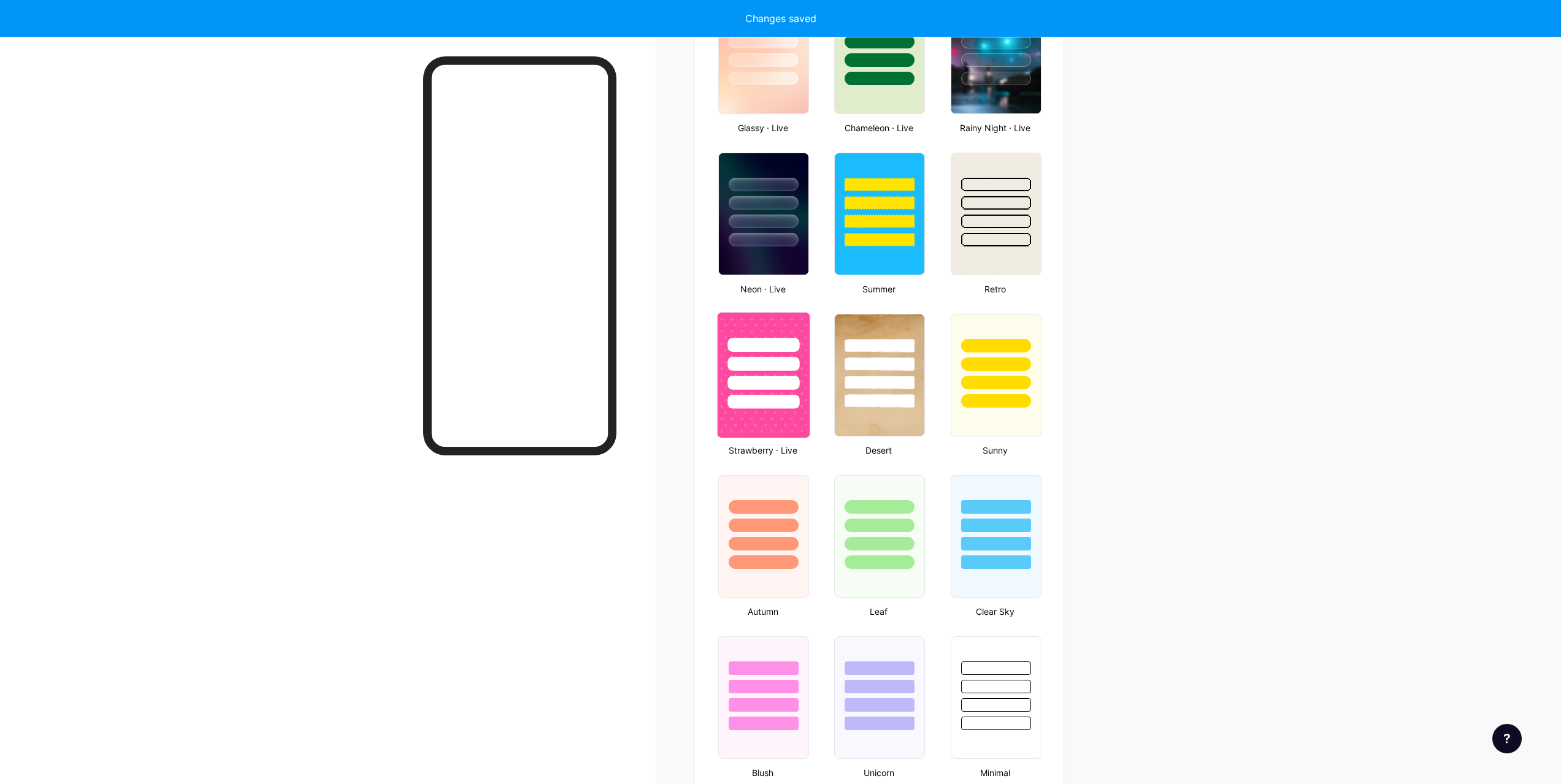
scroll to position [674, 0]
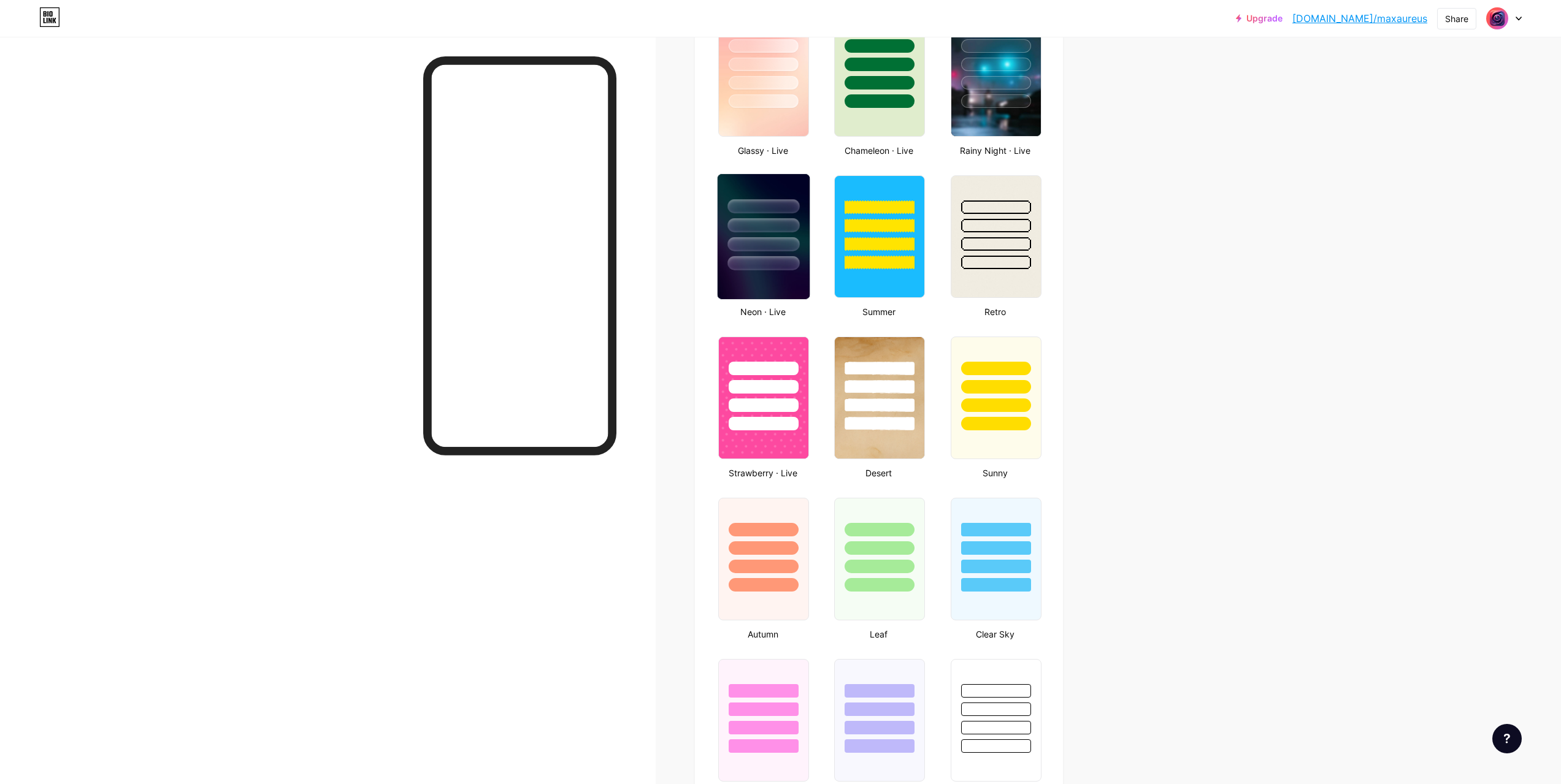
click at [756, 268] on div at bounding box center [764, 263] width 72 height 14
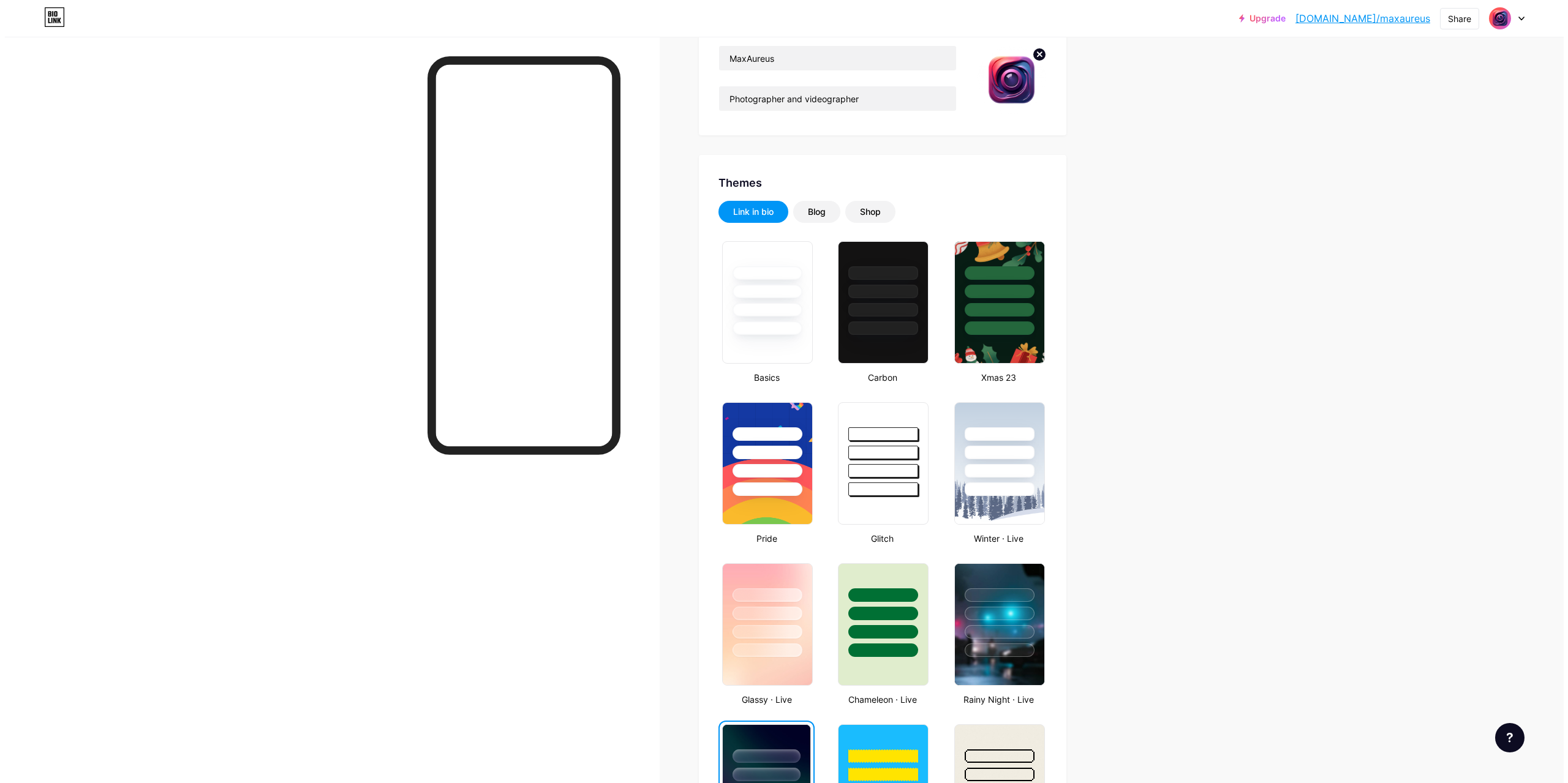
scroll to position [0, 0]
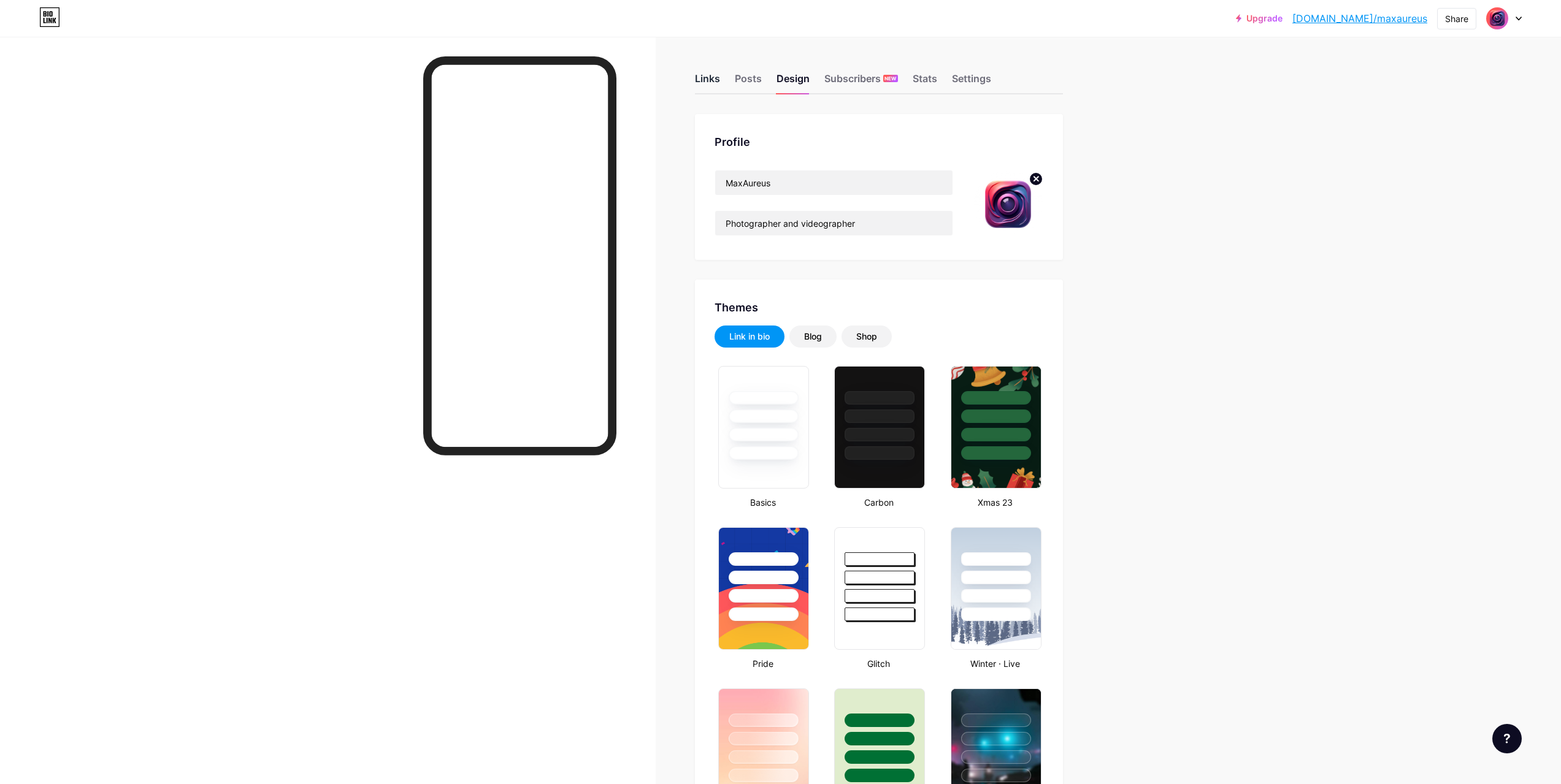
click at [706, 78] on div "Links" at bounding box center [707, 82] width 25 height 22
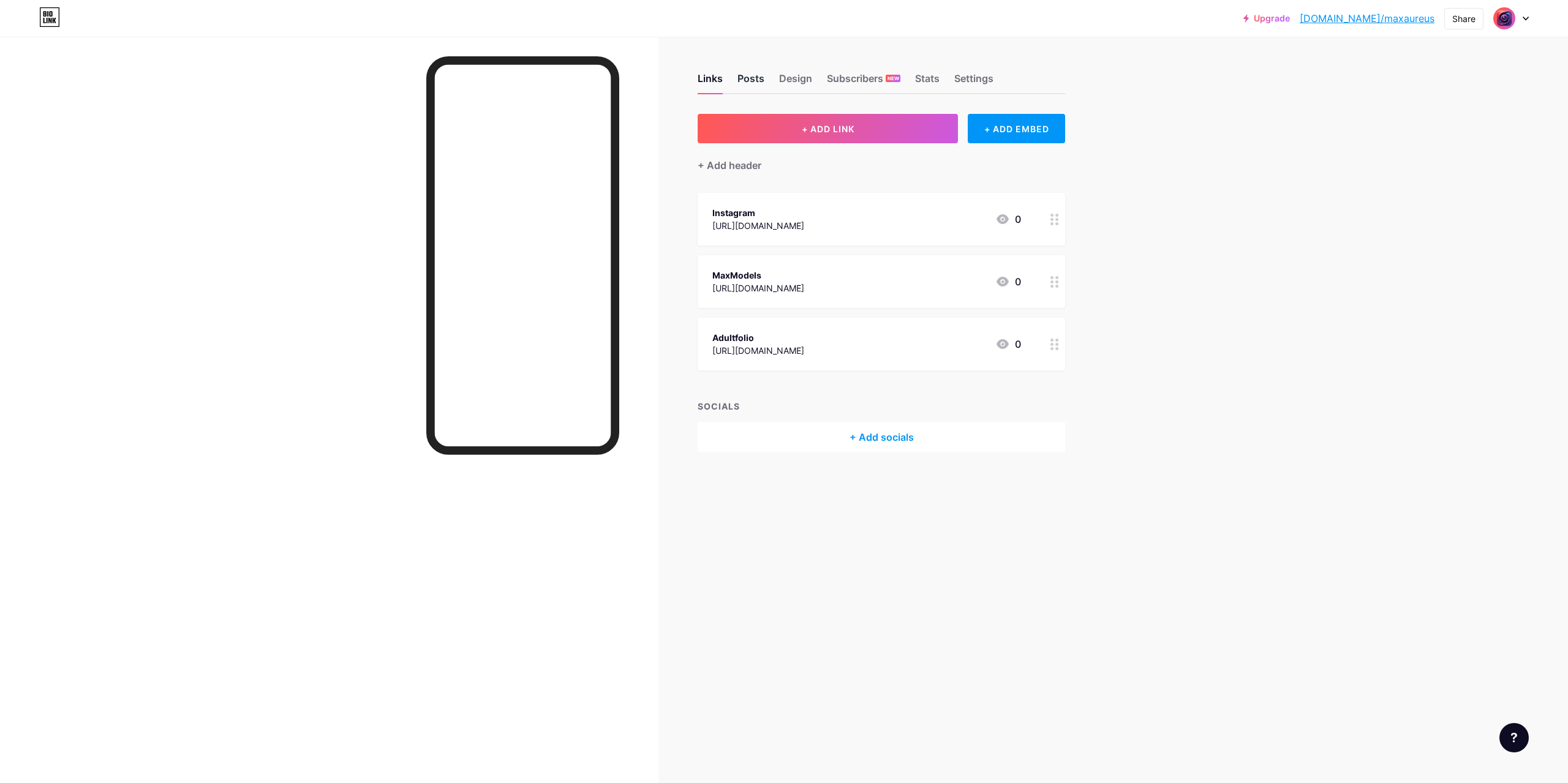
click at [756, 72] on div "Posts" at bounding box center [751, 82] width 27 height 22
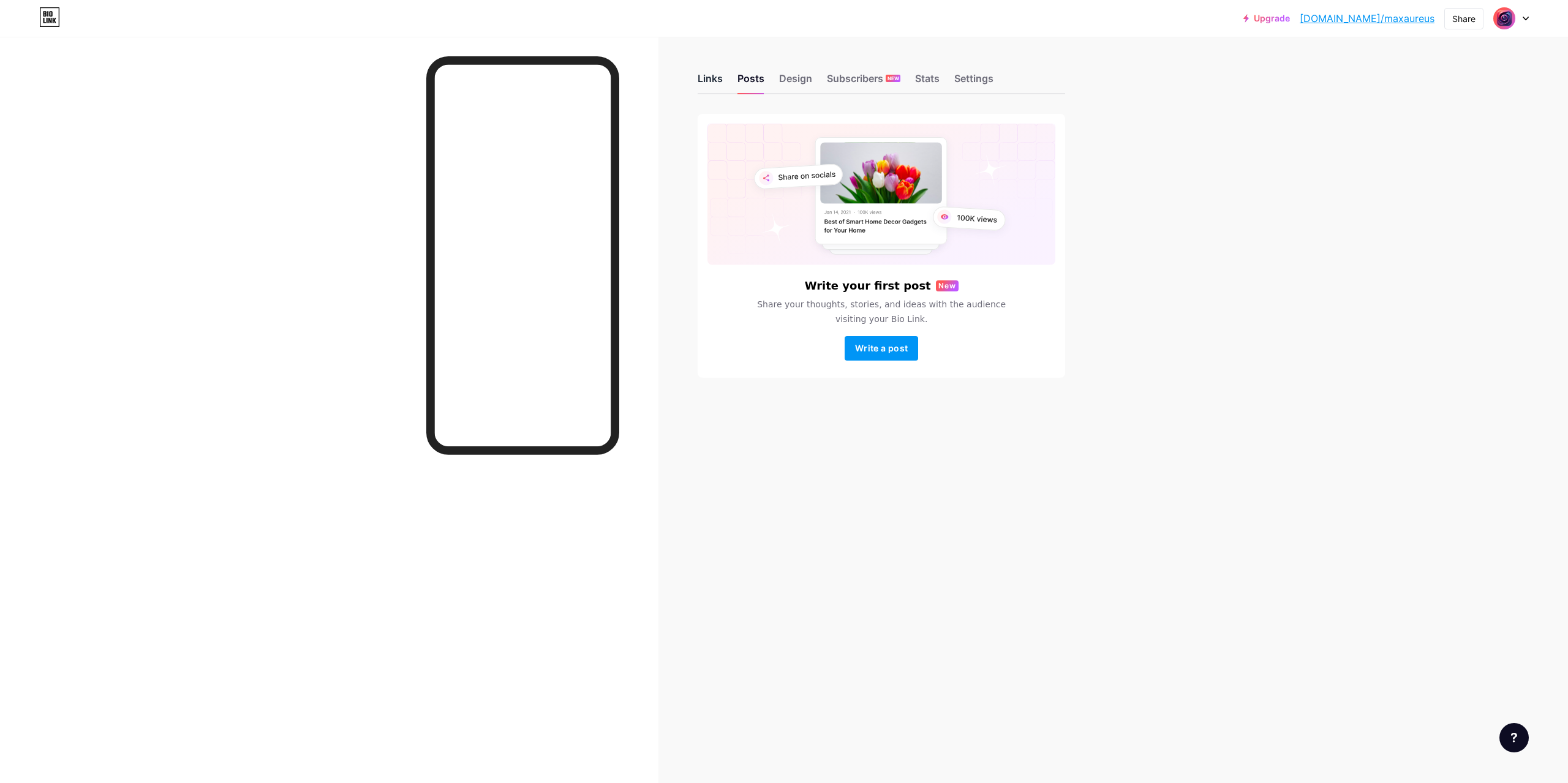
click at [712, 79] on div "Links" at bounding box center [710, 82] width 25 height 22
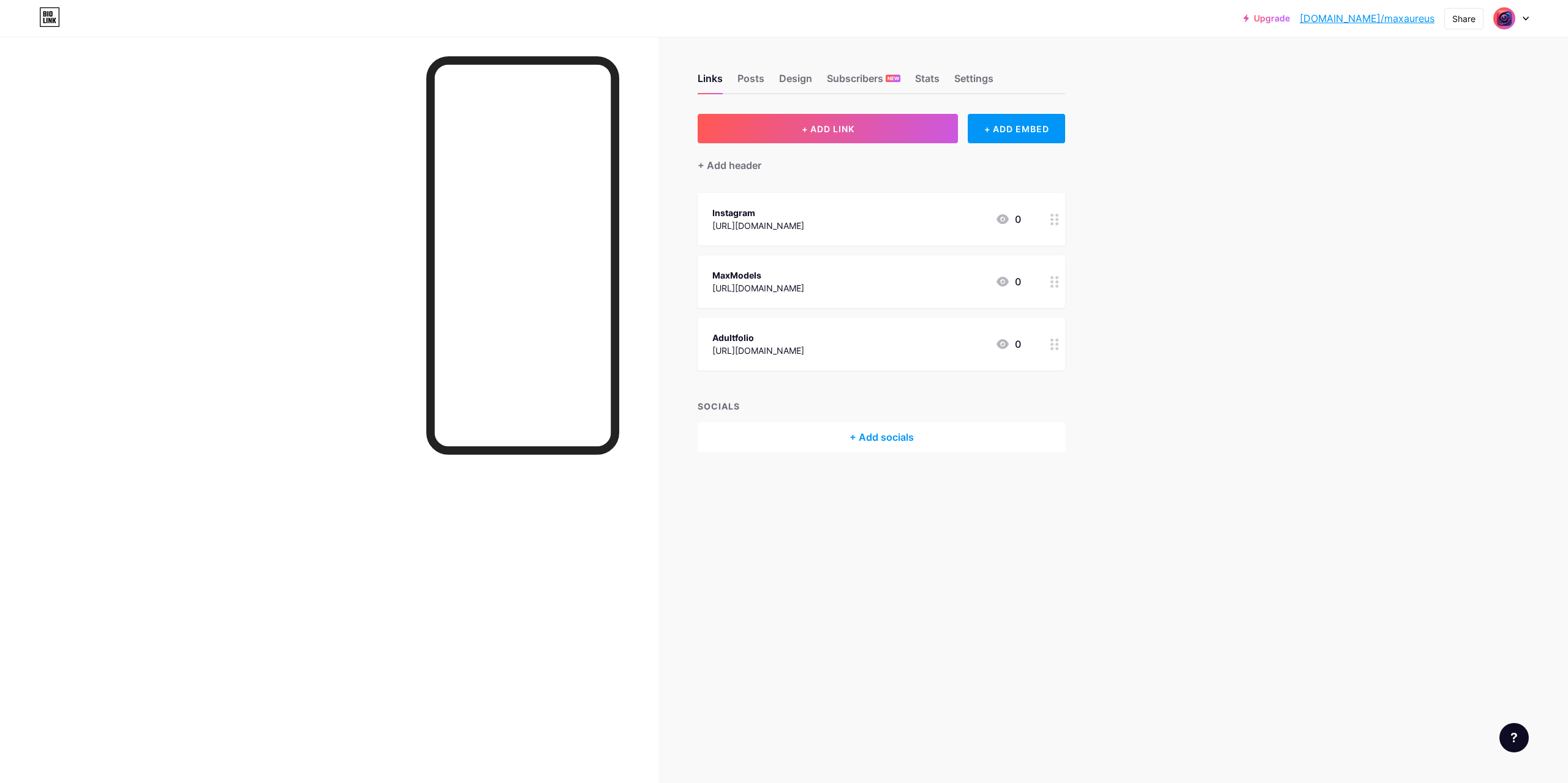
click at [1183, 352] on div "Upgrade bio.link/maxaur... bio.link/maxaureus Share Switch accounts MaxAureus b…" at bounding box center [784, 391] width 1568 height 783
click at [1054, 345] on icon at bounding box center [1055, 345] width 9 height 11
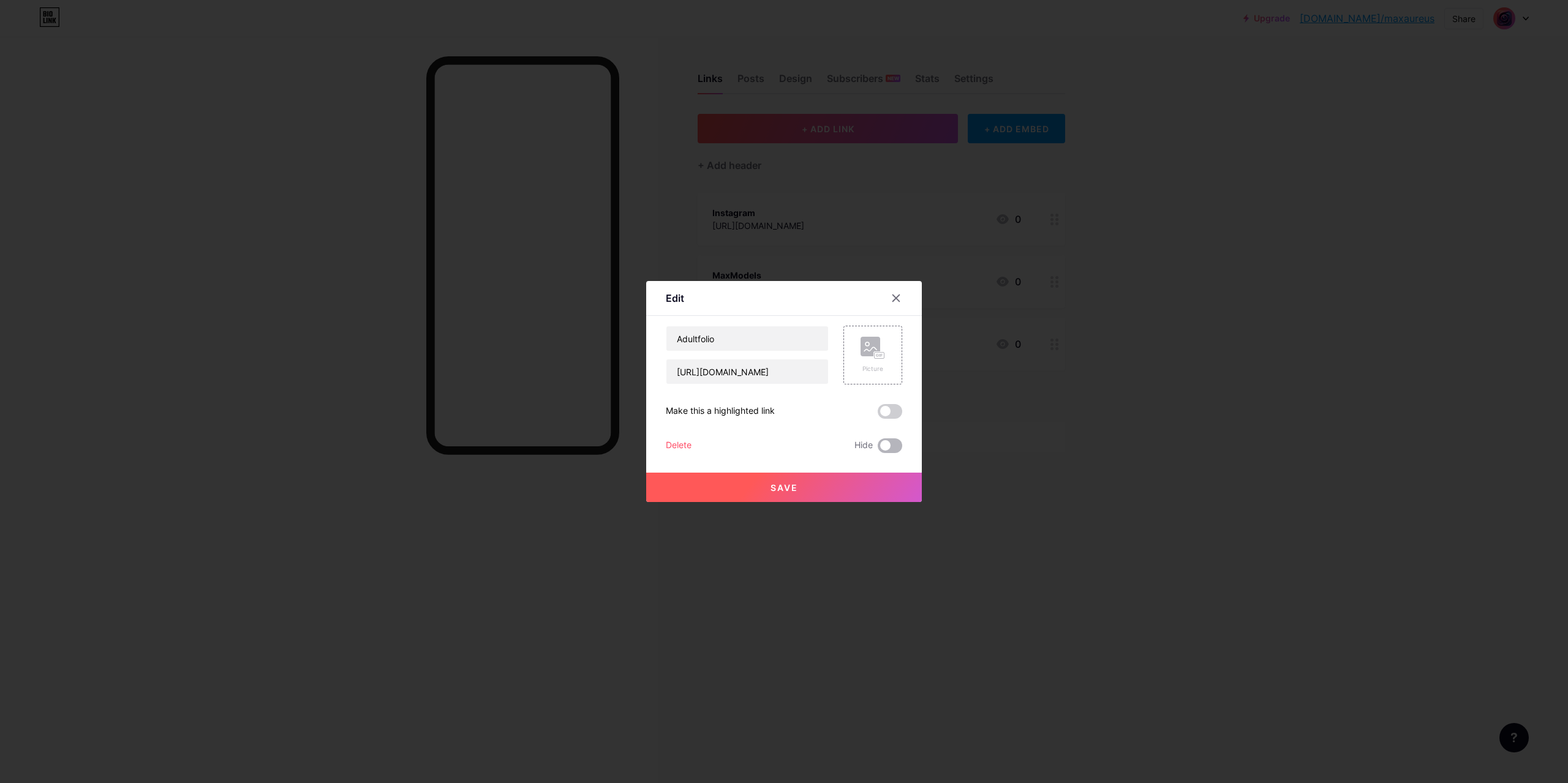
click at [886, 448] on span at bounding box center [890, 446] width 24 height 15
click at [878, 449] on input "checkbox" at bounding box center [878, 449] width 0 height 0
click at [780, 483] on span "Save" at bounding box center [784, 488] width 27 height 11
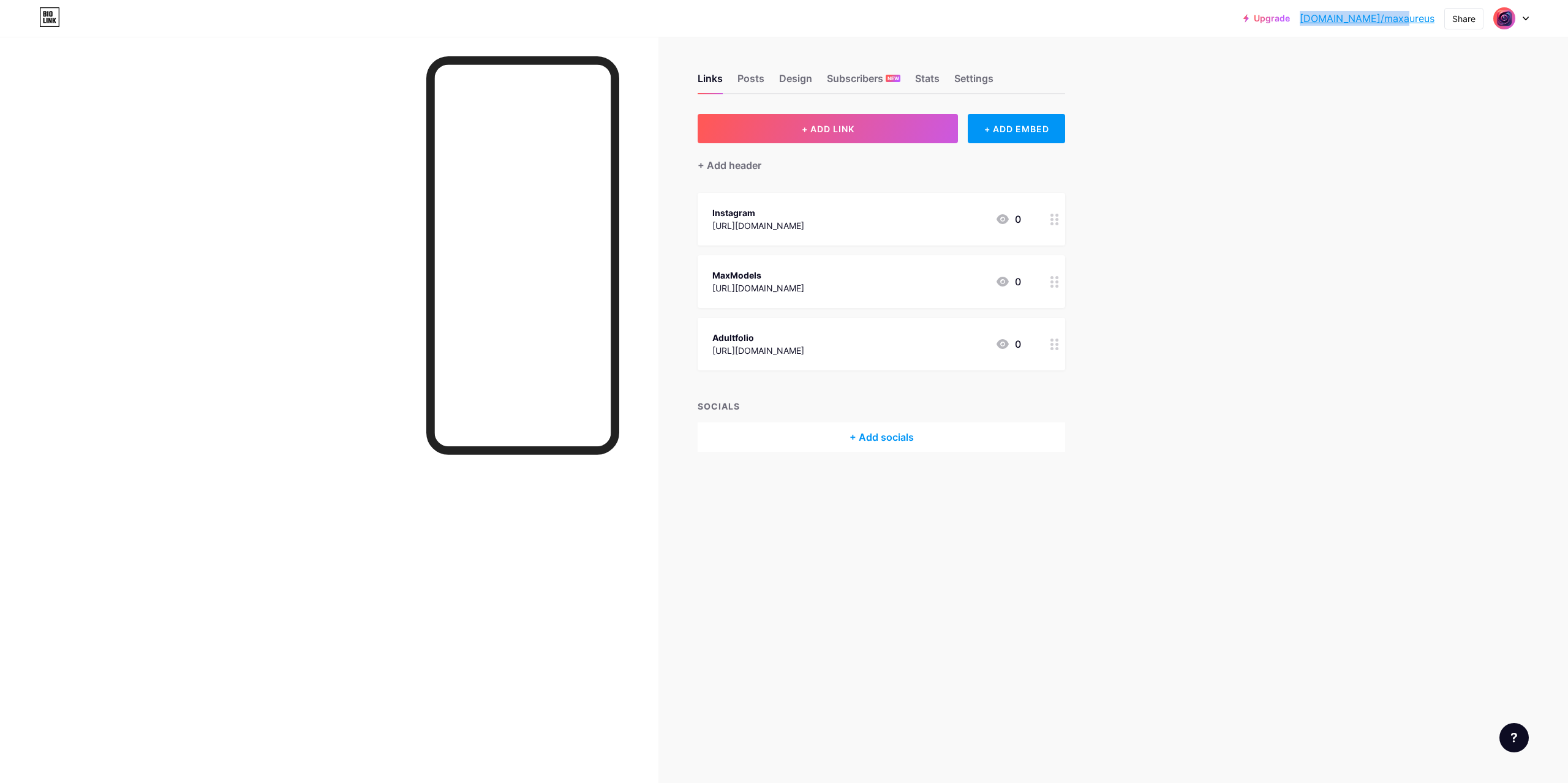
drag, startPoint x: 1437, startPoint y: 27, endPoint x: 1343, endPoint y: 23, distance: 94.1
click at [1343, 23] on div "Upgrade bio.link/maxaur... bio.link/maxaureus Share Switch accounts MaxAureus b…" at bounding box center [784, 18] width 1568 height 37
copy link "[DOMAIN_NAME]/maxaureus"
click at [1525, 23] on div at bounding box center [1511, 18] width 36 height 22
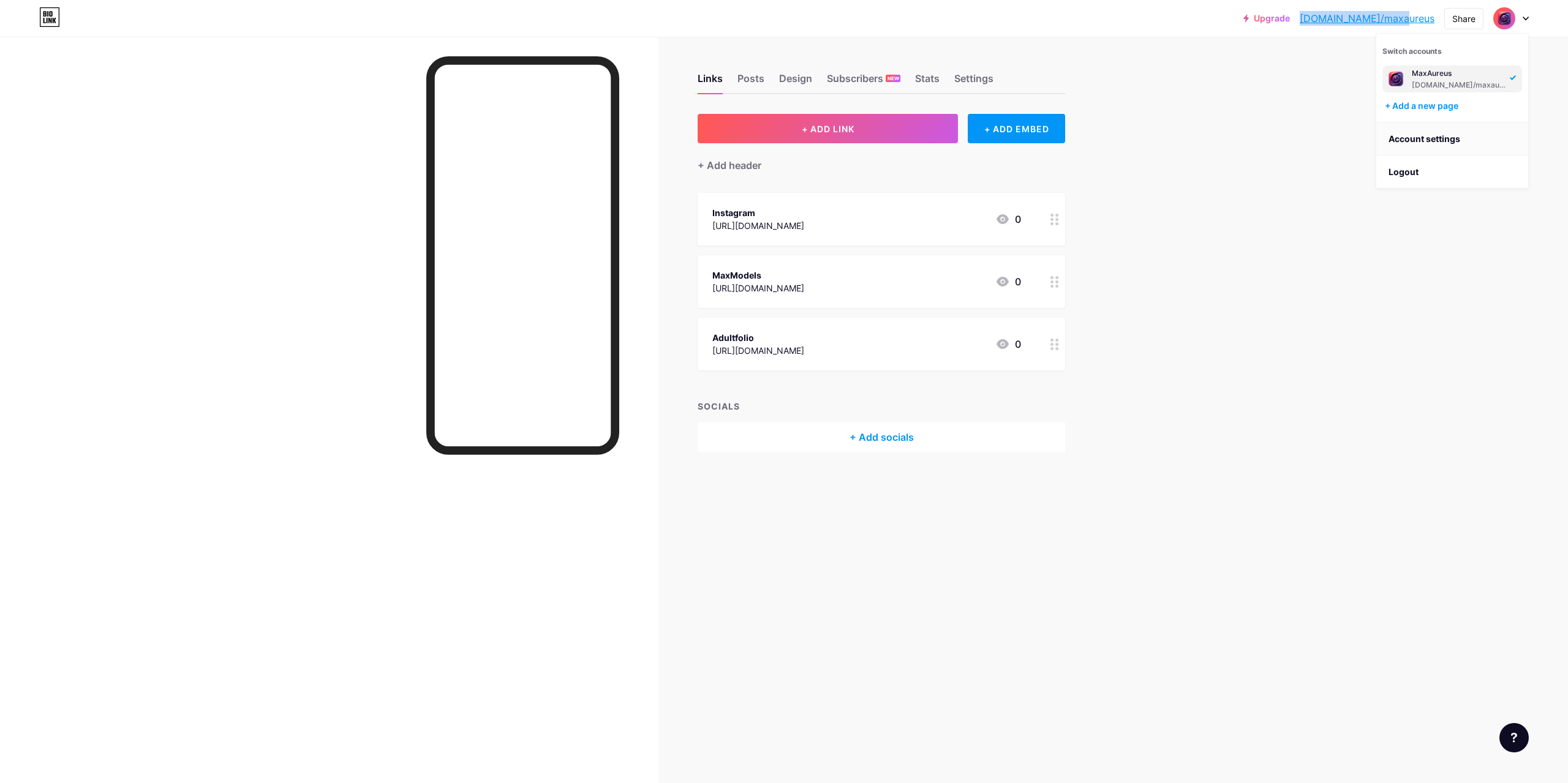
click at [1443, 138] on link "Account settings" at bounding box center [1453, 139] width 152 height 33
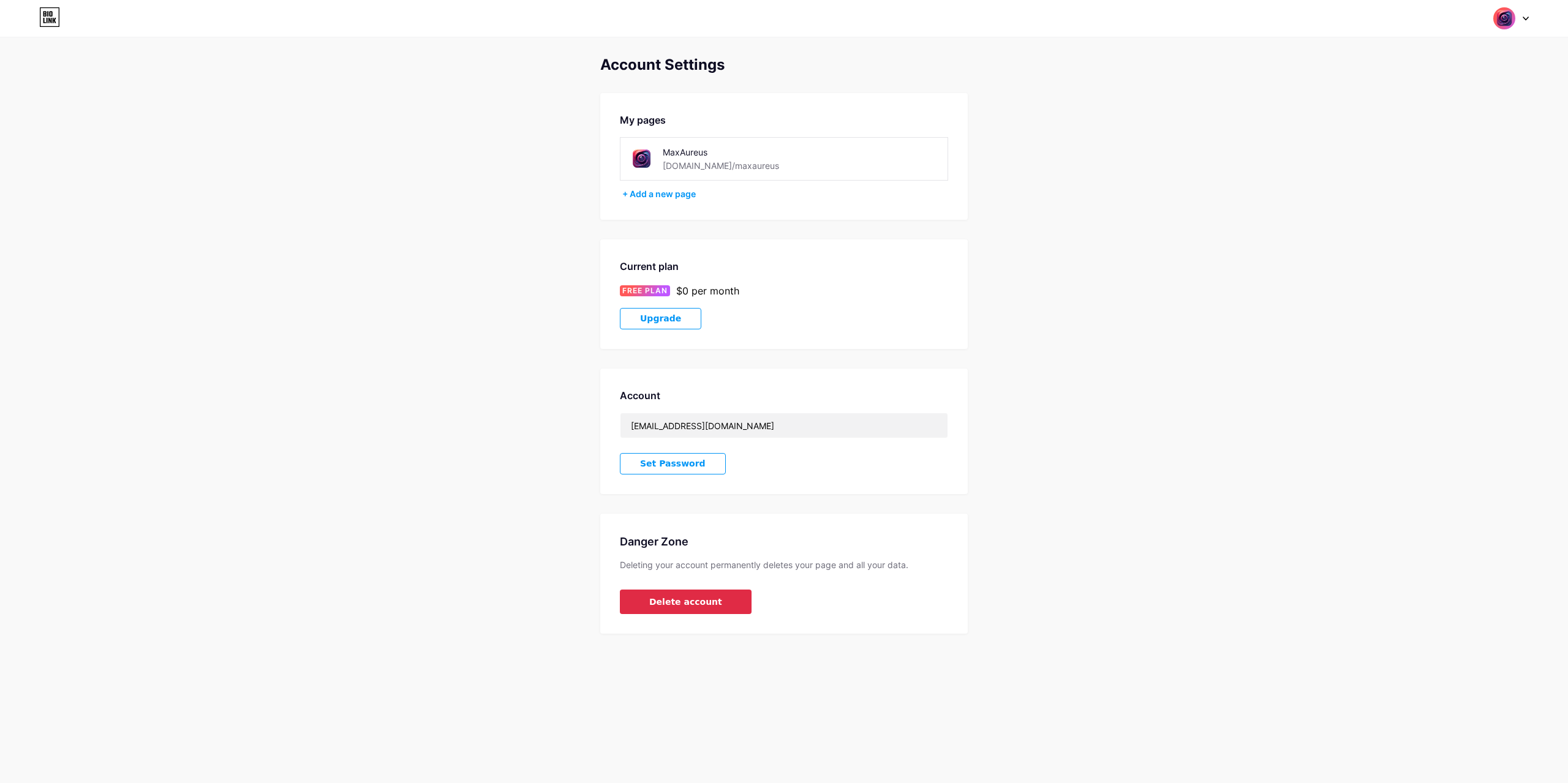
click at [724, 600] on button "Delete account" at bounding box center [686, 602] width 132 height 24
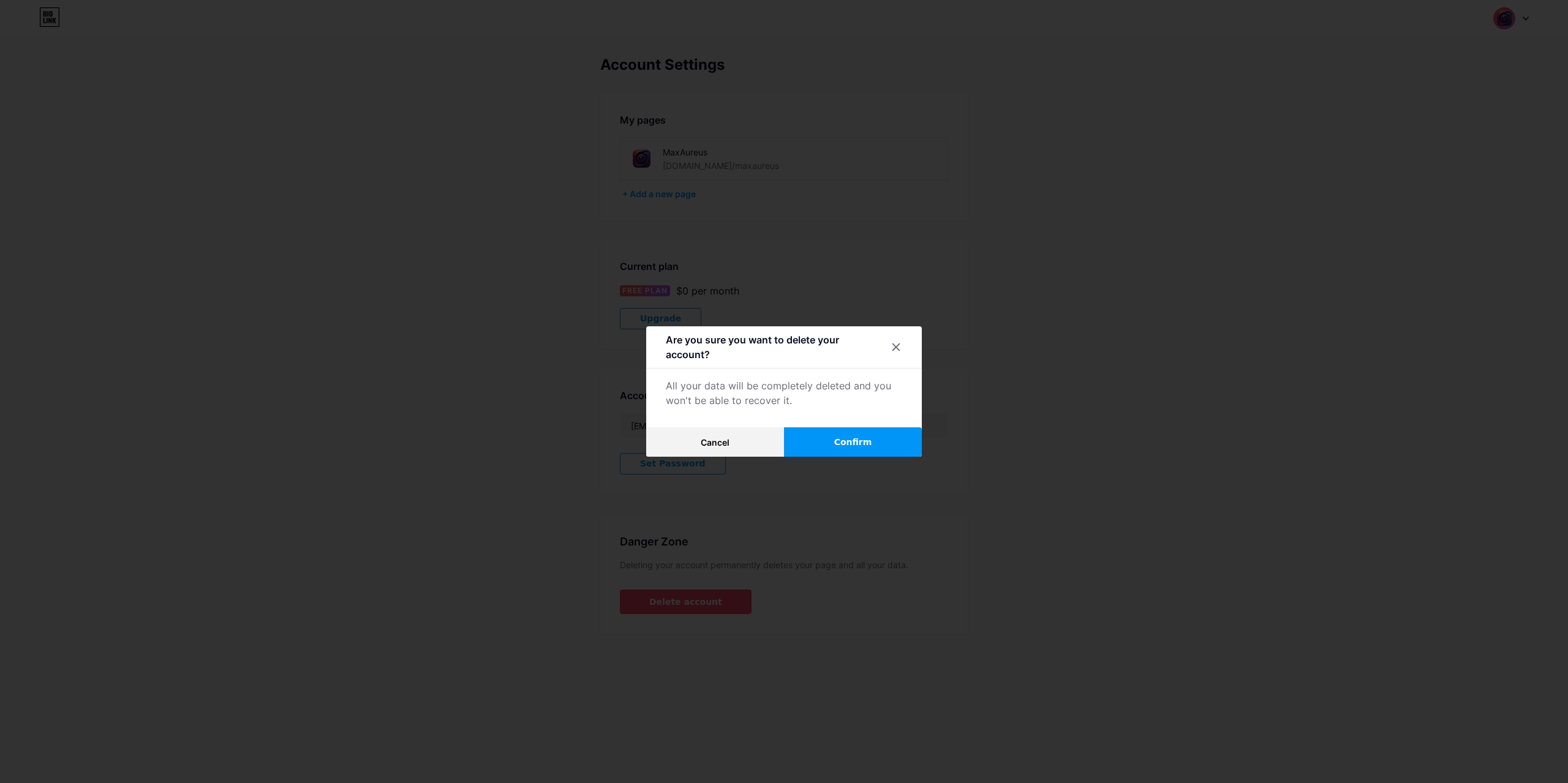
click at [843, 439] on span "Confirm" at bounding box center [853, 443] width 38 height 13
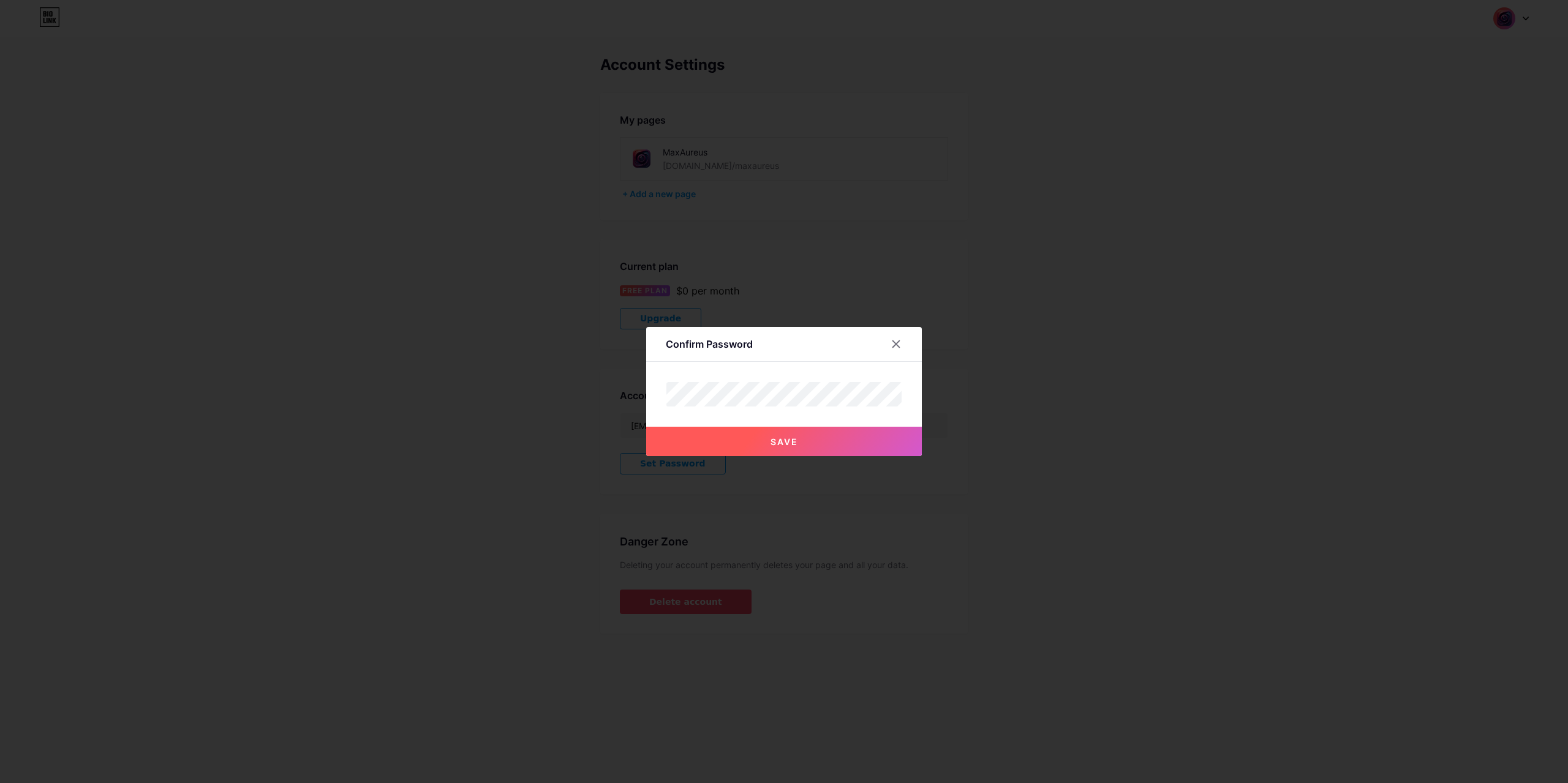
click at [791, 441] on span "Save" at bounding box center [784, 441] width 27 height 11
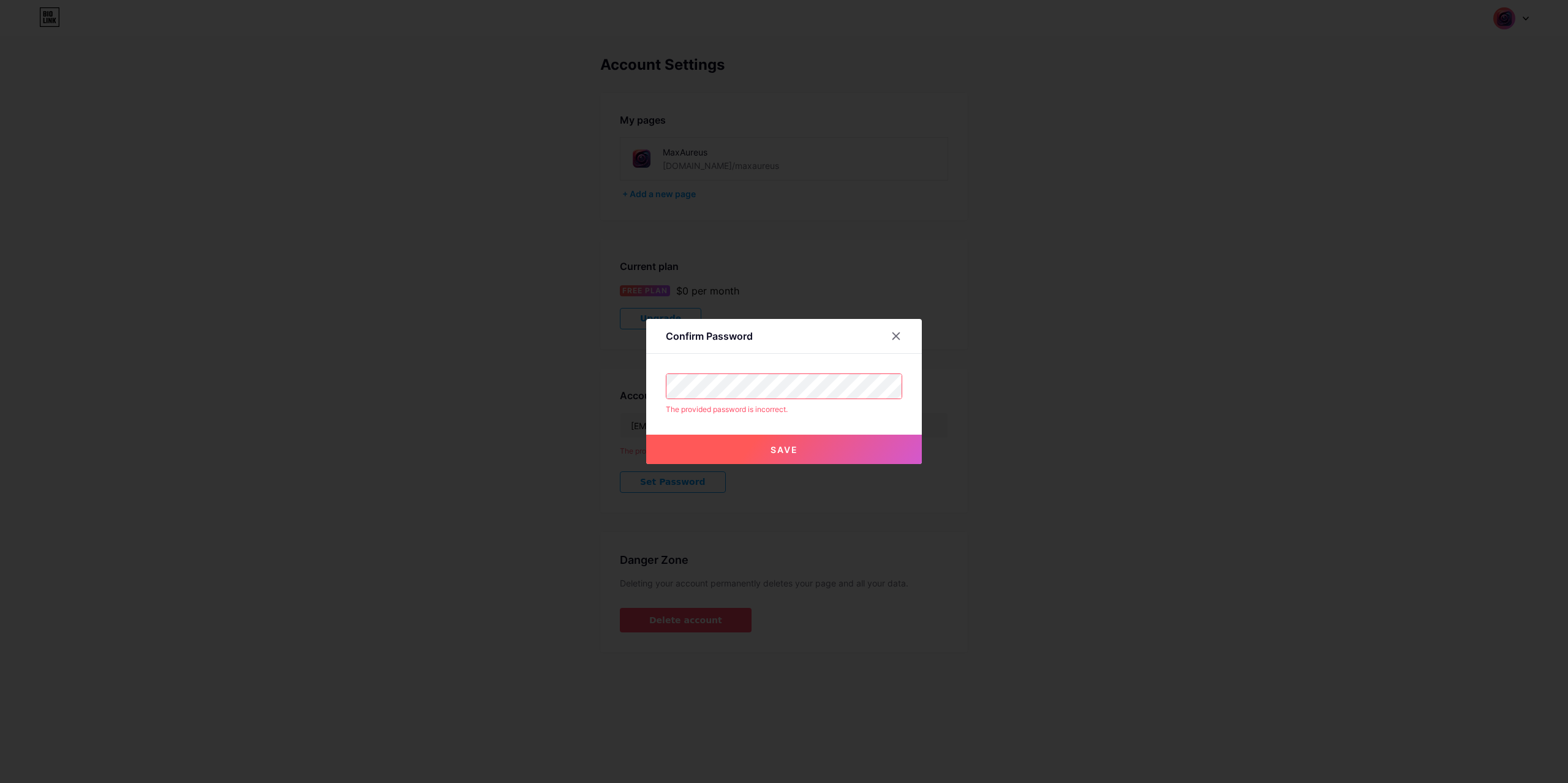
click at [783, 438] on button "Save" at bounding box center [784, 449] width 276 height 29
click at [892, 339] on icon at bounding box center [897, 336] width 10 height 10
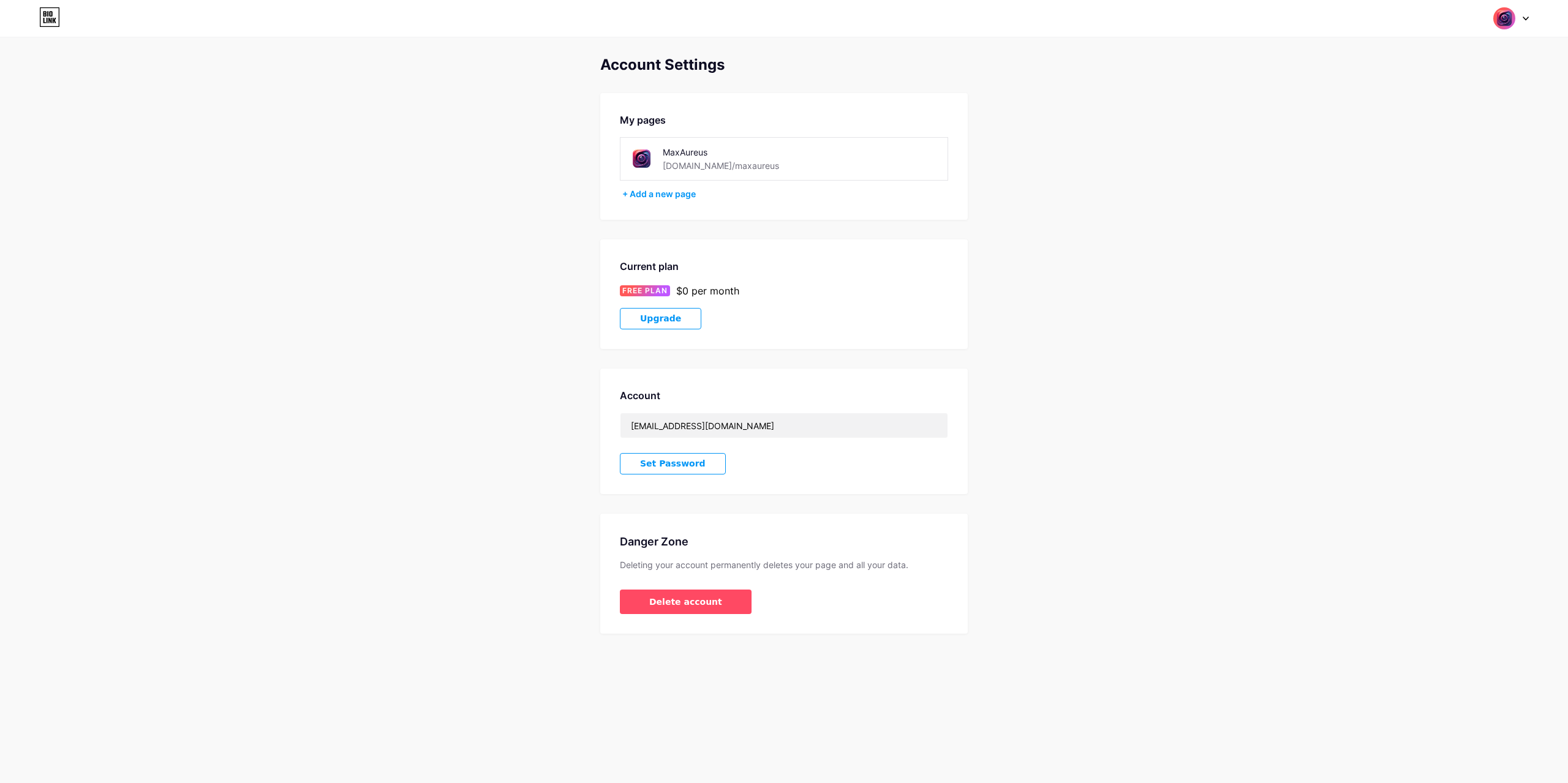
click at [673, 458] on span "Set Password" at bounding box center [672, 463] width 65 height 11
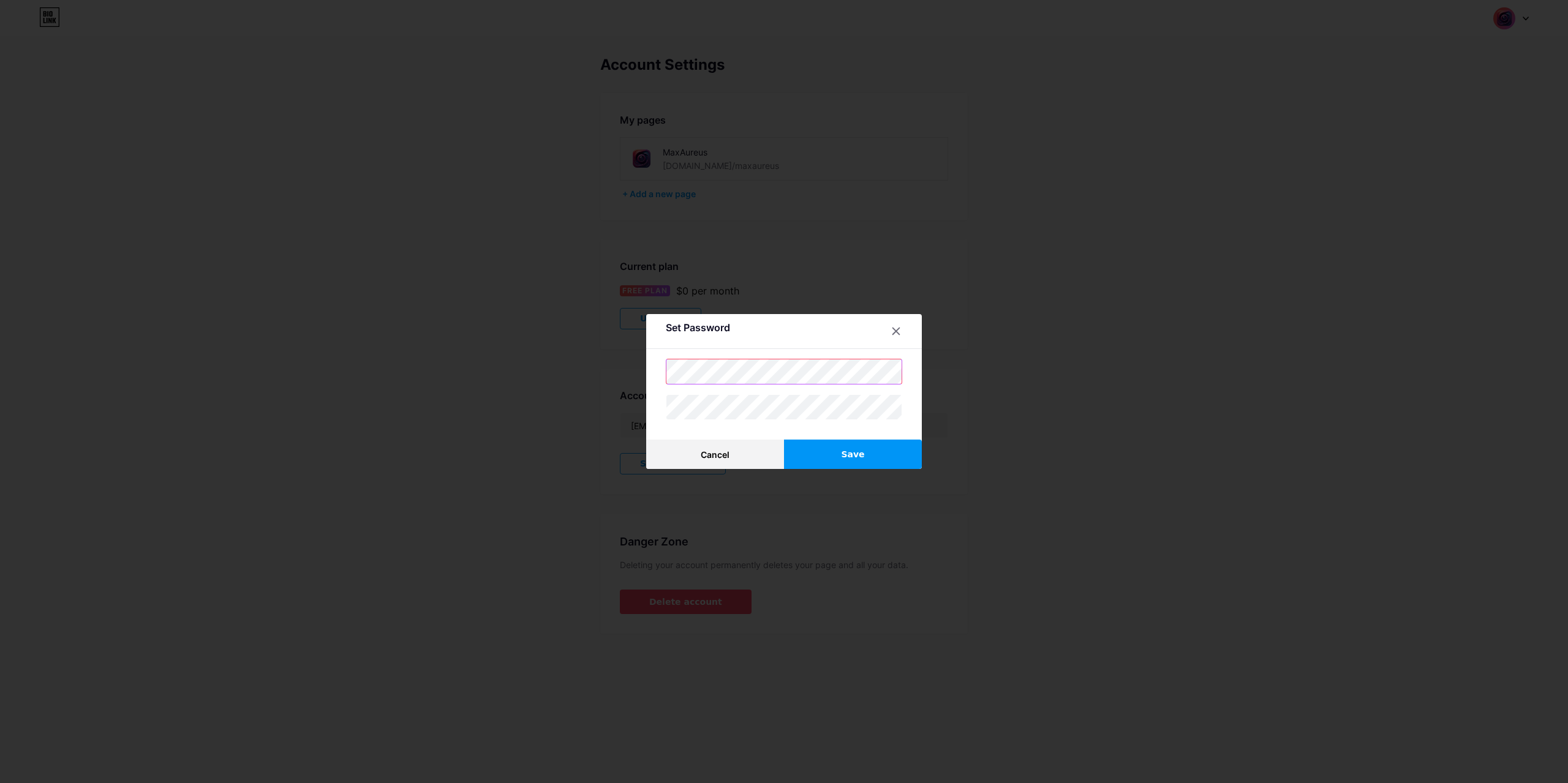
click at [603, 367] on div "Set Password Cancel Save" at bounding box center [784, 391] width 1568 height 783
click at [841, 446] on button "Save" at bounding box center [853, 454] width 138 height 29
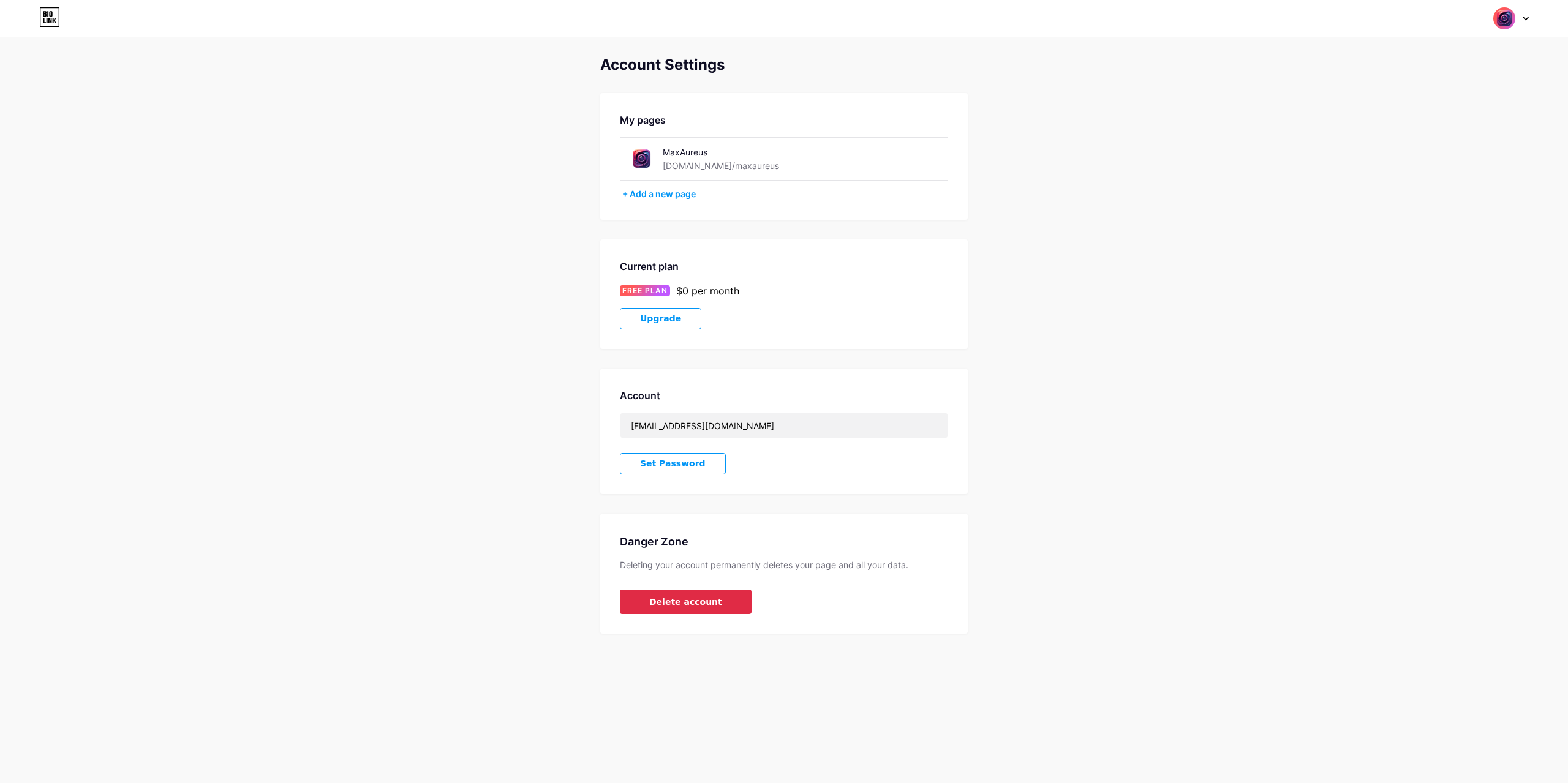
click at [688, 600] on span "Delete account" at bounding box center [686, 602] width 73 height 13
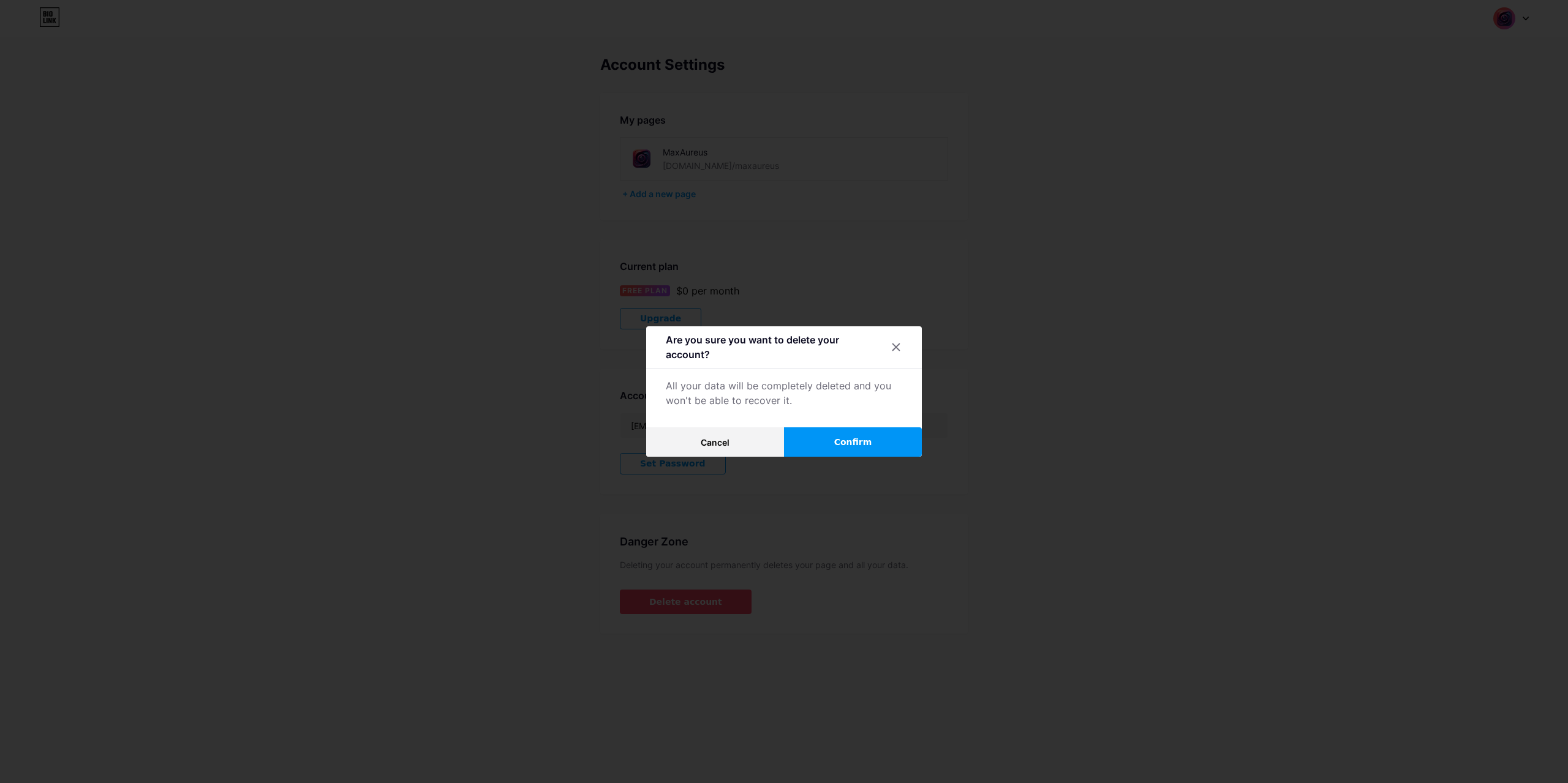
click at [836, 436] on span "Confirm" at bounding box center [853, 443] width 38 height 13
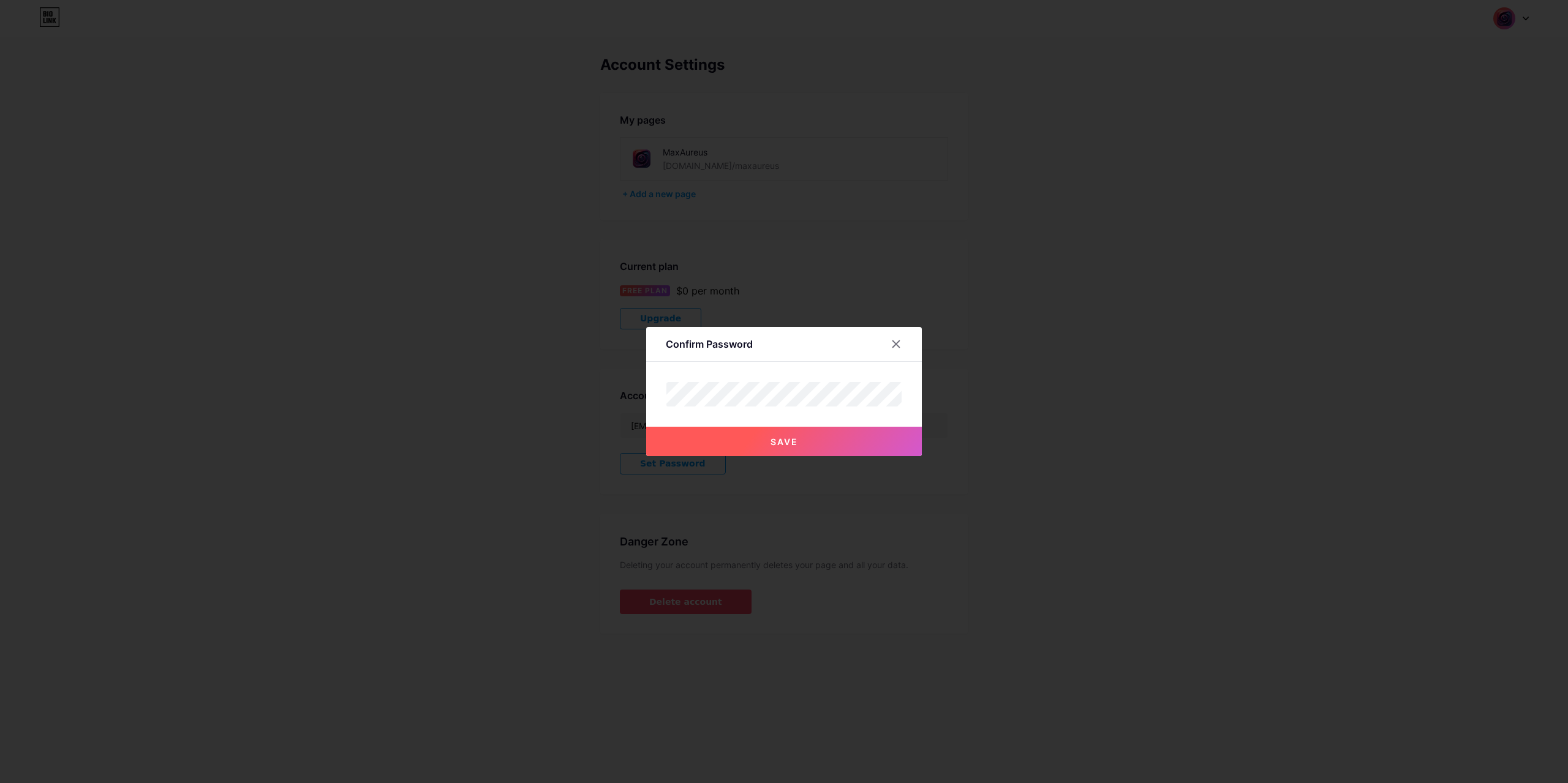
click at [900, 453] on button "Save" at bounding box center [784, 441] width 276 height 29
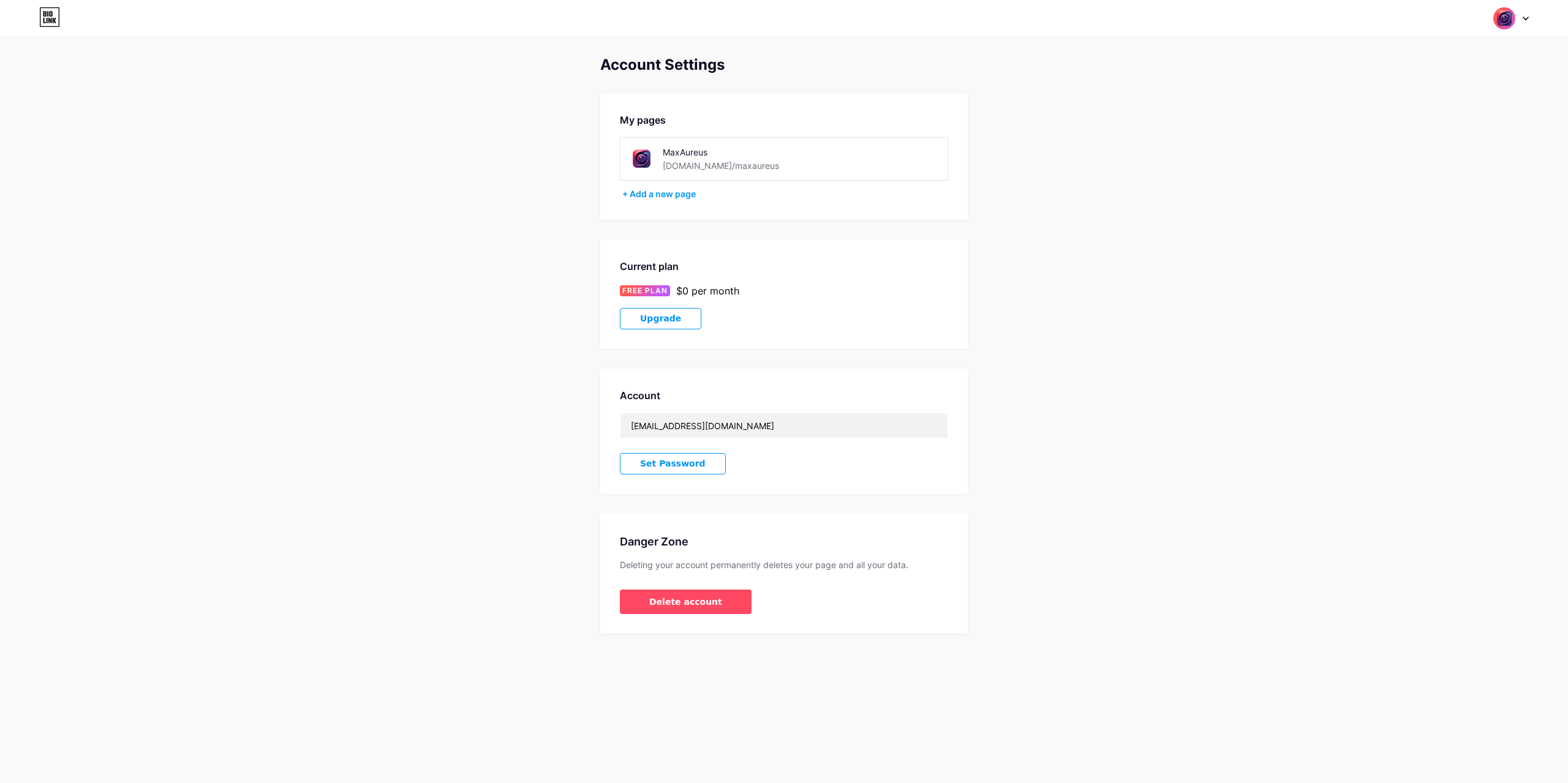
click at [695, 465] on button "Set Password" at bounding box center [673, 464] width 106 height 21
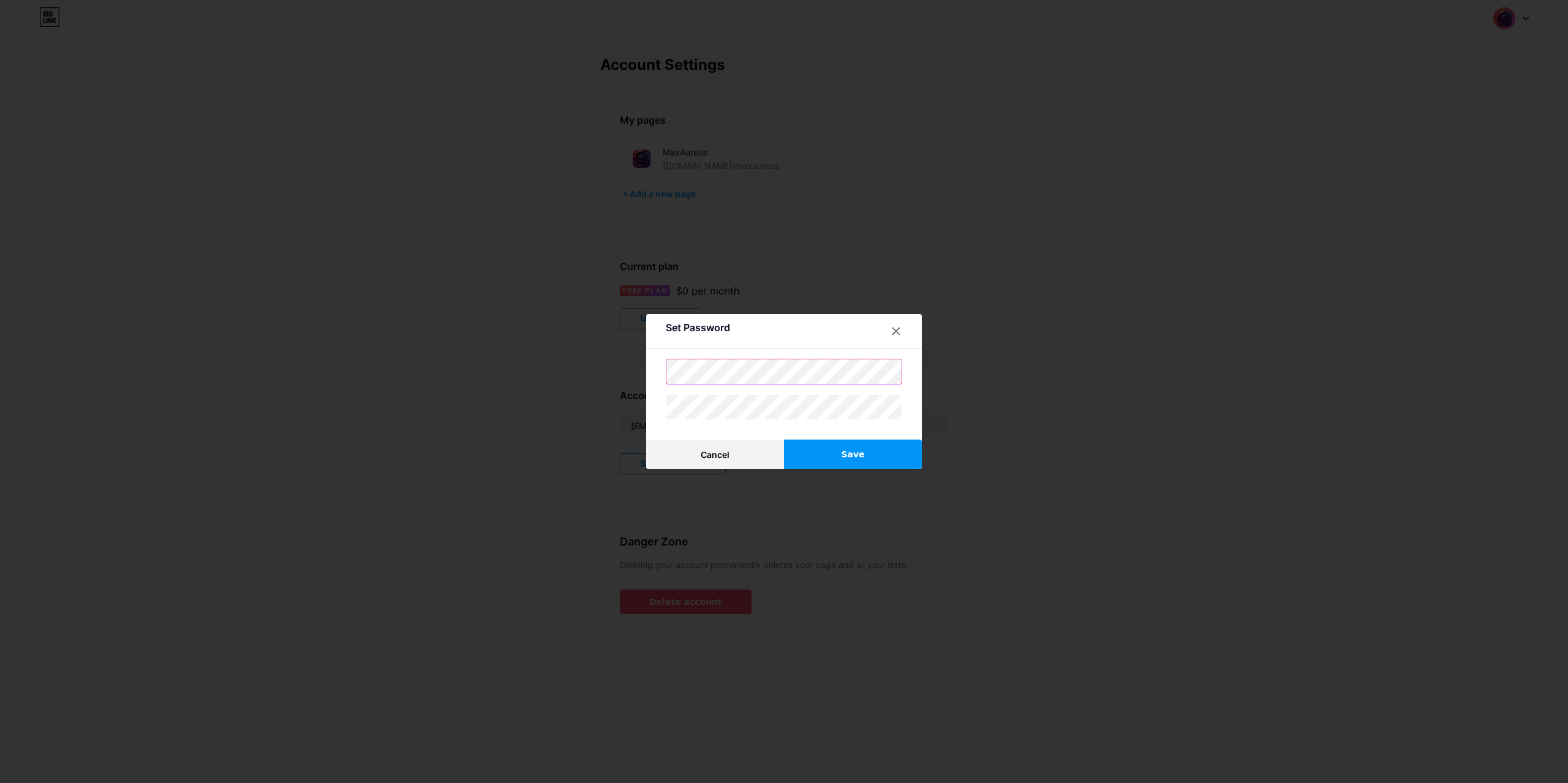
click at [595, 363] on div "Set Password Cancel Save" at bounding box center [784, 391] width 1568 height 783
click at [829, 449] on button "Save" at bounding box center [853, 454] width 138 height 29
click at [894, 331] on icon at bounding box center [897, 332] width 10 height 10
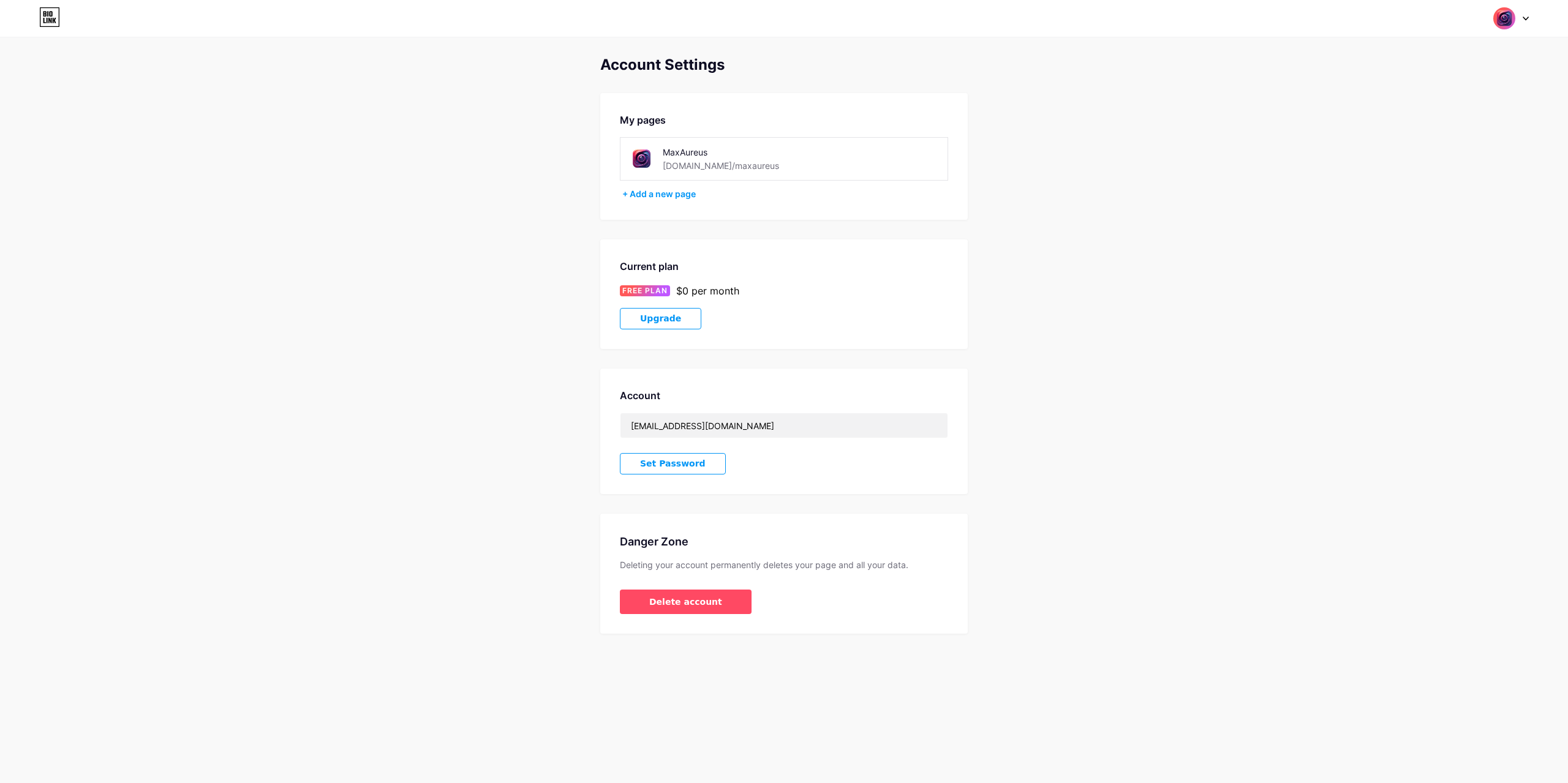
click at [59, 11] on icon at bounding box center [49, 17] width 19 height 19
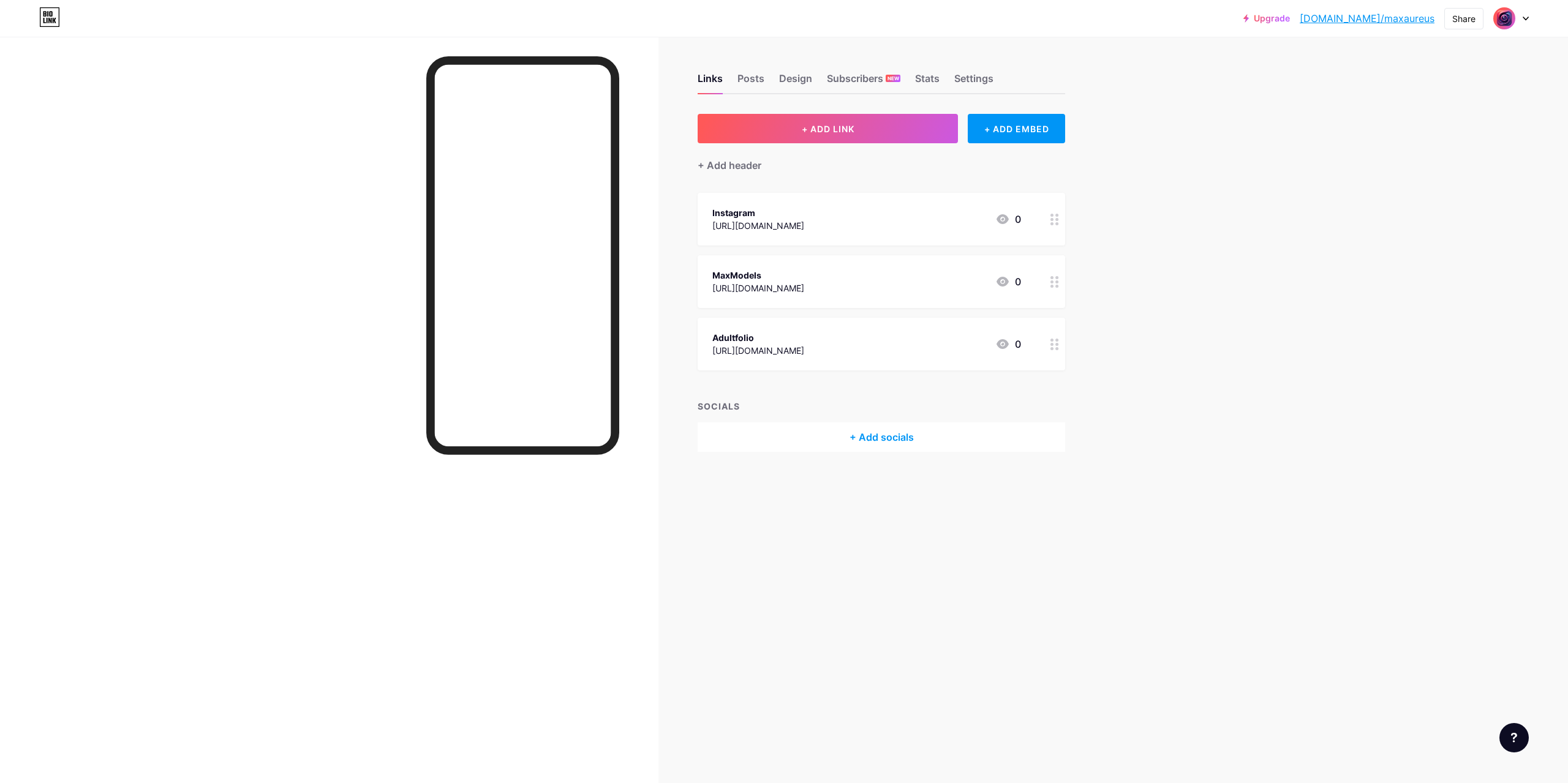
click at [1056, 222] on circle at bounding box center [1057, 224] width 3 height 3
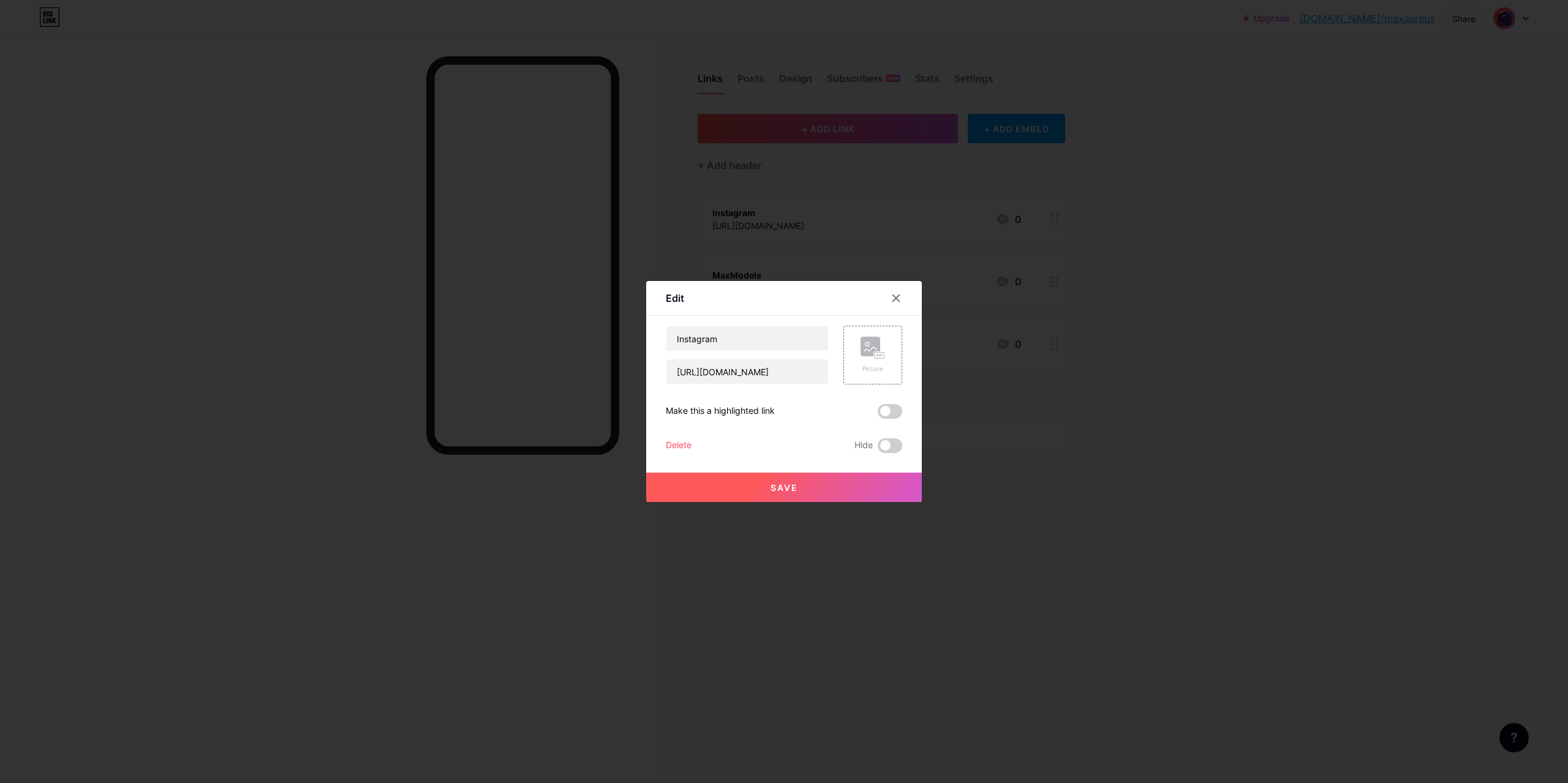
click at [850, 479] on button "Save" at bounding box center [784, 487] width 276 height 29
click at [658, 441] on div "Edit Content YouTube Play YouTube video without leaving your page. ADD Vimeo Pl…" at bounding box center [784, 391] width 276 height 221
click at [674, 446] on div "Delete" at bounding box center [679, 446] width 26 height 15
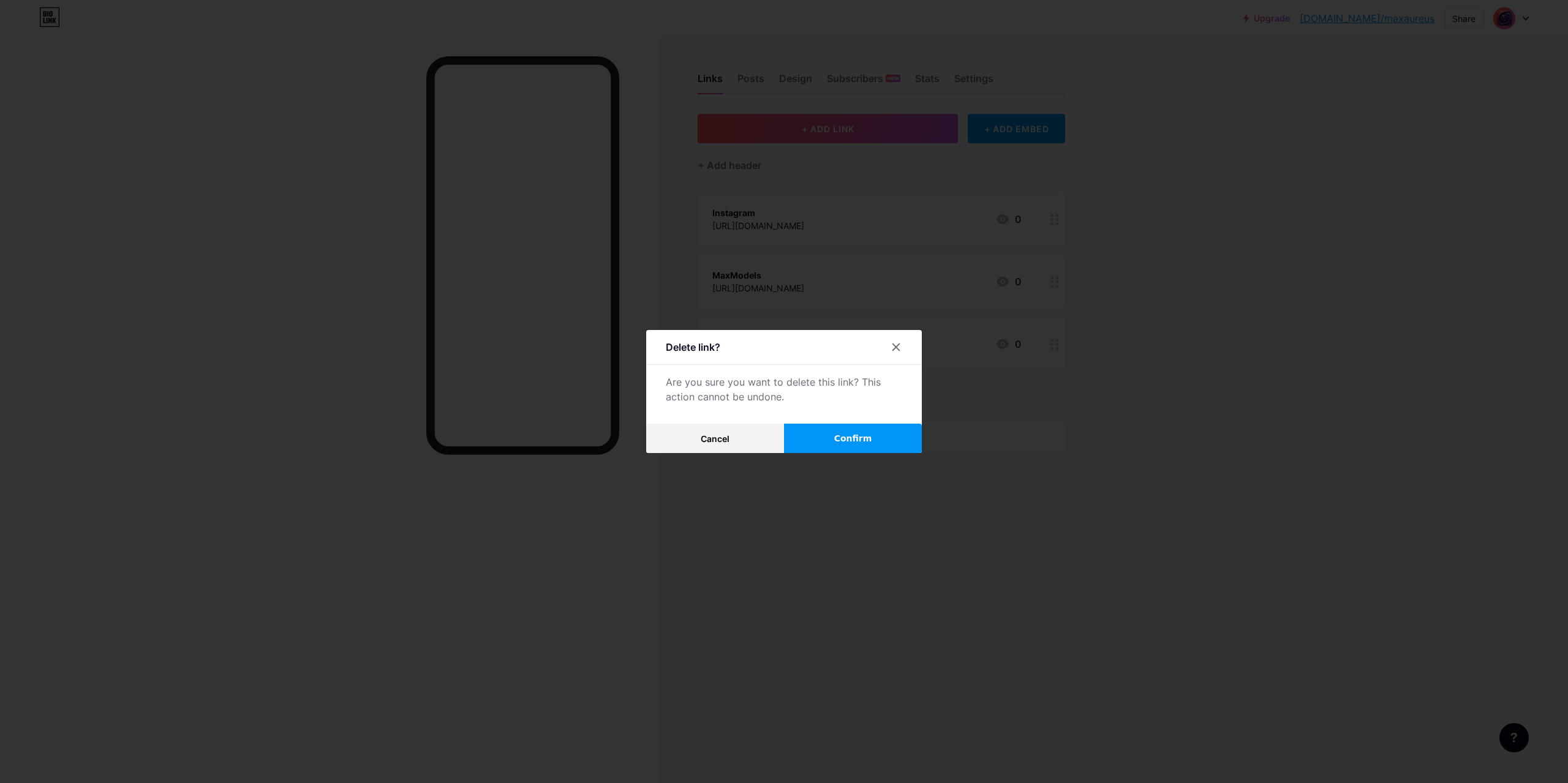
click at [828, 442] on button "Confirm" at bounding box center [853, 438] width 138 height 29
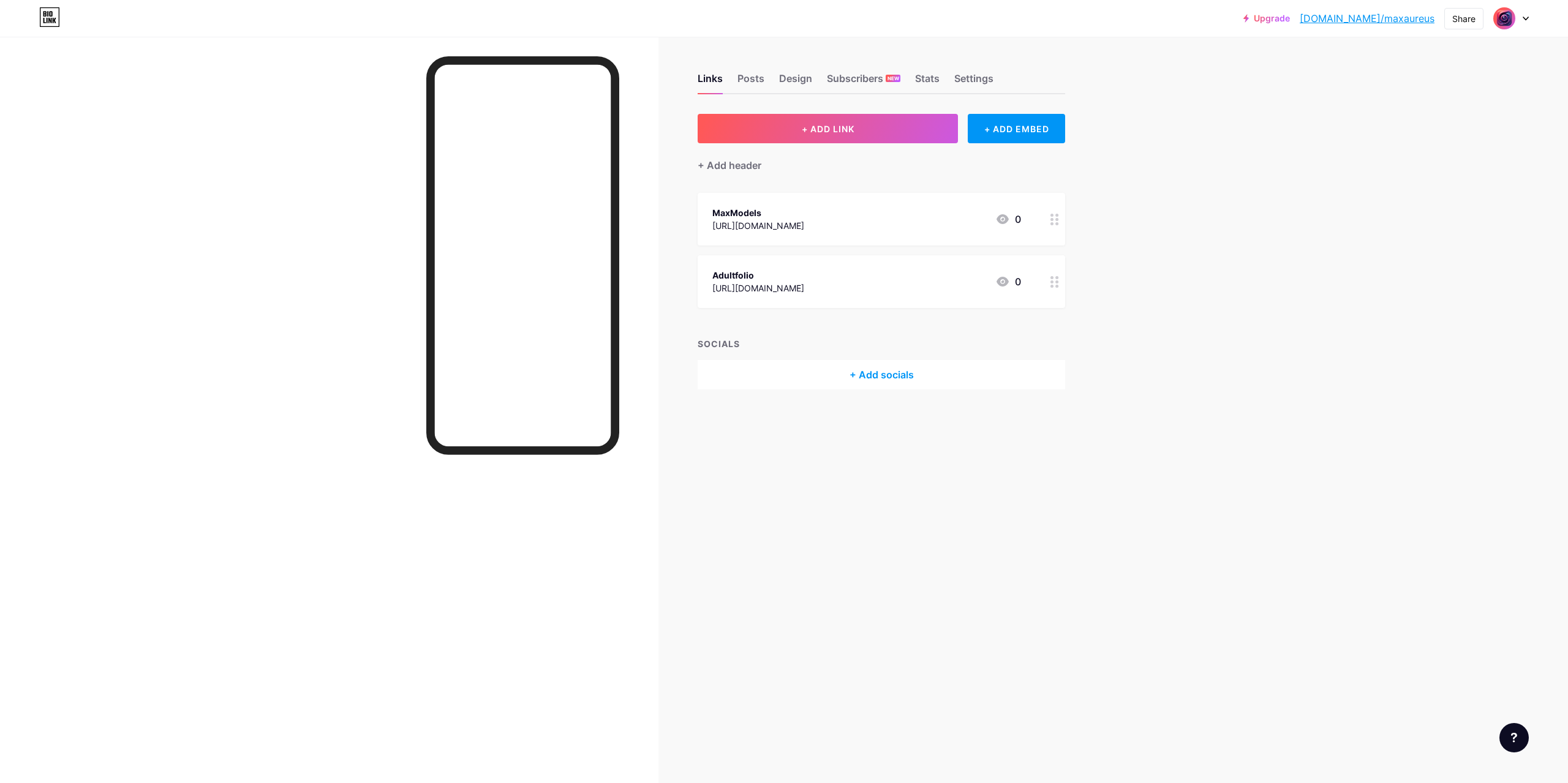
click at [1056, 218] on circle at bounding box center [1057, 219] width 3 height 3
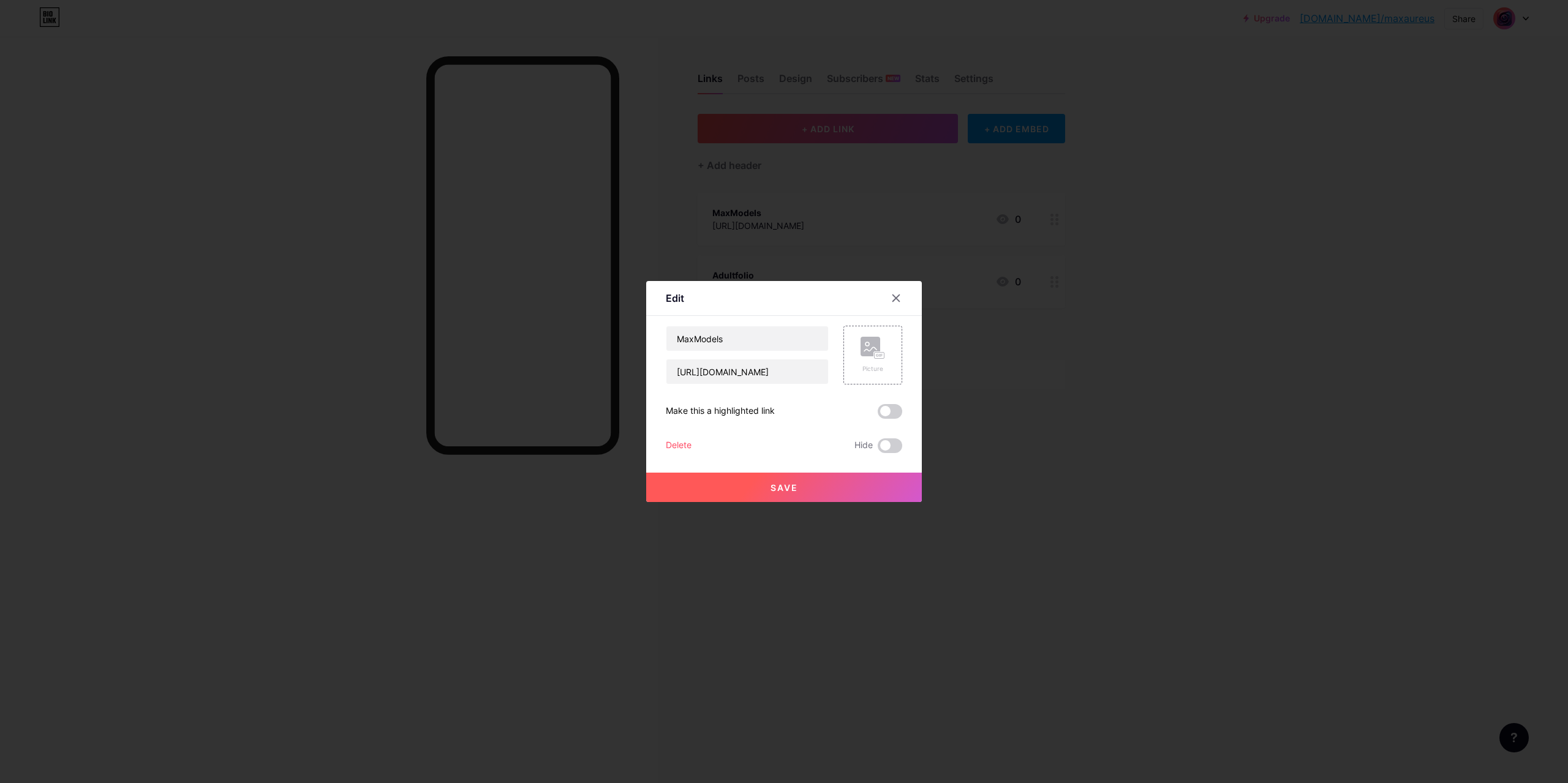
click at [671, 441] on div "Delete" at bounding box center [679, 446] width 26 height 15
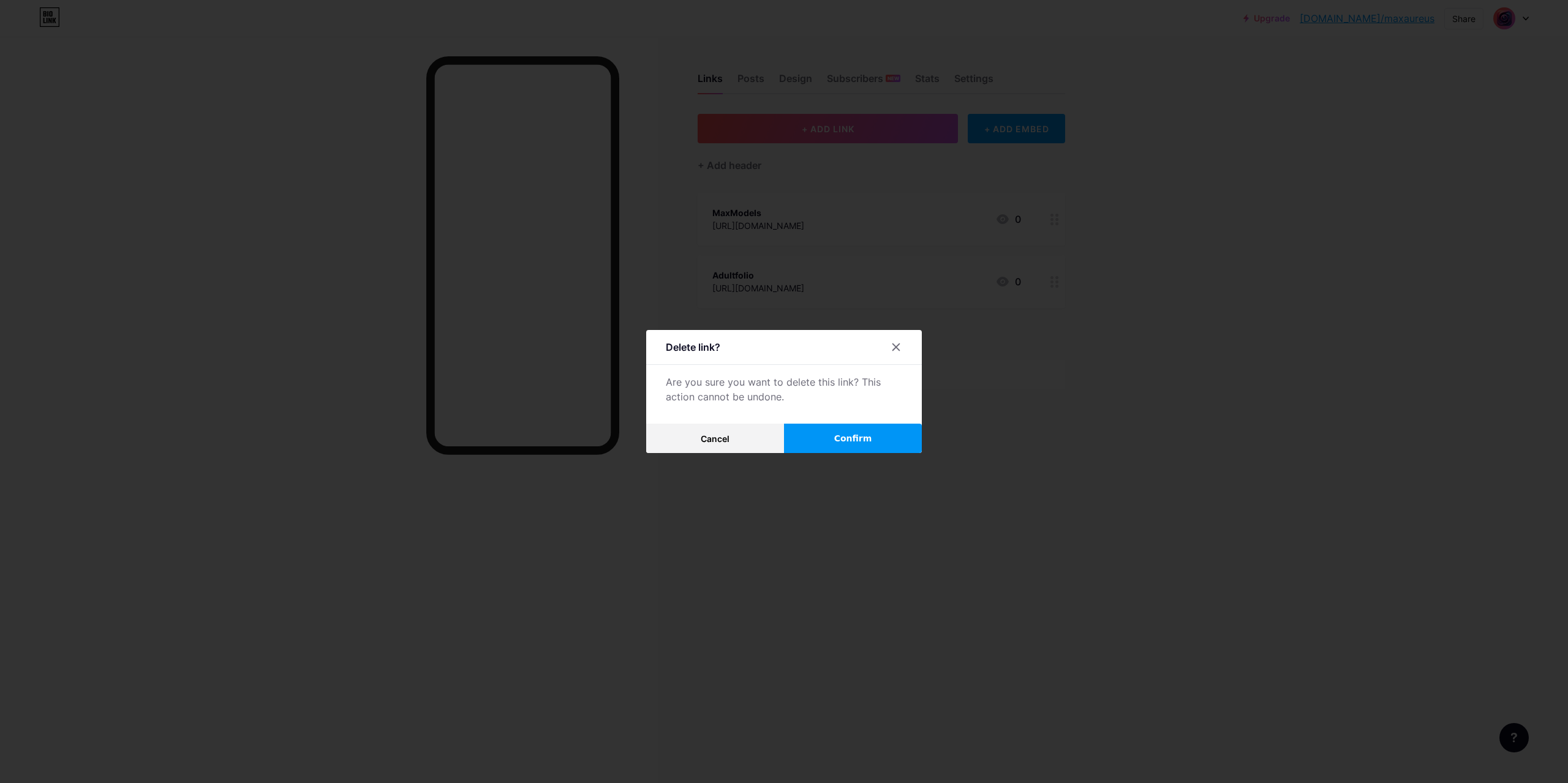
click at [822, 432] on button "Confirm" at bounding box center [853, 438] width 138 height 29
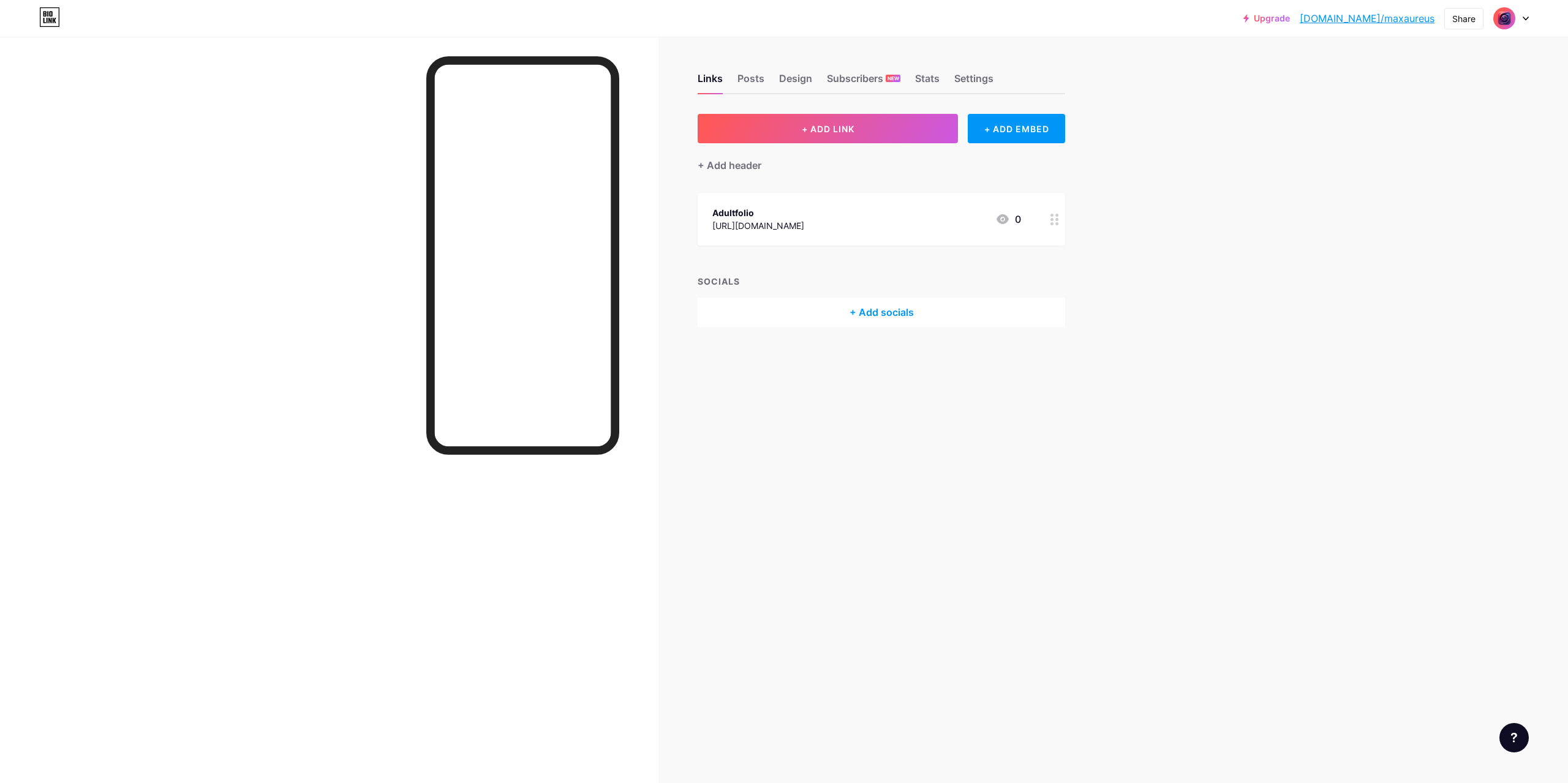
click at [1510, 21] on img at bounding box center [1504, 18] width 19 height 19
click at [1441, 140] on link "Account settings" at bounding box center [1453, 139] width 152 height 33
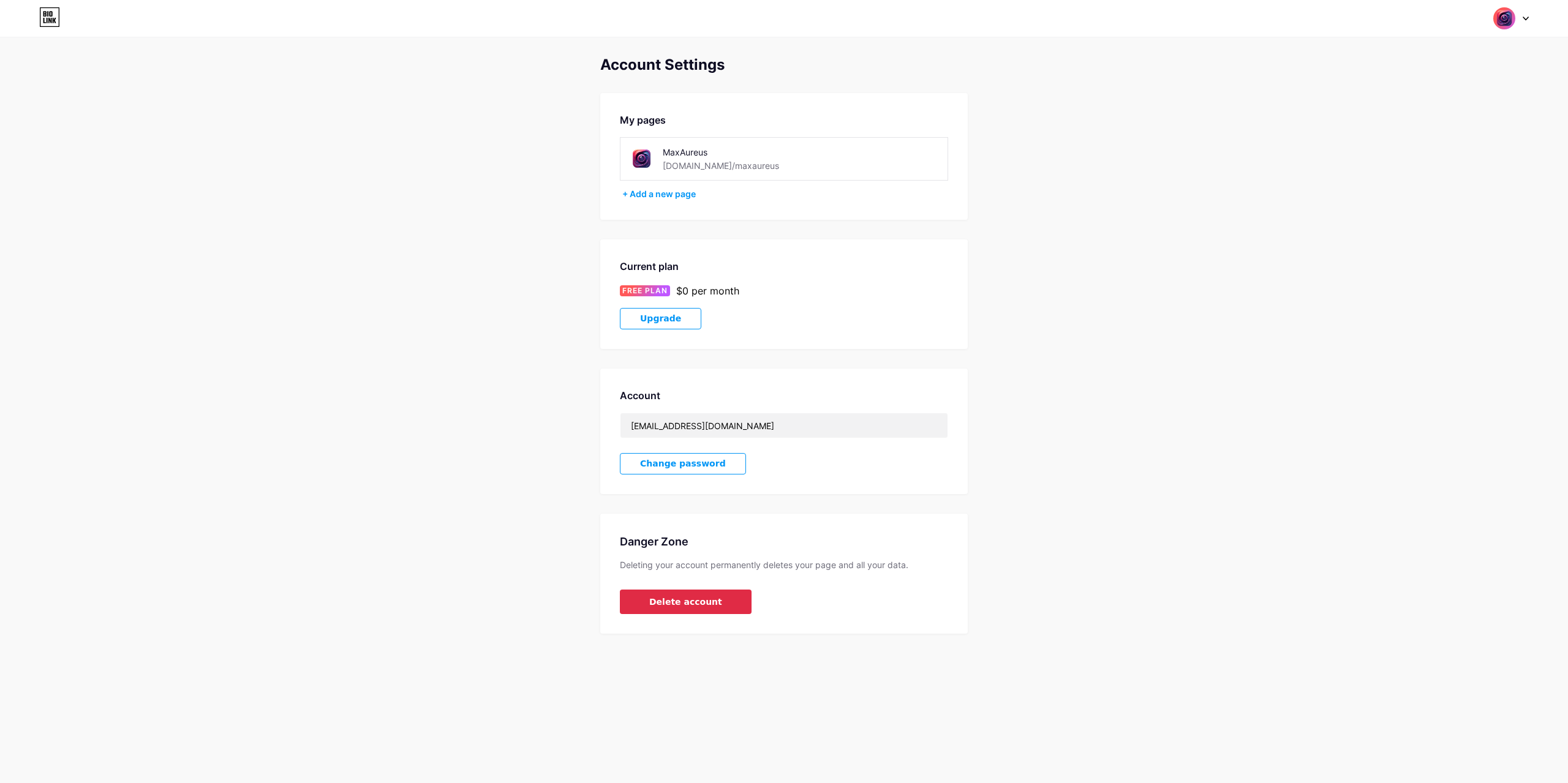
click at [705, 602] on span "Delete account" at bounding box center [686, 602] width 73 height 13
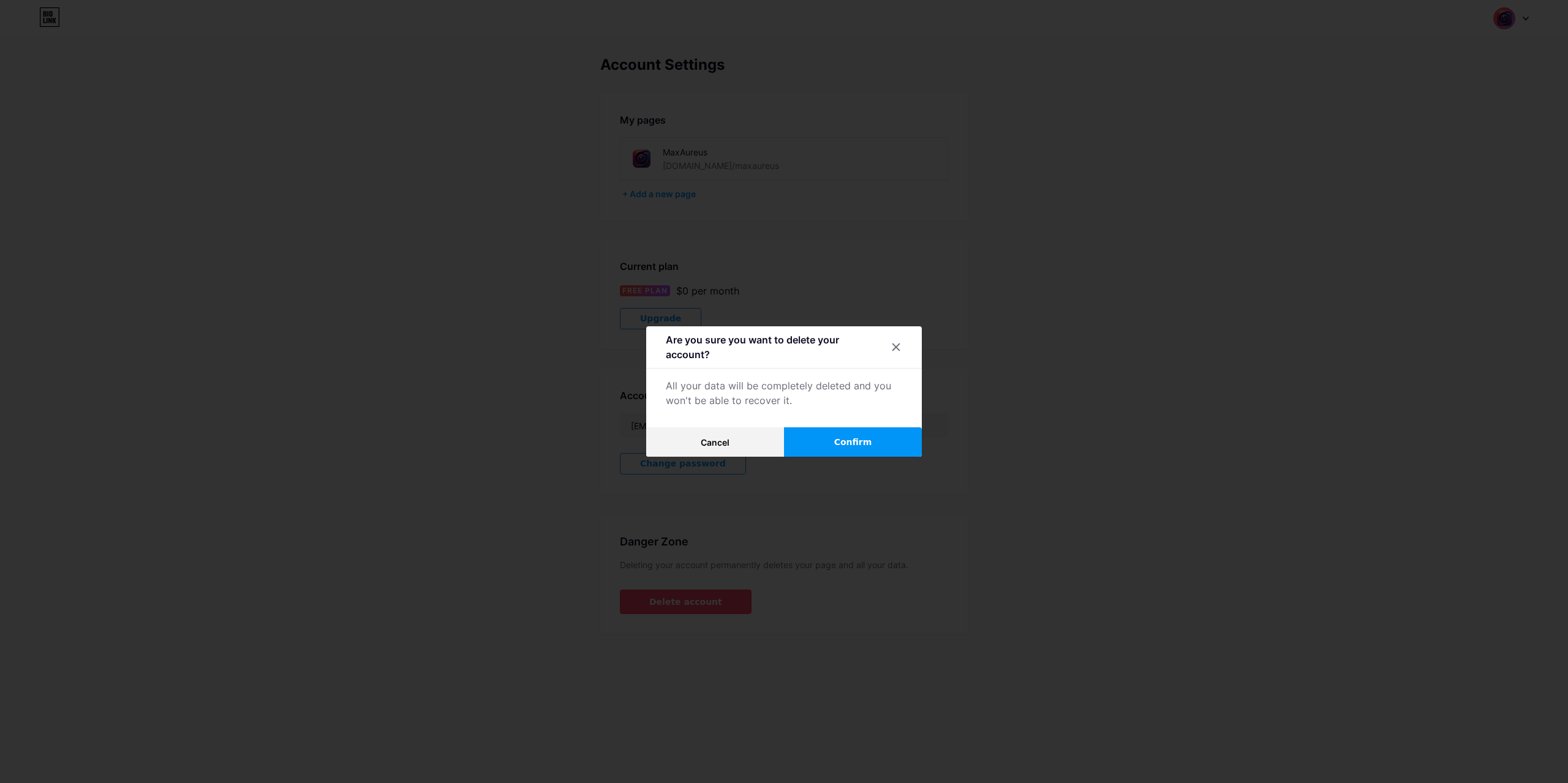
click at [697, 378] on div "Are you sure you want to delete your account? All your data will be completely …" at bounding box center [784, 392] width 276 height 130
drag, startPoint x: 697, startPoint y: 378, endPoint x: 776, endPoint y: 395, distance: 80.8
click at [770, 394] on div "Are you sure you want to delete your account? All your data will be completely …" at bounding box center [784, 392] width 276 height 130
drag, startPoint x: 791, startPoint y: 397, endPoint x: 808, endPoint y: 398, distance: 17.0
click at [805, 398] on div "All your data will be completely deleted and you won't be able to recover it." at bounding box center [784, 393] width 236 height 29
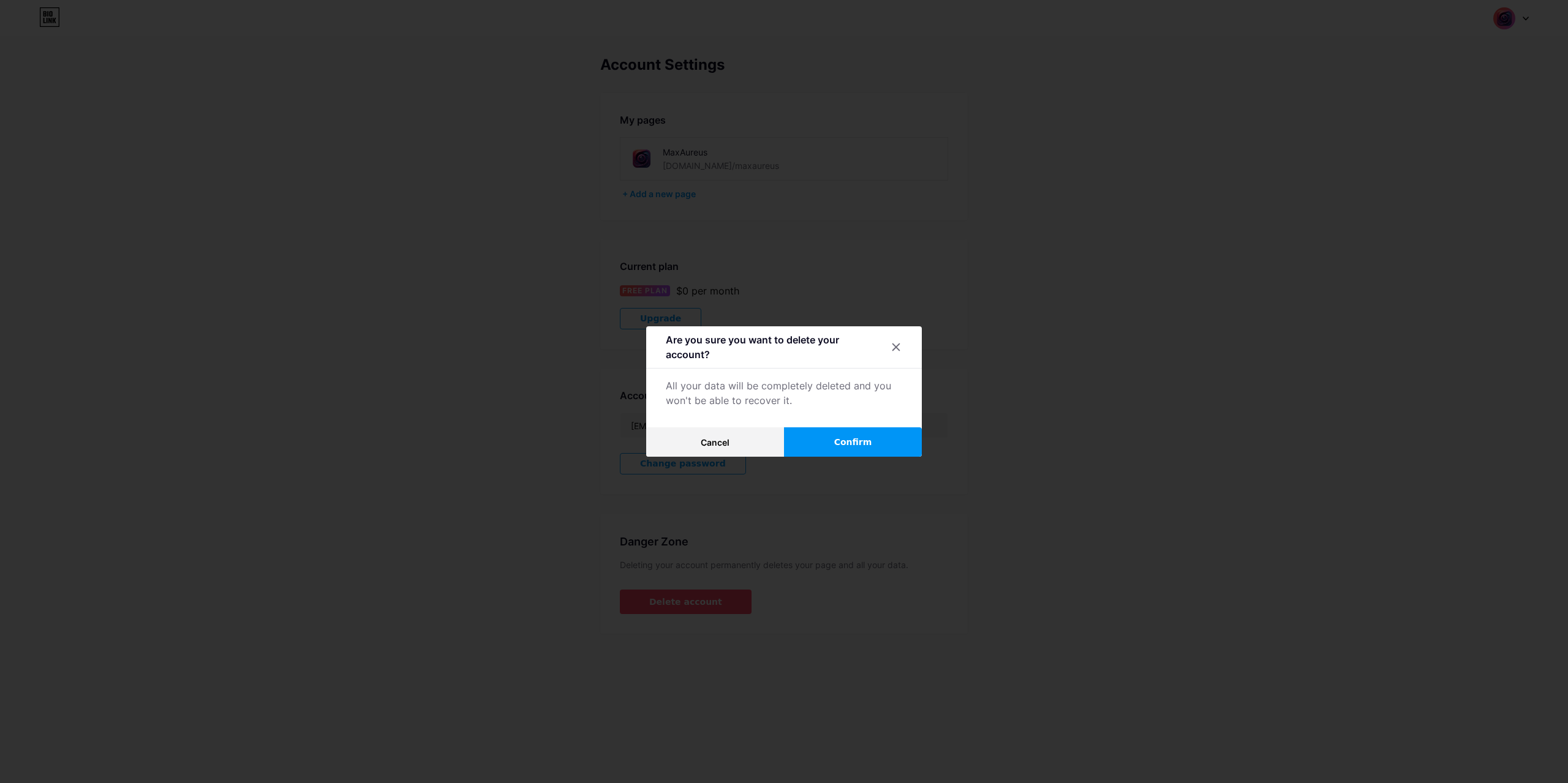
click at [819, 399] on div "All your data will be completely deleted and you won't be able to recover it." at bounding box center [784, 393] width 236 height 29
click at [860, 450] on button "Confirm" at bounding box center [853, 442] width 138 height 29
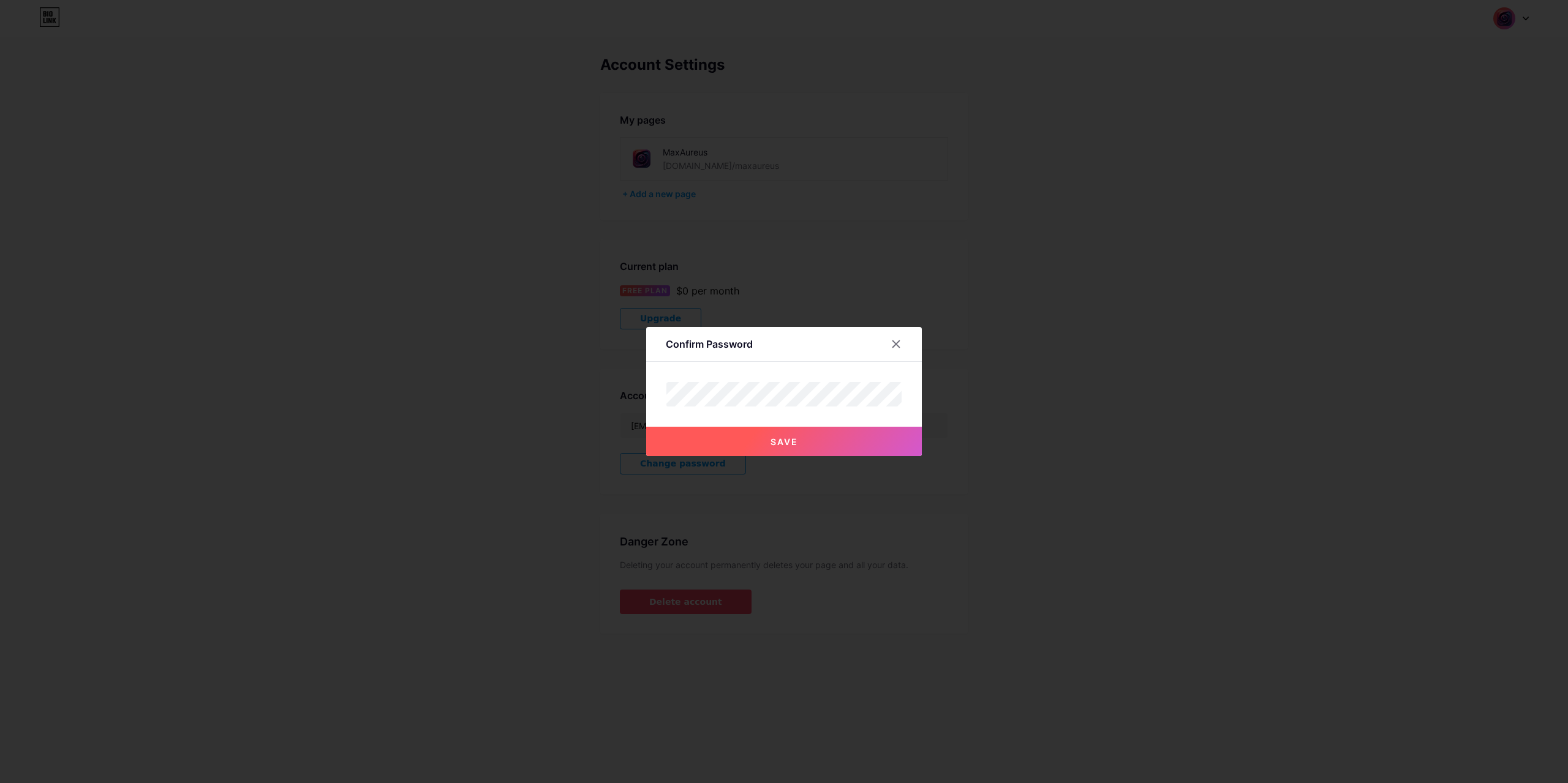
click at [702, 440] on button "Save" at bounding box center [784, 441] width 276 height 29
